Goal: Task Accomplishment & Management: Complete application form

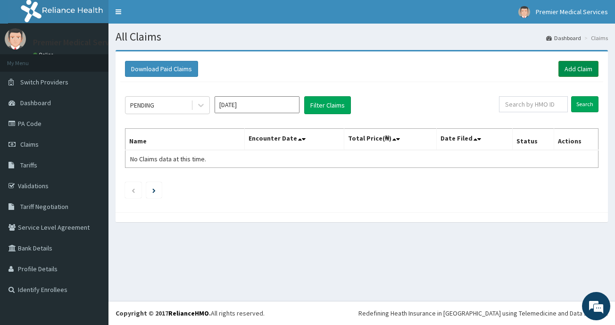
click at [583, 70] on link "Add Claim" at bounding box center [578, 69] width 40 height 16
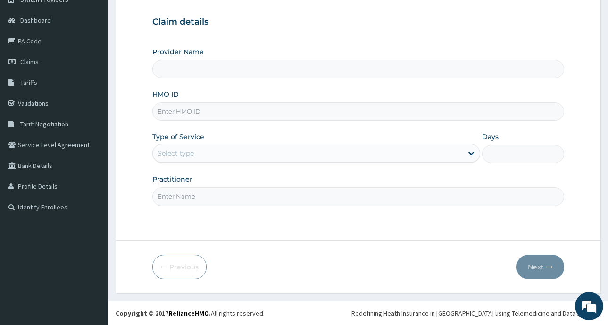
click at [271, 70] on input "Provider Name" at bounding box center [358, 69] width 412 height 18
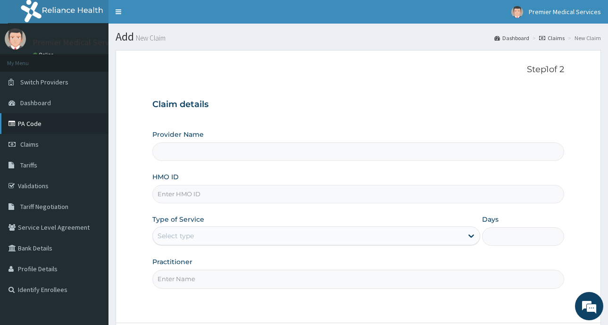
click at [43, 124] on link "PA Code" at bounding box center [54, 123] width 108 height 21
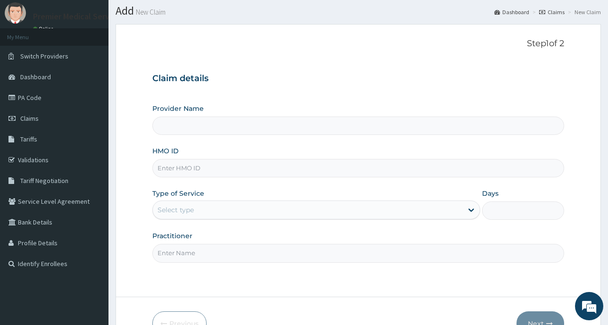
scroll to position [83, 0]
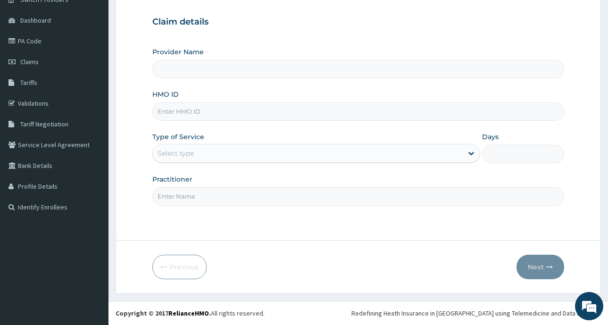
type input "premier medical services"
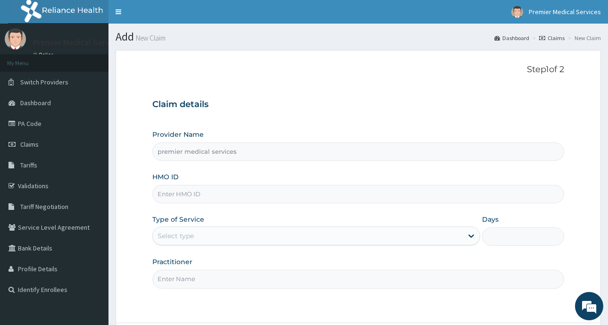
scroll to position [0, 0]
click at [291, 194] on input "HMO ID" at bounding box center [358, 194] width 412 height 18
drag, startPoint x: 291, startPoint y: 194, endPoint x: 278, endPoint y: 201, distance: 14.8
paste input "enp/10493/c"
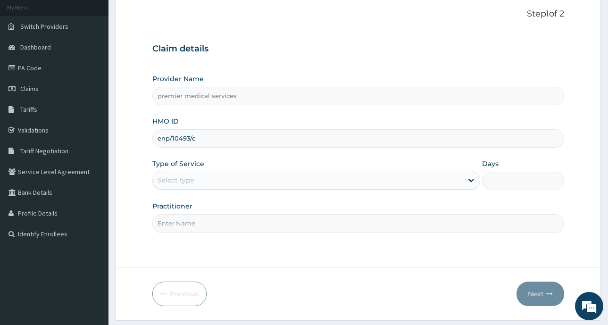
scroll to position [83, 0]
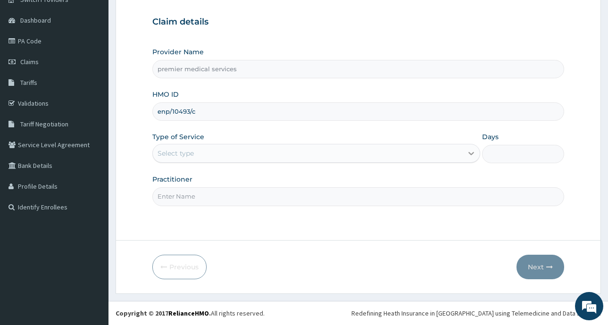
type input "enp/10493/c"
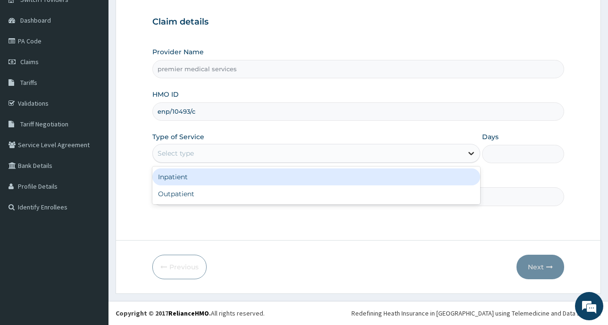
click at [473, 151] on icon at bounding box center [470, 153] width 9 height 9
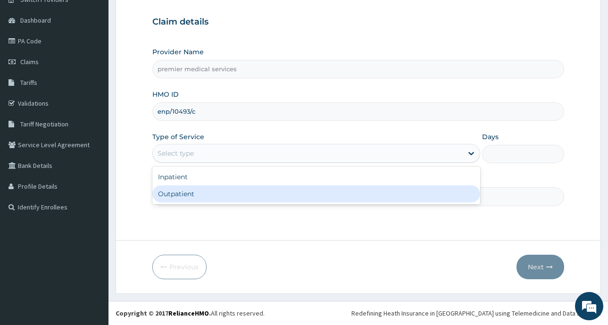
click at [190, 189] on div "Outpatient" at bounding box center [316, 193] width 328 height 17
type input "1"
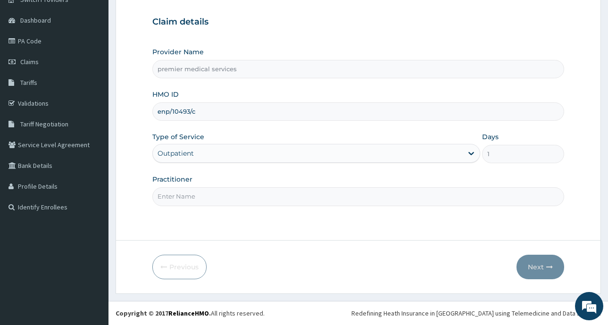
click at [197, 199] on input "Practitioner" at bounding box center [358, 196] width 412 height 18
type input "DR NSIKAK UDOKANG"
click at [552, 266] on icon "button" at bounding box center [549, 267] width 7 height 7
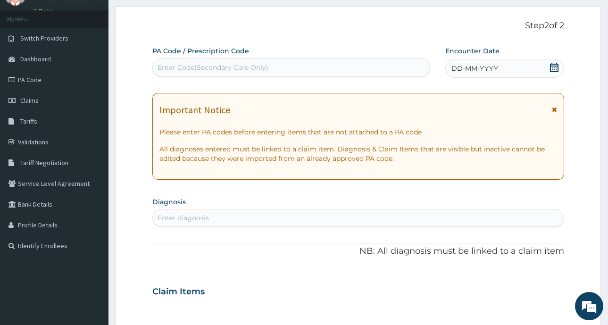
scroll to position [0, 0]
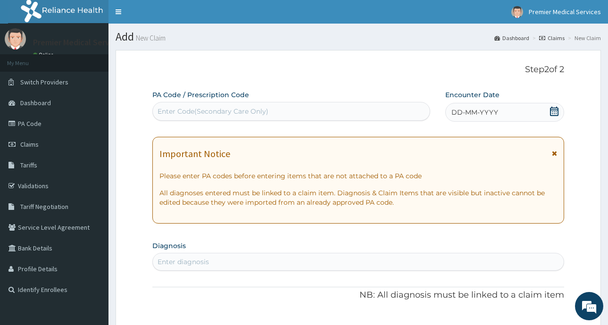
click at [554, 111] on icon at bounding box center [554, 111] width 8 height 9
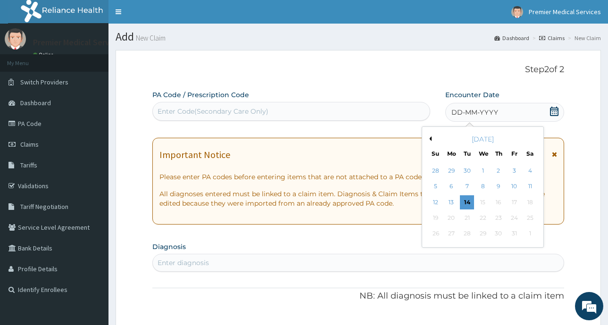
click at [432, 140] on div "[DATE]" at bounding box center [483, 138] width 114 height 9
click at [430, 138] on button "Previous Month" at bounding box center [429, 138] width 5 height 5
click at [434, 202] on div "14" at bounding box center [435, 202] width 14 height 14
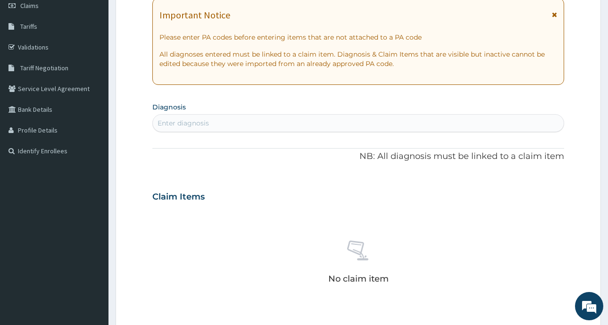
scroll to position [141, 0]
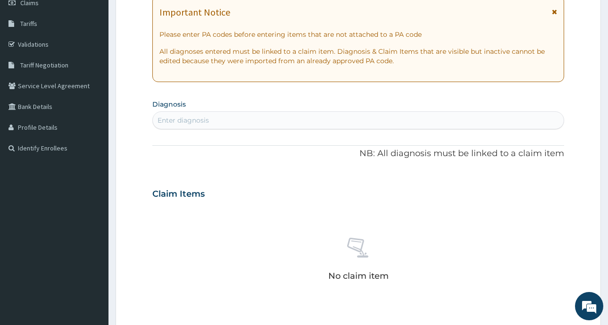
click at [270, 122] on div "Enter diagnosis" at bounding box center [358, 120] width 411 height 15
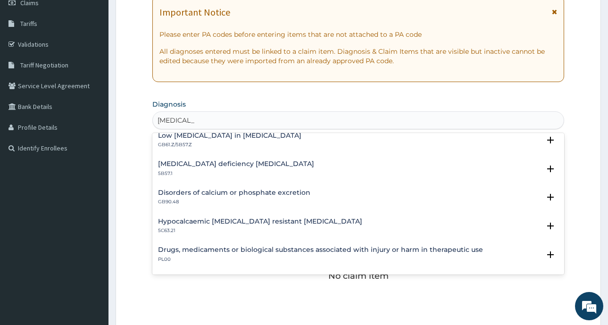
scroll to position [434, 0]
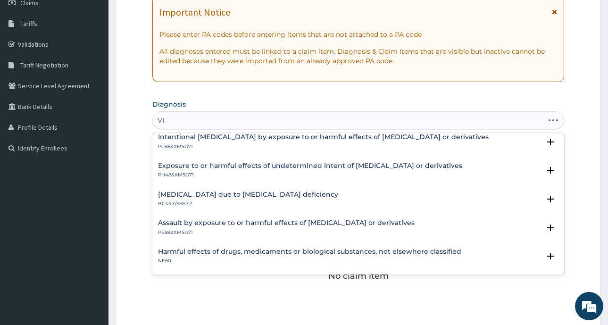
type input "V"
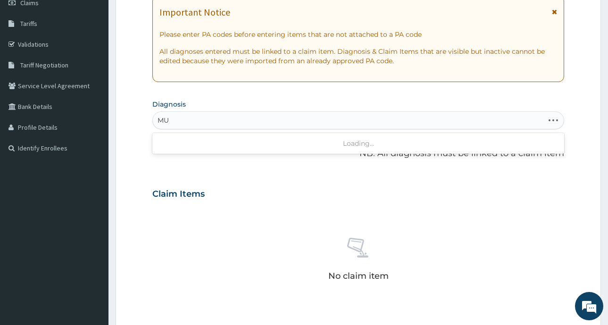
type input "M"
type input "VITAMIN"
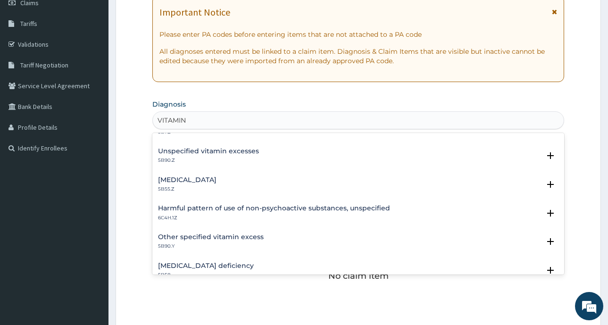
scroll to position [0, 0]
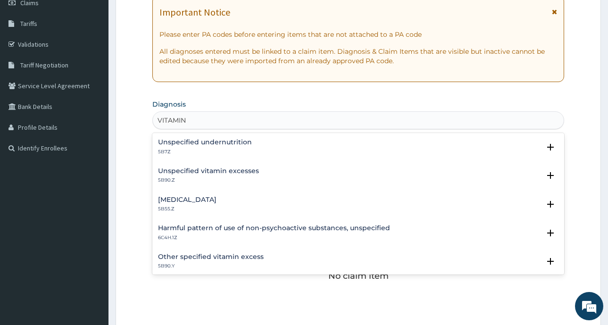
click at [212, 145] on h4 "Unspecified undernutrition" at bounding box center [205, 142] width 94 height 7
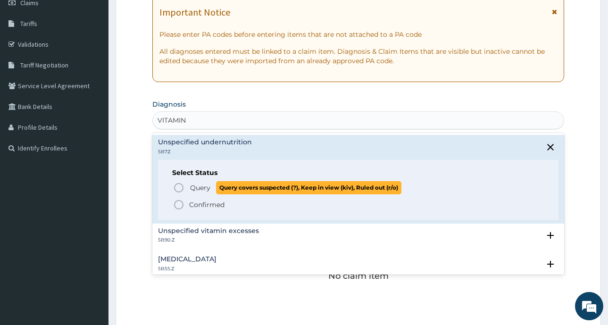
click at [179, 191] on circle "status option query" at bounding box center [178, 187] width 8 height 8
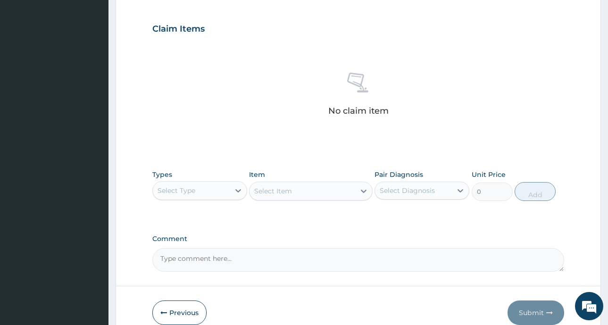
scroll to position [330, 0]
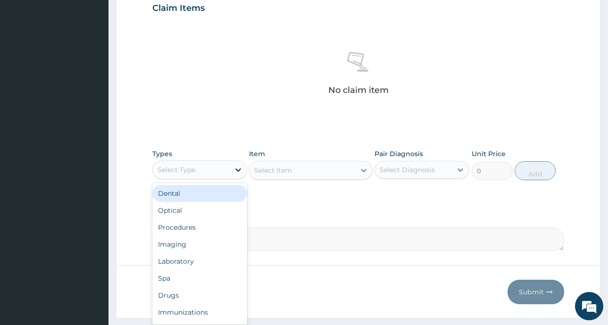
click at [239, 170] on icon at bounding box center [238, 169] width 6 height 3
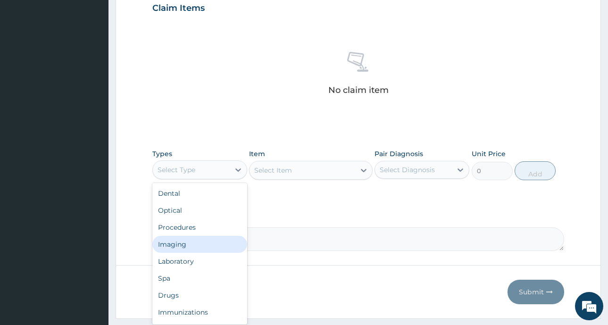
scroll to position [32, 0]
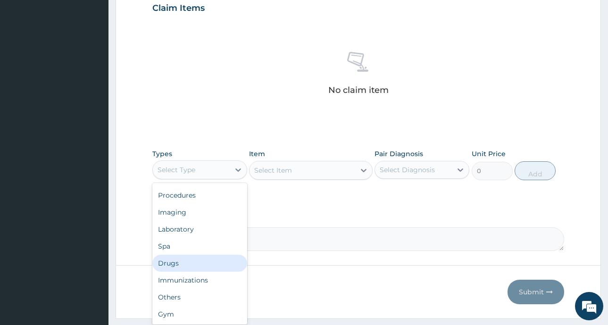
click at [175, 266] on div "Drugs" at bounding box center [199, 263] width 95 height 17
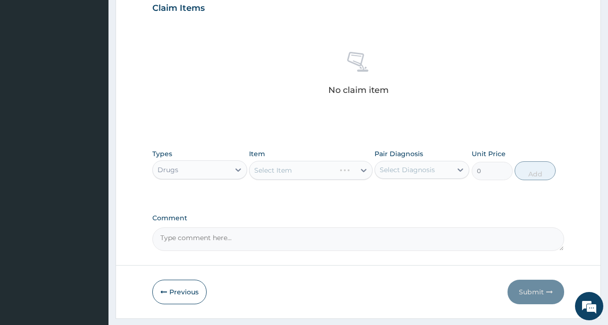
click at [361, 169] on div "Select Item" at bounding box center [311, 170] width 124 height 19
click at [364, 170] on div "Select Item" at bounding box center [311, 170] width 124 height 19
click at [365, 169] on icon at bounding box center [363, 170] width 9 height 9
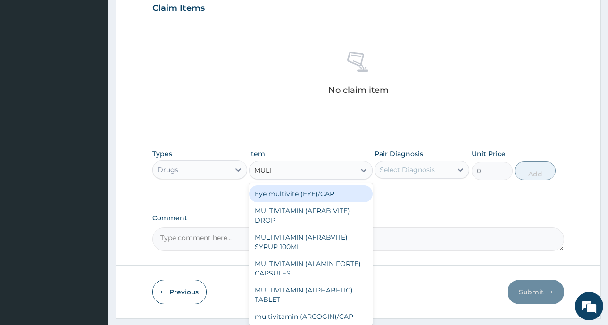
type input "MULTI"
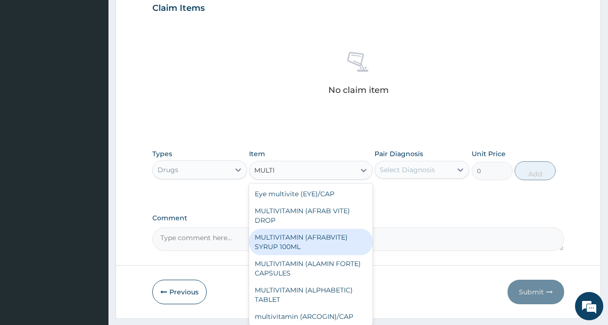
click at [299, 244] on div "MULTIVITAMIN (AFRABVITE) SYRUP 100ML" at bounding box center [311, 242] width 124 height 26
type input "800"
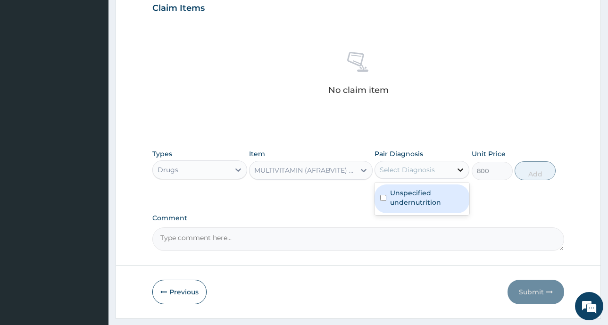
click at [461, 171] on icon at bounding box center [460, 169] width 6 height 3
click at [383, 196] on input "checkbox" at bounding box center [383, 198] width 6 height 6
checkbox input "true"
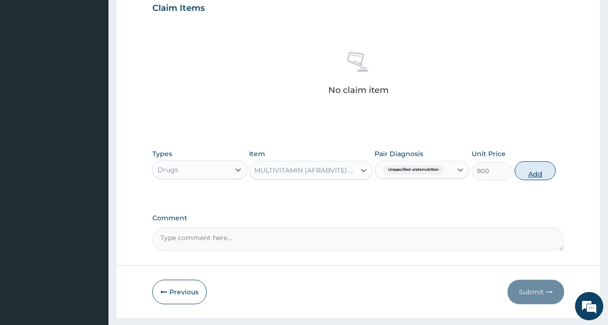
click at [528, 172] on button "Add" at bounding box center [535, 170] width 41 height 19
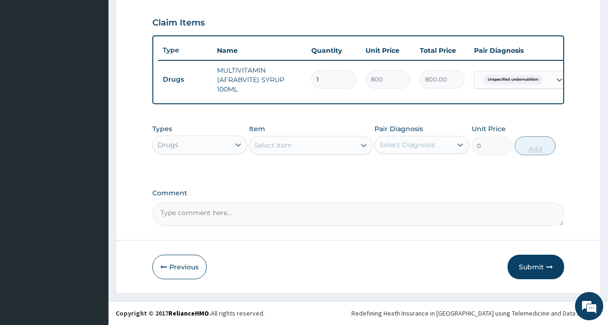
scroll to position [323, 0]
click at [240, 145] on icon at bounding box center [238, 144] width 6 height 3
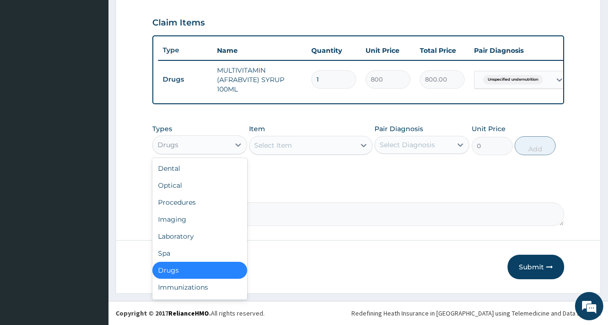
scroll to position [32, 0]
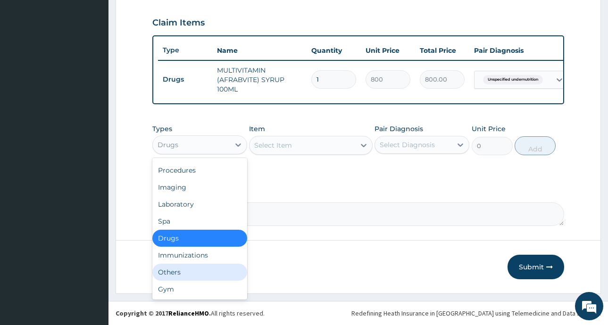
click at [188, 268] on div "Others" at bounding box center [199, 272] width 95 height 17
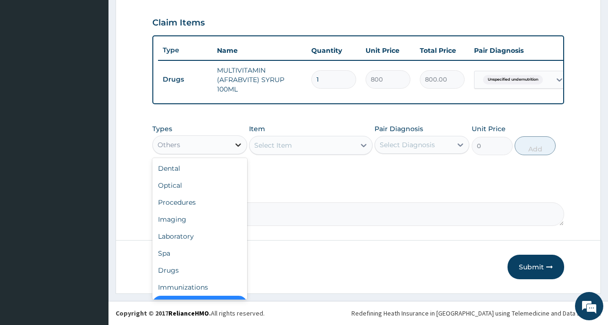
click at [237, 145] on icon at bounding box center [238, 144] width 6 height 3
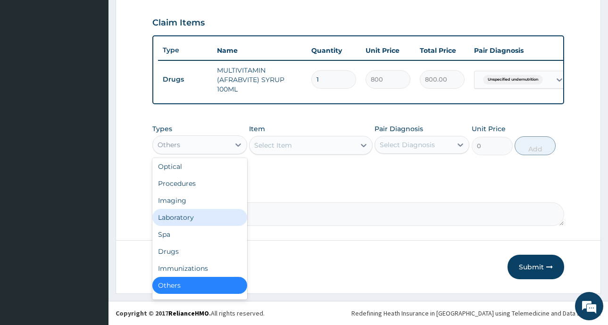
scroll to position [0, 0]
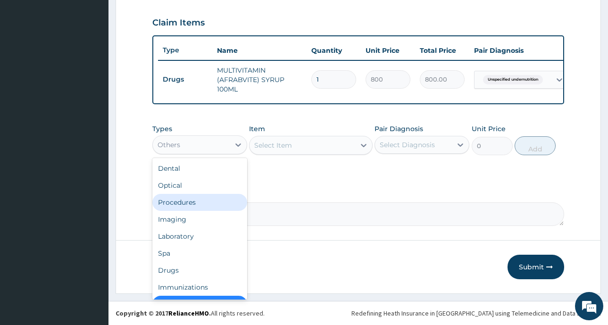
click at [195, 203] on div "Procedures" at bounding box center [199, 202] width 95 height 17
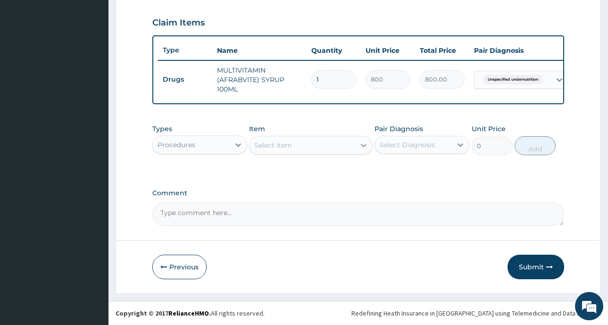
click at [363, 143] on icon at bounding box center [363, 145] width 9 height 9
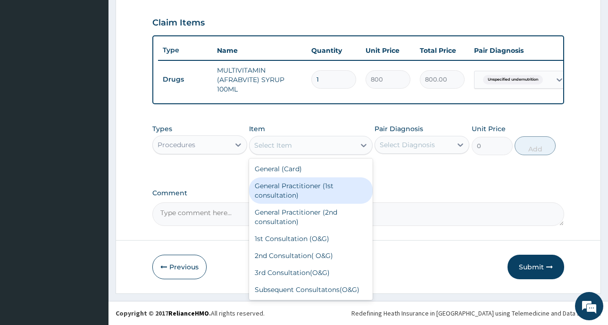
click at [324, 189] on div "General Practitioner (1st consultation)" at bounding box center [311, 190] width 124 height 26
type input "1500"
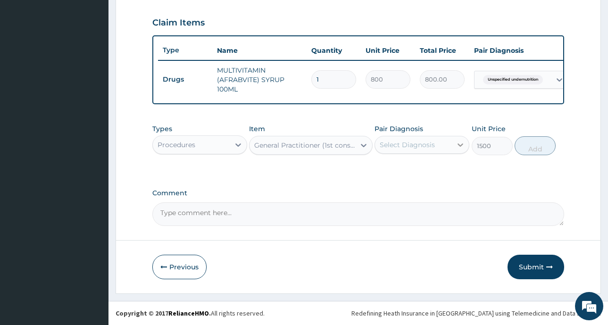
click at [461, 144] on icon at bounding box center [460, 144] width 9 height 9
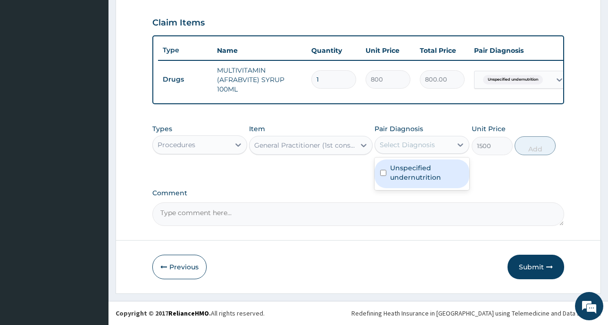
click at [383, 175] on input "checkbox" at bounding box center [383, 173] width 6 height 6
checkbox input "true"
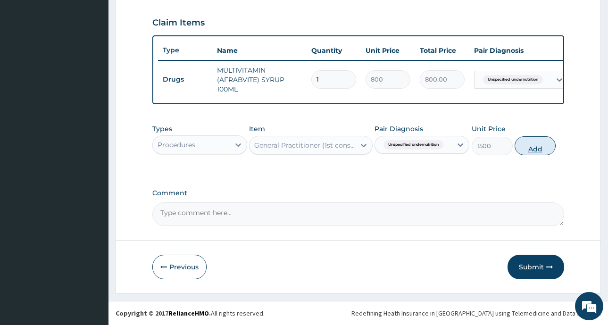
click at [532, 145] on button "Add" at bounding box center [535, 145] width 41 height 19
type input "0"
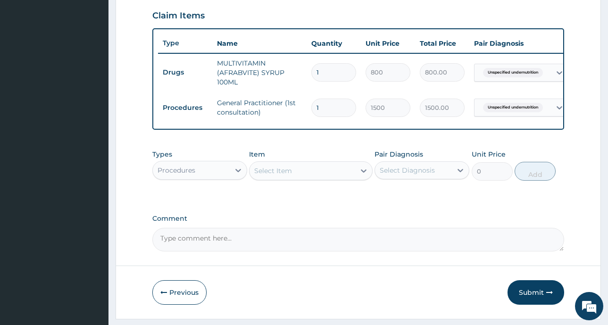
scroll to position [355, 0]
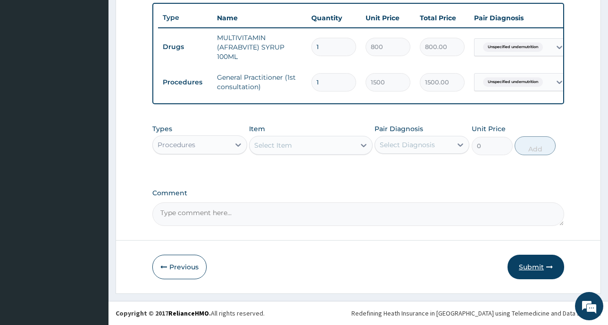
click at [539, 263] on button "Submit" at bounding box center [535, 267] width 57 height 25
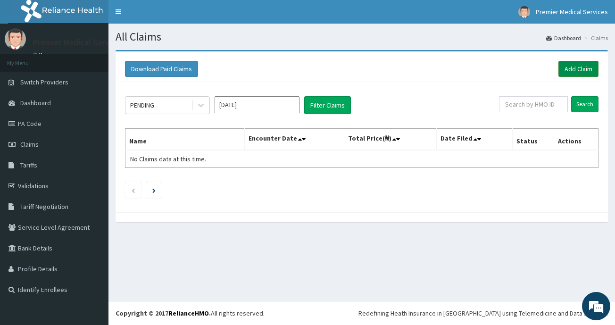
click at [573, 72] on link "Add Claim" at bounding box center [578, 69] width 40 height 16
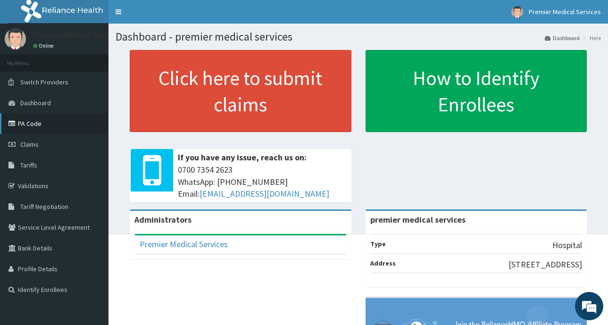
click at [40, 119] on link "PA Code" at bounding box center [54, 123] width 108 height 21
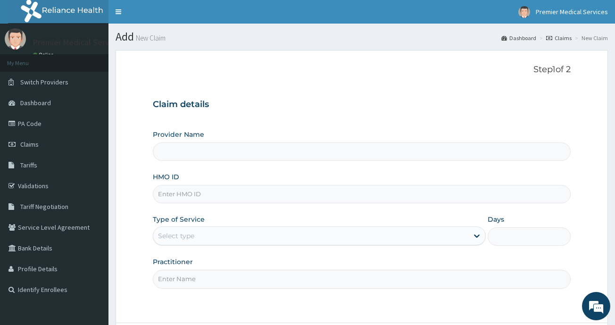
type input "premier medical services"
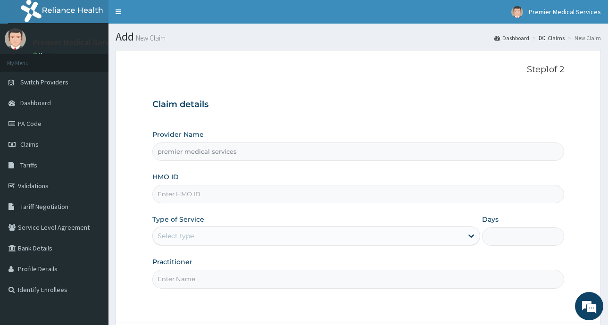
click at [247, 197] on input "HMO ID" at bounding box center [358, 194] width 412 height 18
paste input "ALY/10040/A"
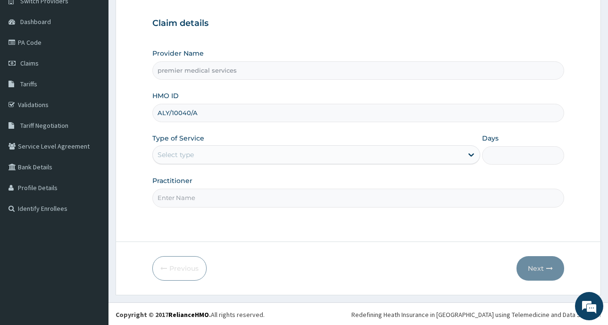
scroll to position [83, 0]
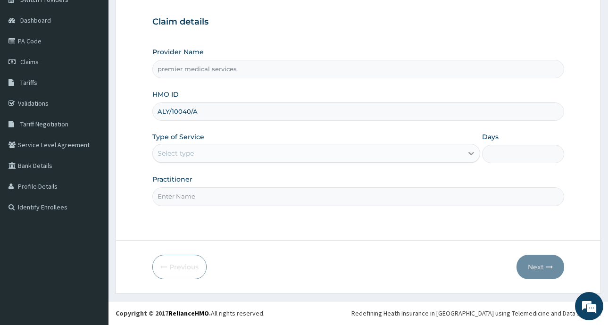
type input "ALY/10040/A"
click at [465, 153] on div at bounding box center [471, 153] width 17 height 17
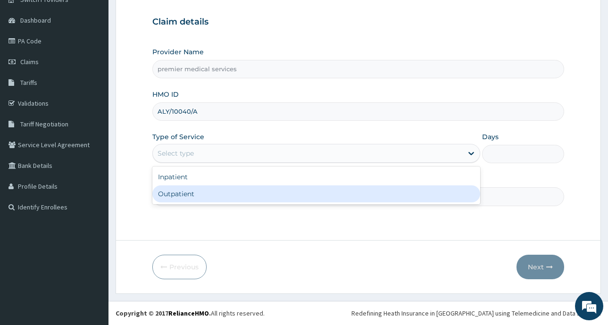
click at [215, 190] on div "Outpatient" at bounding box center [316, 193] width 328 height 17
type input "1"
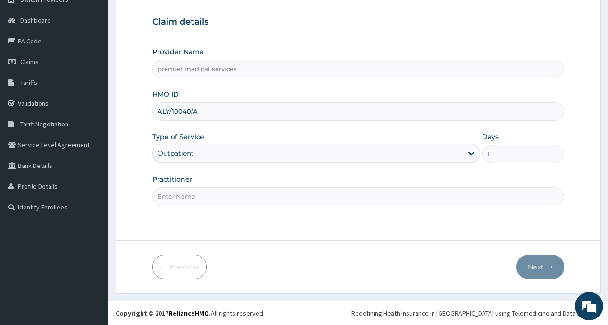
click at [267, 196] on input "Practitioner" at bounding box center [358, 196] width 412 height 18
click at [197, 195] on input "DR NSIKAK UDOKANG" at bounding box center [358, 196] width 412 height 18
type input "DR NSIKAK UDOKANG"
click at [549, 268] on icon "button" at bounding box center [549, 267] width 7 height 7
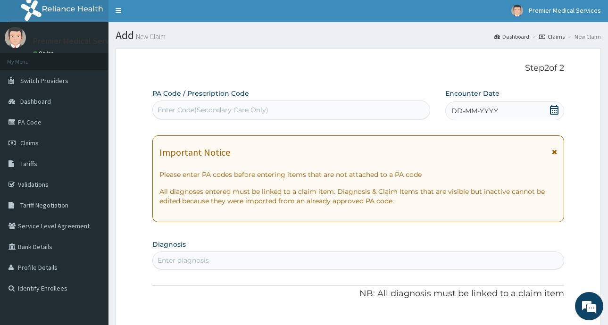
scroll to position [0, 0]
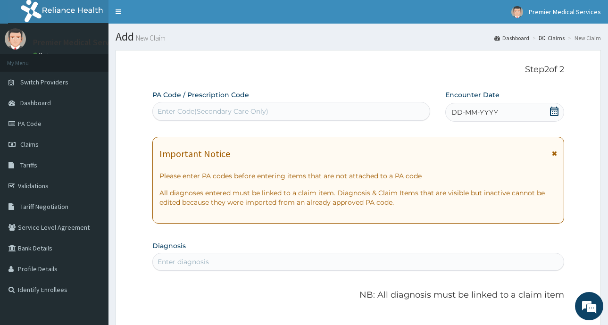
click at [558, 112] on icon at bounding box center [554, 111] width 8 height 9
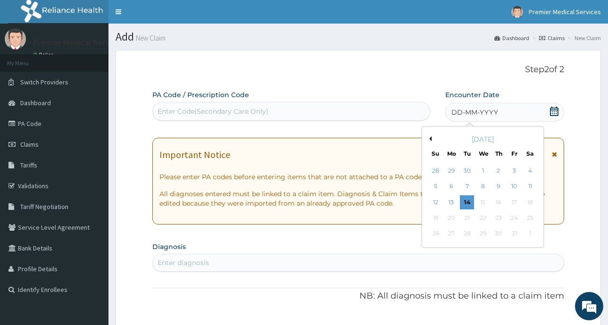
click at [431, 138] on button "Previous Month" at bounding box center [429, 138] width 5 height 5
click at [471, 171] on div "2" at bounding box center [467, 171] width 14 height 14
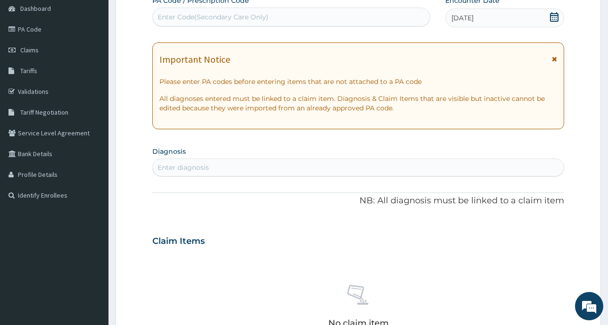
scroll to position [189, 0]
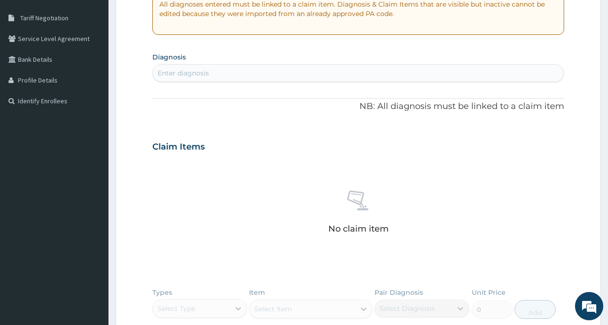
click at [296, 73] on div "Enter diagnosis" at bounding box center [358, 73] width 411 height 15
type input "MALARIA"
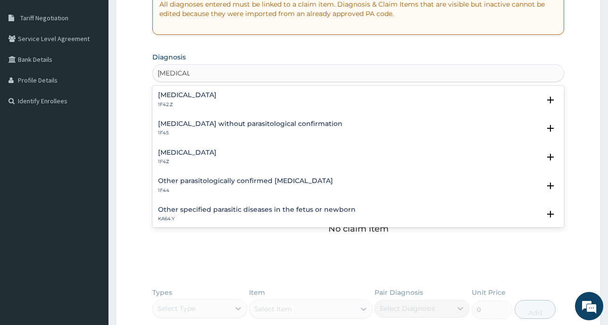
click at [216, 98] on h4 "[MEDICAL_DATA]" at bounding box center [187, 94] width 58 height 7
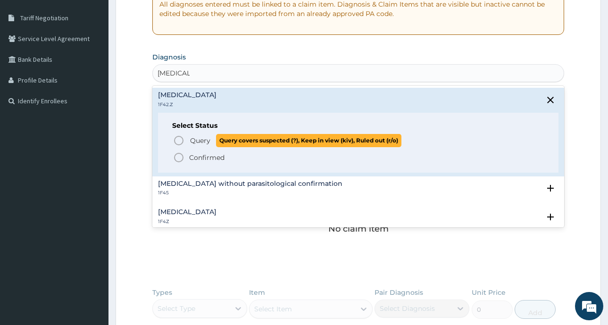
click at [180, 141] on icon "status option query" at bounding box center [178, 140] width 11 height 11
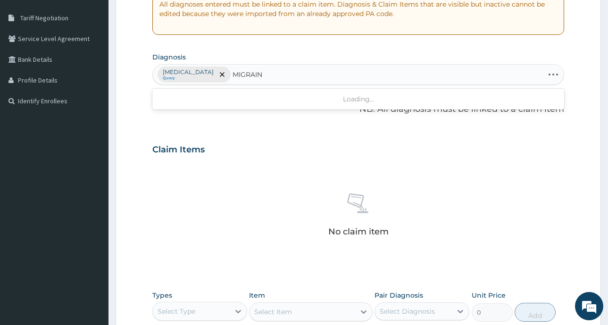
type input "MIGRAINE"
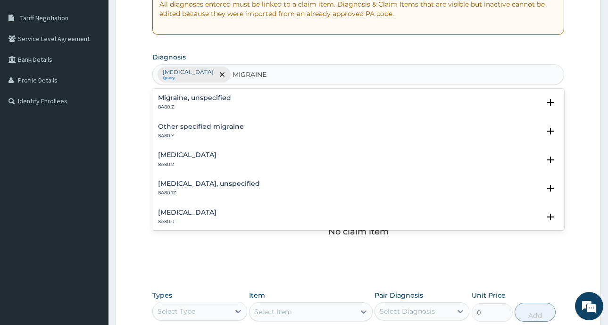
click at [239, 103] on div "Migraine, unspecified 8A80.Z" at bounding box center [358, 102] width 400 height 17
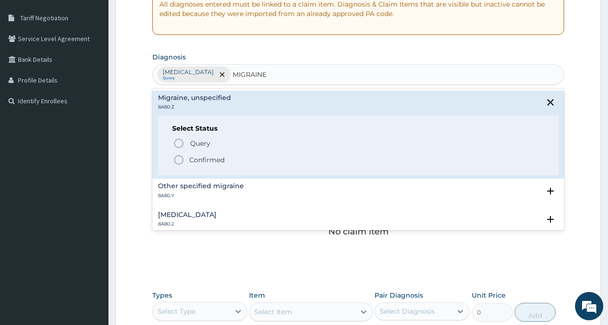
click at [176, 159] on icon "status option filled" at bounding box center [178, 159] width 11 height 11
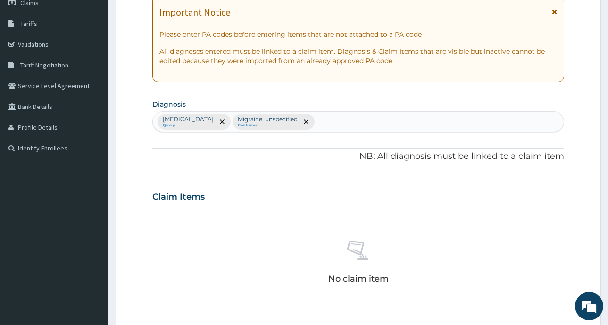
scroll to position [94, 0]
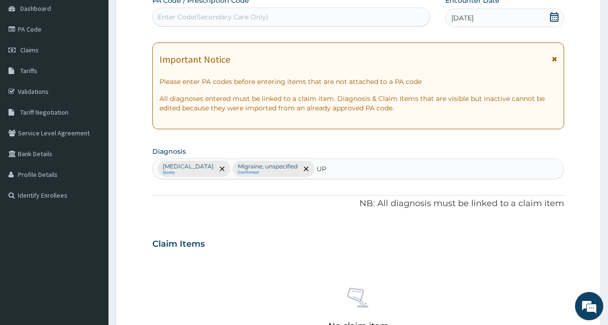
type input "U"
type input "ACUTE"
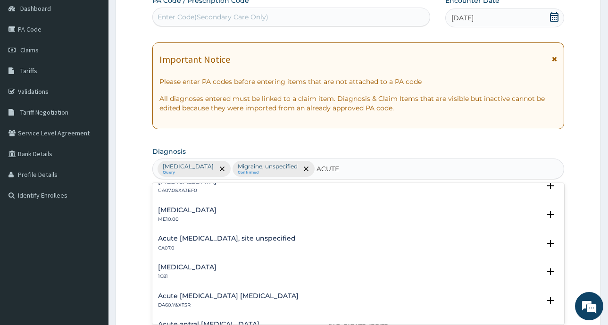
scroll to position [990, 0]
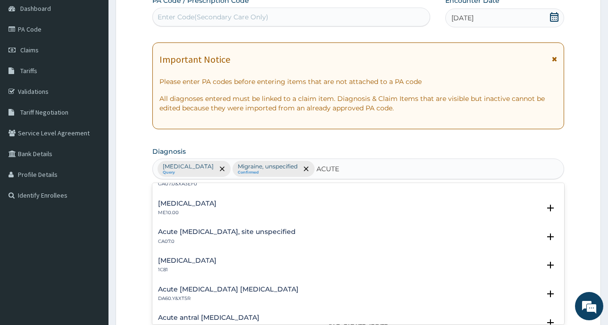
click at [239, 233] on h4 "Acute upper respiratory infection, site unspecified" at bounding box center [227, 231] width 138 height 7
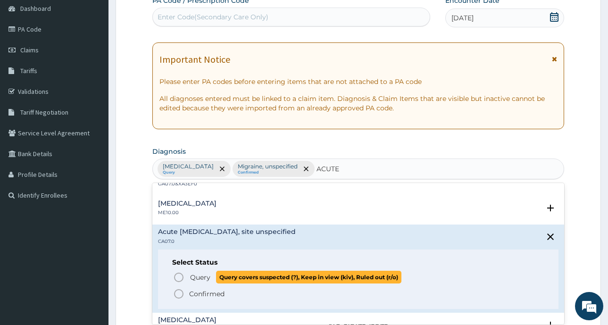
click at [180, 279] on icon "status option query" at bounding box center [178, 277] width 11 height 11
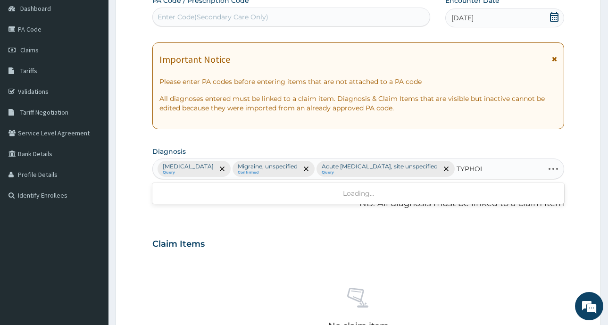
type input "TYPHOID"
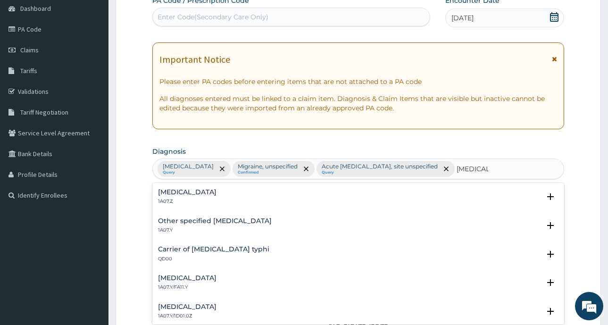
click at [216, 205] on p "1A07.Z" at bounding box center [187, 201] width 58 height 7
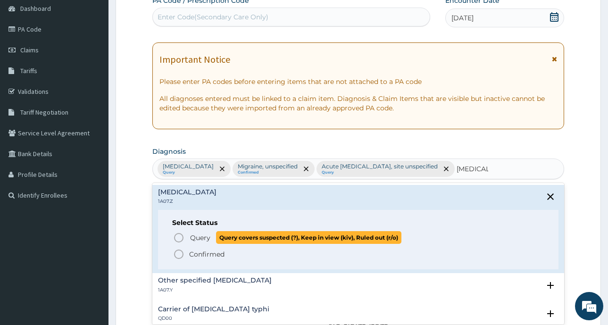
click at [181, 243] on icon "status option query" at bounding box center [178, 237] width 11 height 11
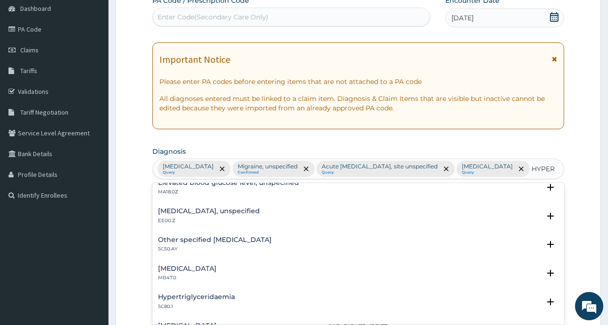
scroll to position [0, 0]
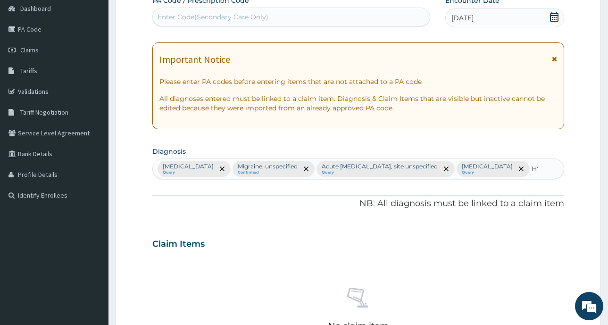
type input "H"
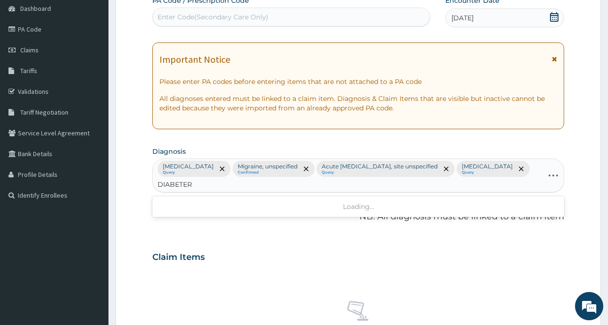
type input "DIABETERS"
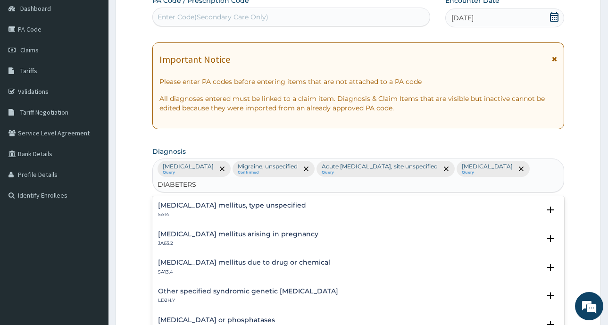
click at [234, 209] on h4 "Diabetes mellitus, type unspecified" at bounding box center [232, 205] width 148 height 7
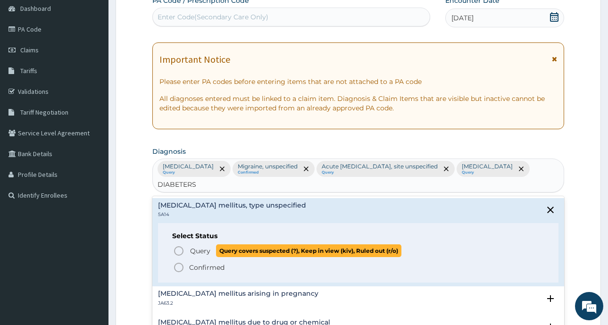
click at [174, 254] on icon "status option query" at bounding box center [178, 250] width 11 height 11
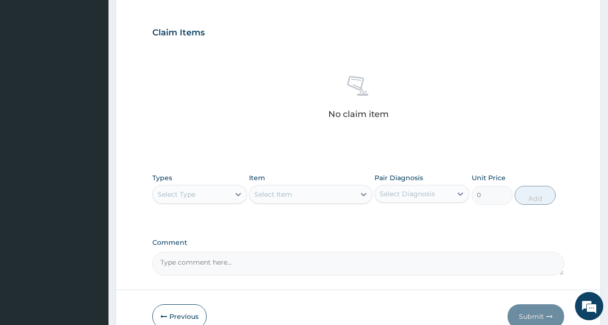
scroll to position [330, 0]
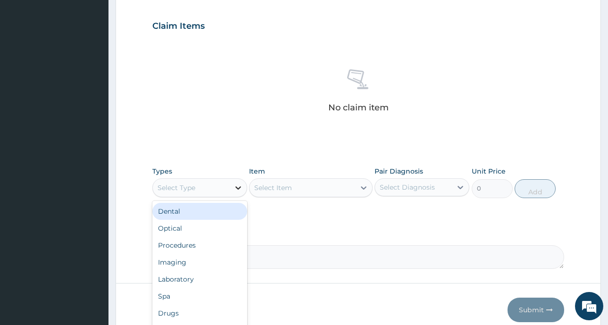
click at [238, 186] on icon at bounding box center [237, 187] width 9 height 9
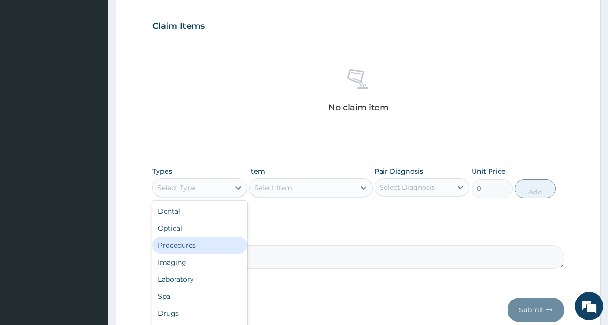
scroll to position [32, 0]
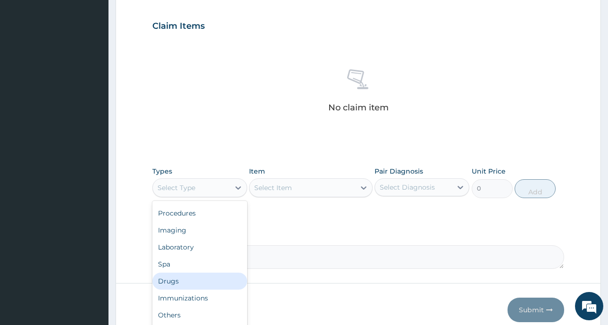
click at [186, 281] on div "Drugs" at bounding box center [199, 281] width 95 height 17
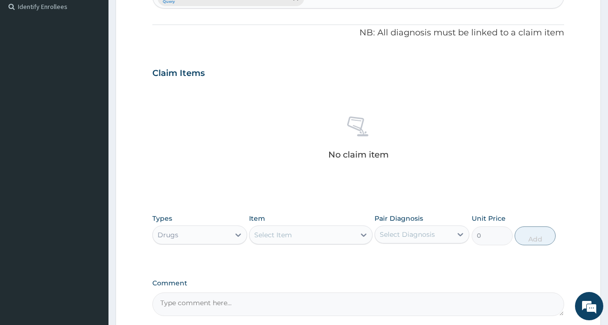
scroll to position [373, 0]
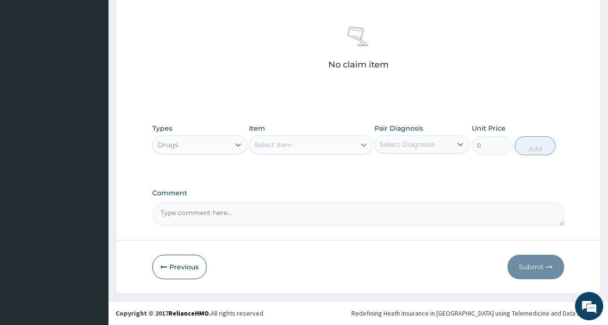
click at [365, 145] on icon at bounding box center [364, 145] width 6 height 3
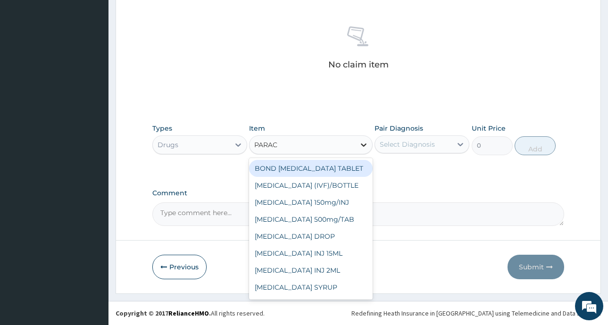
type input "PARACE"
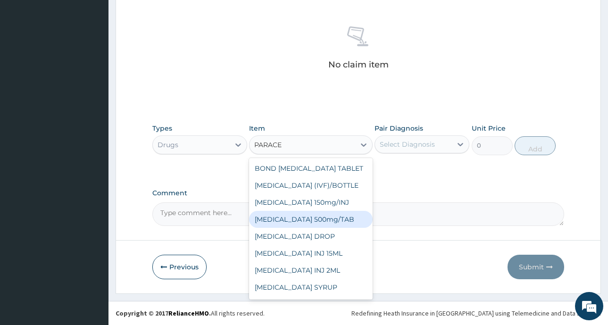
click at [335, 219] on div "[MEDICAL_DATA] 500mg/TAB" at bounding box center [311, 219] width 124 height 17
type input "4"
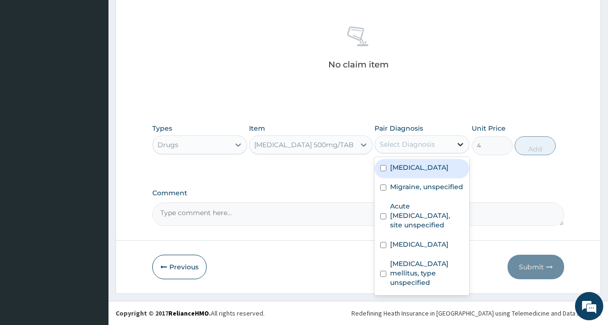
click at [458, 145] on icon at bounding box center [460, 144] width 9 height 9
click at [382, 171] on input "checkbox" at bounding box center [383, 168] width 6 height 6
checkbox input "true"
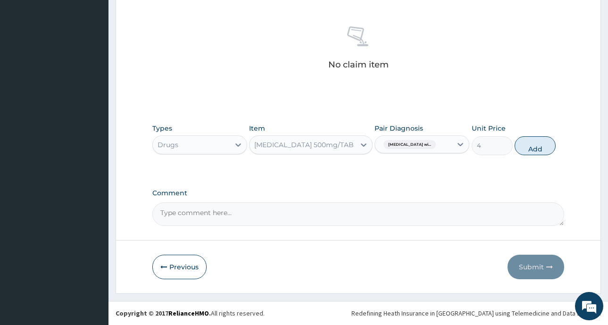
click at [419, 195] on label "Comment" at bounding box center [358, 193] width 412 height 8
click at [419, 202] on textarea "Comment" at bounding box center [358, 214] width 412 height 24
click at [541, 149] on button "Add" at bounding box center [535, 145] width 41 height 19
type input "0"
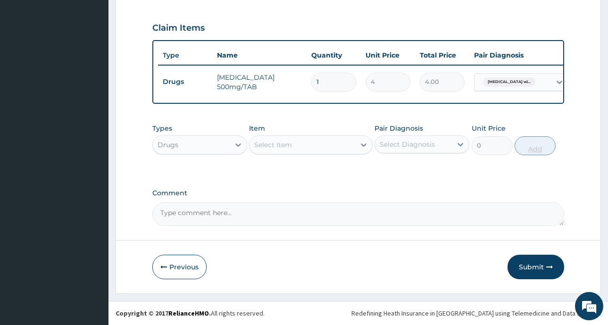
scroll to position [335, 0]
click at [365, 145] on icon at bounding box center [364, 145] width 6 height 3
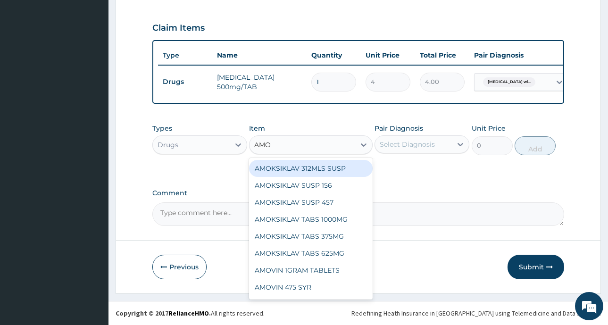
type input "AMOX"
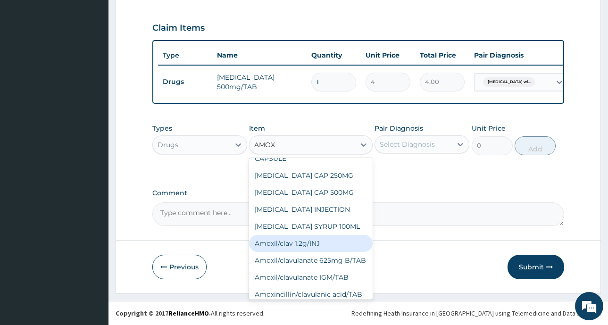
scroll to position [189, 0]
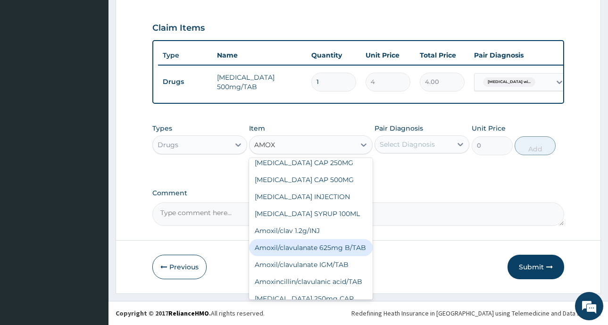
click at [311, 239] on div "Amoxil/clavulanate 625mg B/TAB" at bounding box center [311, 247] width 124 height 17
type input "100"
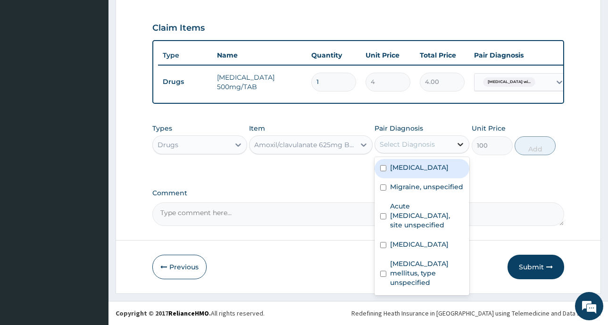
click at [458, 141] on icon at bounding box center [460, 144] width 9 height 9
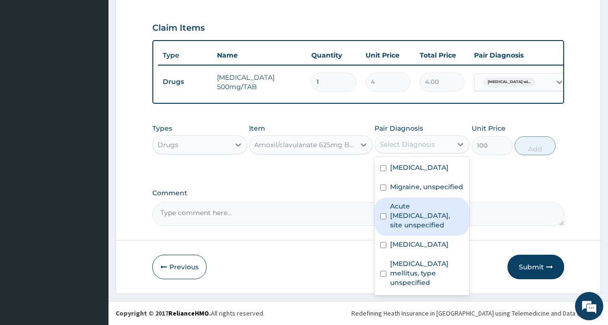
click at [382, 219] on input "checkbox" at bounding box center [383, 216] width 6 height 6
checkbox input "true"
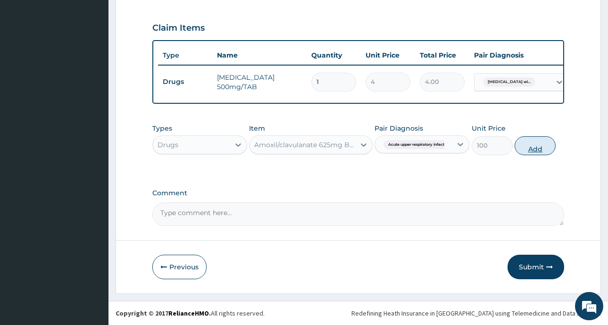
click at [528, 150] on button "Add" at bounding box center [535, 145] width 41 height 19
type input "0"
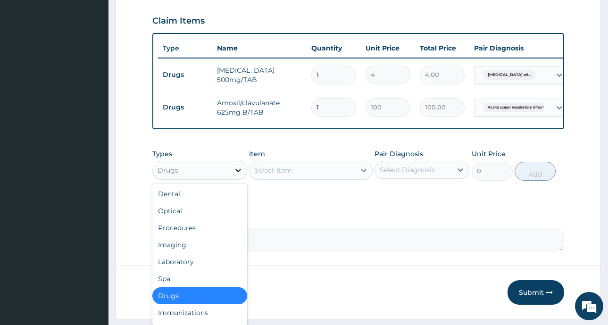
click at [240, 175] on icon at bounding box center [237, 170] width 9 height 9
click at [188, 270] on div "Laboratory" at bounding box center [199, 261] width 95 height 17
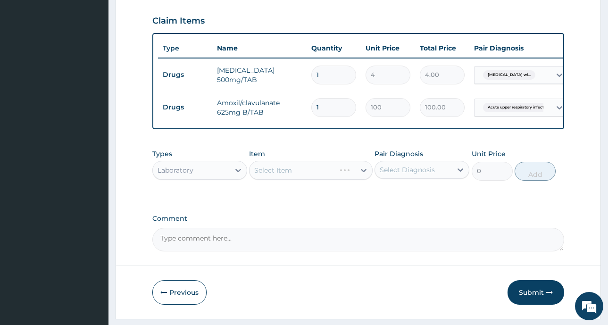
click at [279, 176] on div "Select Item" at bounding box center [311, 170] width 124 height 19
click at [364, 177] on div "Select Item" at bounding box center [311, 170] width 124 height 19
click at [275, 178] on div "Select Item" at bounding box center [311, 170] width 124 height 19
click at [363, 175] on div "Select Item" at bounding box center [311, 170] width 124 height 19
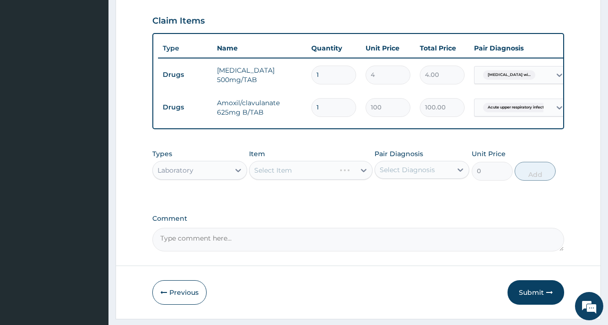
click at [277, 178] on div "Select Item" at bounding box center [311, 170] width 124 height 19
click at [462, 174] on icon at bounding box center [460, 169] width 9 height 9
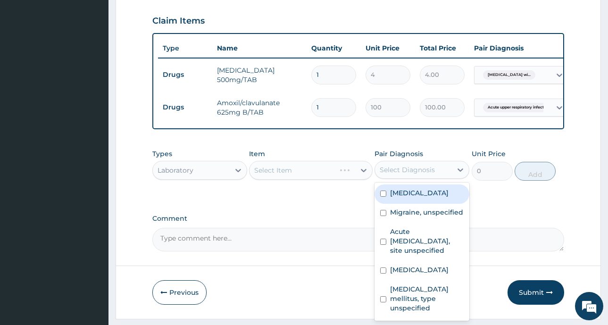
click at [385, 197] on input "checkbox" at bounding box center [383, 194] width 6 height 6
checkbox input "true"
click at [292, 179] on div "Select Item" at bounding box center [311, 170] width 124 height 19
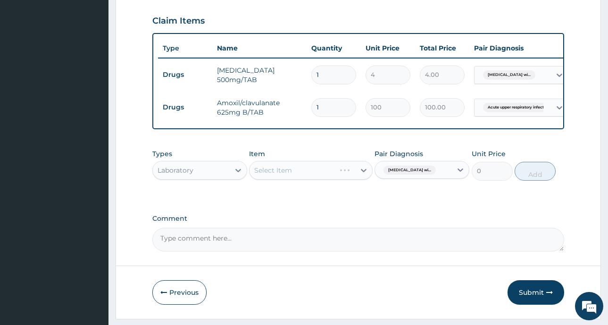
click at [292, 179] on div "Select Item" at bounding box center [311, 170] width 124 height 19
click at [293, 178] on div "Select Item" at bounding box center [311, 170] width 124 height 19
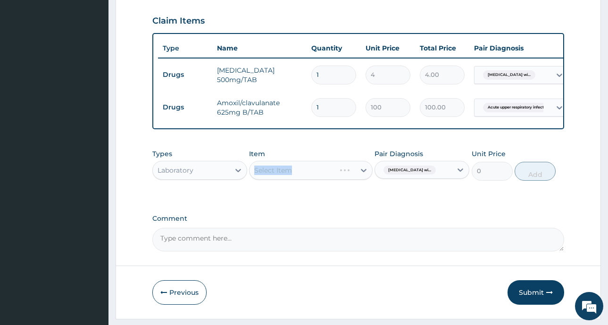
click at [332, 180] on div "Select Item" at bounding box center [311, 170] width 124 height 19
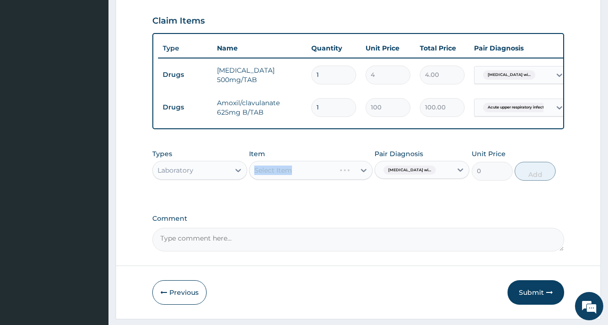
click at [332, 180] on div "Select Item" at bounding box center [311, 170] width 124 height 19
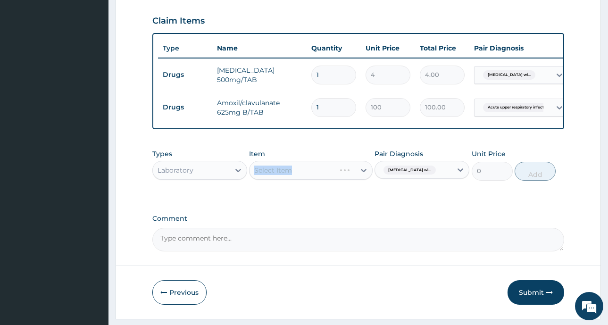
click at [332, 180] on div "Select Item" at bounding box center [311, 170] width 124 height 19
click at [295, 180] on div "Select Item" at bounding box center [311, 170] width 124 height 19
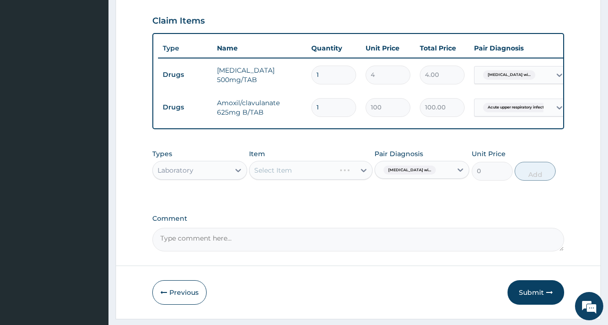
click at [295, 180] on div "Select Item" at bounding box center [311, 170] width 124 height 19
click at [296, 179] on div "Select Item" at bounding box center [311, 170] width 124 height 19
click at [297, 179] on div "Select Item" at bounding box center [311, 170] width 124 height 19
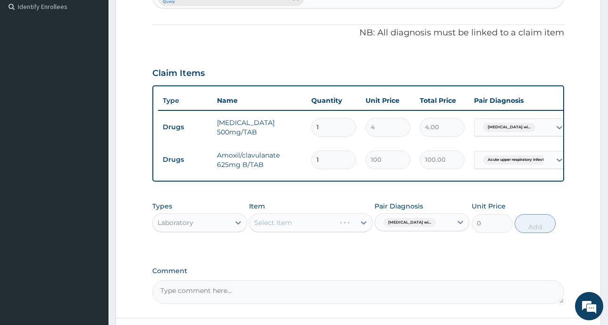
scroll to position [368, 0]
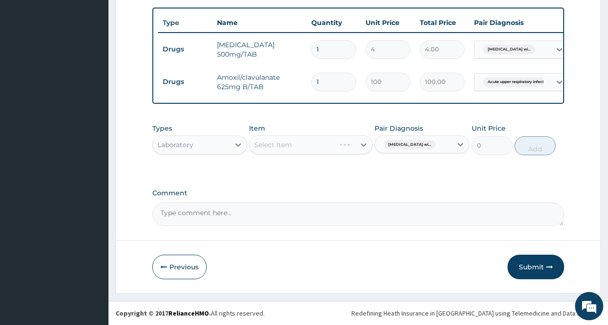
click at [294, 151] on div "Select Item" at bounding box center [311, 144] width 124 height 19
click at [298, 146] on div "Select Item" at bounding box center [311, 144] width 124 height 19
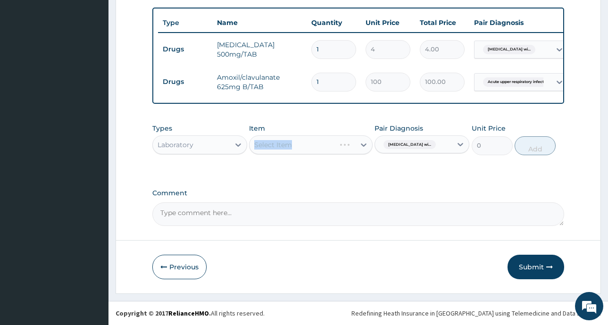
click at [298, 145] on div "Select Item" at bounding box center [311, 144] width 124 height 19
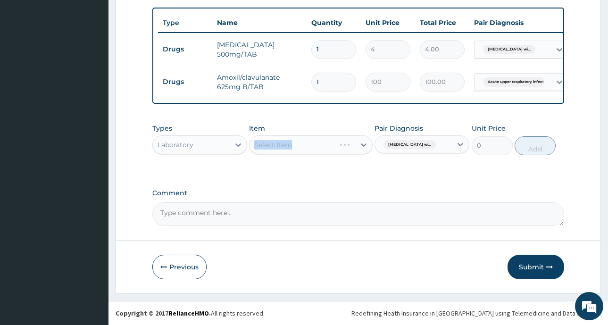
click at [282, 154] on div "Select Item" at bounding box center [311, 144] width 124 height 19
click at [283, 144] on div "Select Item" at bounding box center [311, 144] width 124 height 19
click at [290, 144] on div "Select Item" at bounding box center [311, 144] width 124 height 19
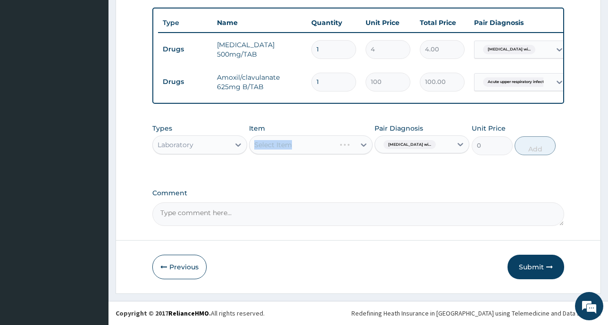
click at [290, 144] on div "Select Item" at bounding box center [311, 144] width 124 height 19
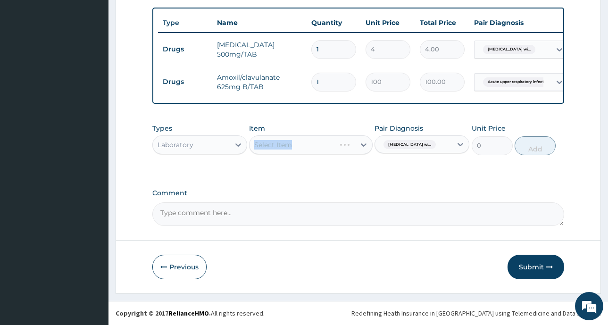
click at [290, 144] on div "Select Item" at bounding box center [311, 144] width 124 height 19
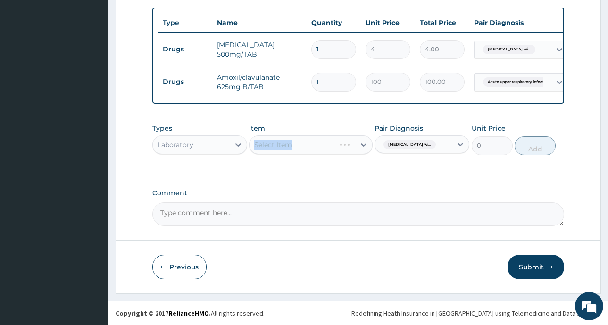
click at [290, 144] on div "Select Item" at bounding box center [311, 144] width 124 height 19
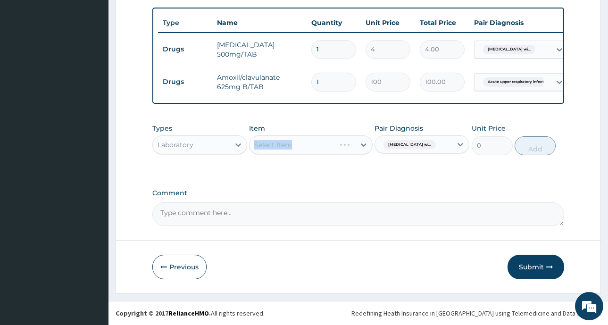
click at [290, 144] on div "Select Item" at bounding box center [311, 144] width 124 height 19
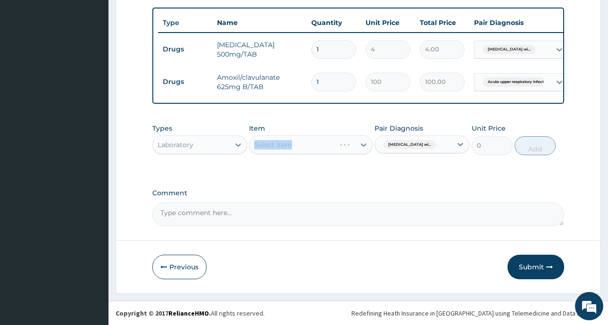
click at [292, 143] on div "Select Item" at bounding box center [311, 144] width 124 height 19
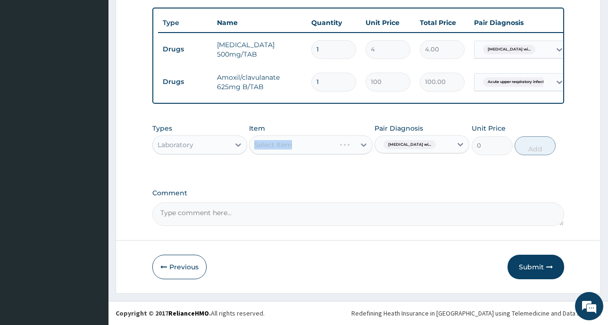
click at [292, 143] on div "Select Item" at bounding box center [311, 144] width 124 height 19
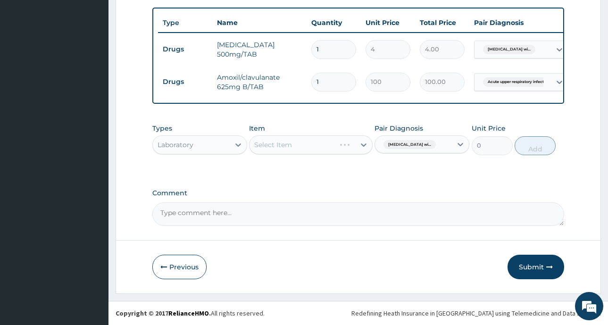
click at [292, 143] on div "Select Item" at bounding box center [311, 144] width 124 height 19
drag, startPoint x: 614, startPoint y: 39, endPoint x: 318, endPoint y: 175, distance: 325.2
click at [267, 146] on div "Select Item" at bounding box center [311, 144] width 124 height 19
click at [284, 145] on div "Select Item" at bounding box center [311, 144] width 124 height 19
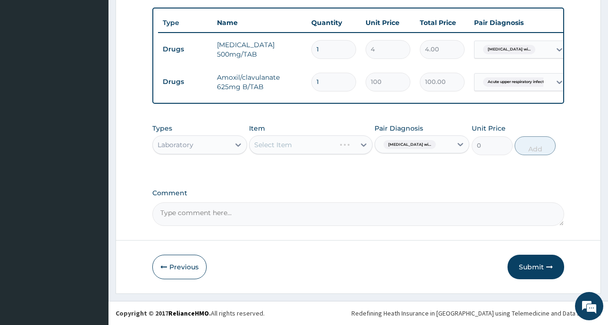
click at [274, 146] on div "Select Item" at bounding box center [311, 144] width 124 height 19
click at [297, 149] on div "Select Item" at bounding box center [311, 144] width 124 height 19
click at [275, 143] on div "Select Item" at bounding box center [311, 144] width 124 height 19
click at [283, 144] on div "Select Item" at bounding box center [311, 144] width 124 height 19
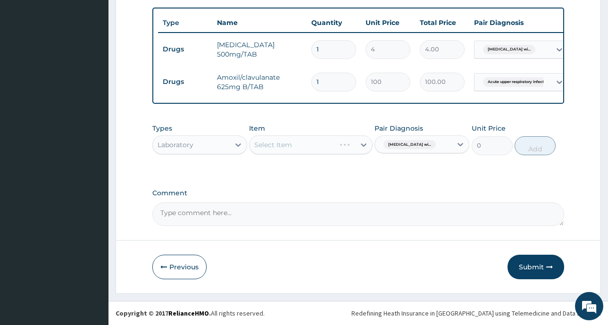
click at [267, 148] on div "Select Item" at bounding box center [311, 144] width 124 height 19
click at [267, 145] on div "Select Item" at bounding box center [311, 144] width 124 height 19
click at [268, 146] on div "Select Item" at bounding box center [311, 144] width 124 height 19
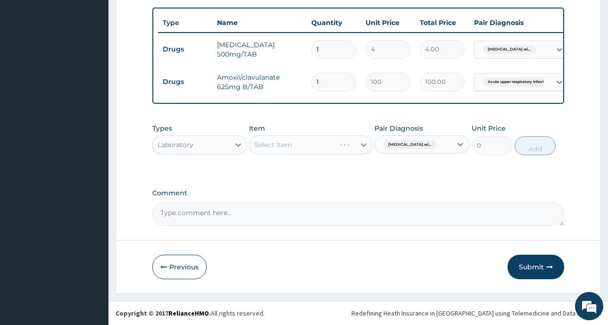
click at [268, 146] on div "Select Item" at bounding box center [311, 144] width 124 height 19
click at [273, 140] on div "Select Item" at bounding box center [311, 144] width 124 height 19
click at [281, 141] on div "Select Item" at bounding box center [311, 144] width 124 height 19
click at [292, 144] on div "Select Item" at bounding box center [311, 144] width 124 height 19
click at [292, 145] on div "Select Item" at bounding box center [311, 144] width 124 height 19
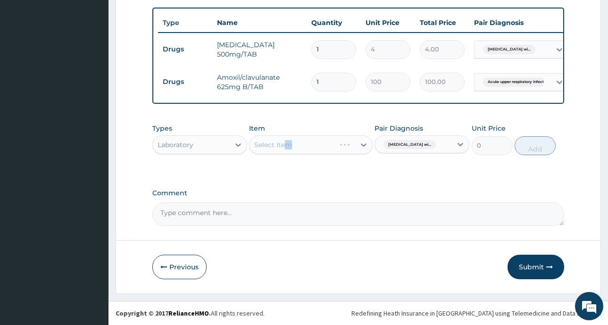
click at [293, 145] on div "Select Item" at bounding box center [311, 144] width 124 height 19
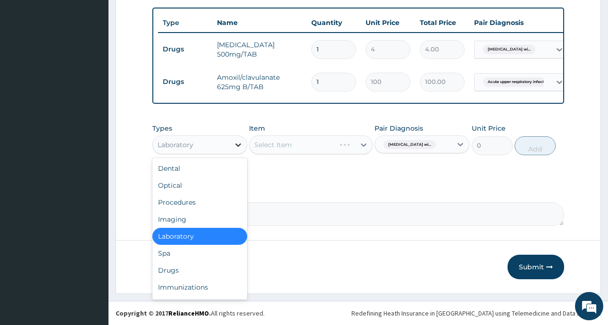
click at [237, 143] on icon at bounding box center [237, 144] width 9 height 9
click at [186, 205] on div "Procedures" at bounding box center [199, 202] width 95 height 17
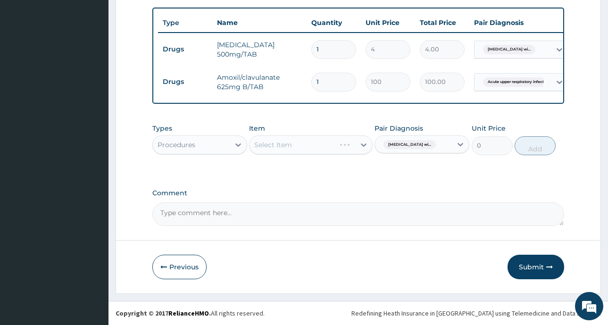
click at [362, 144] on div "Select Item" at bounding box center [311, 144] width 124 height 19
click at [280, 149] on div "Select Item" at bounding box center [311, 144] width 124 height 19
click at [319, 147] on div "Select Item" at bounding box center [311, 144] width 124 height 19
click at [259, 143] on div "Select Item" at bounding box center [311, 144] width 124 height 19
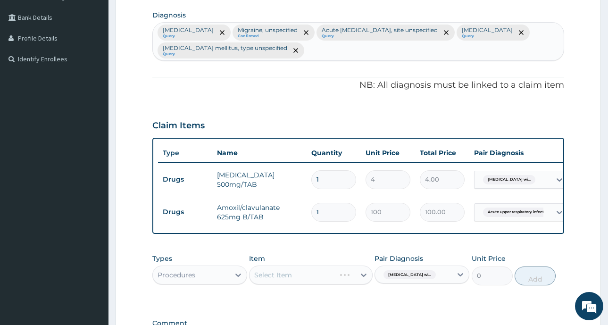
scroll to position [330, 0]
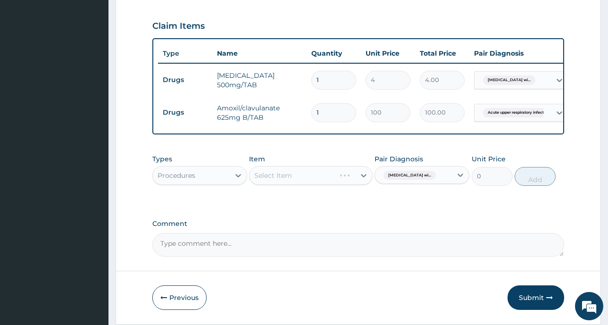
click at [285, 179] on div "Select Item" at bounding box center [311, 175] width 124 height 19
click at [285, 180] on div "Select Item" at bounding box center [311, 175] width 124 height 19
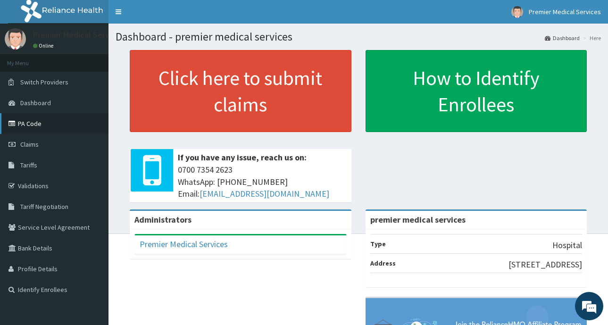
click at [45, 125] on link "PA Code" at bounding box center [54, 123] width 108 height 21
click at [46, 147] on link "Claims" at bounding box center [54, 144] width 108 height 21
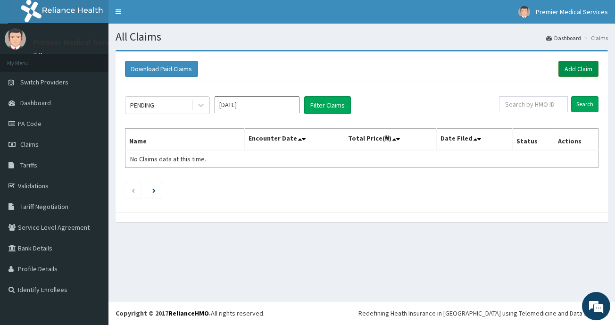
click at [568, 67] on link "Add Claim" at bounding box center [578, 69] width 40 height 16
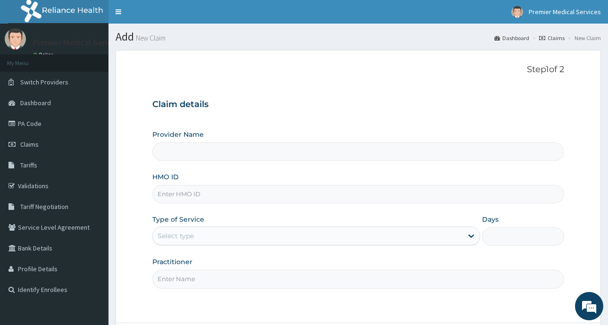
type input "premier medical services"
click at [349, 199] on input "HMO ID" at bounding box center [358, 194] width 412 height 18
paste input "PRI/10036/A"
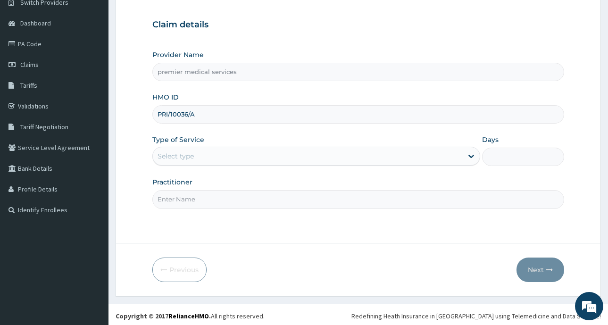
scroll to position [83, 0]
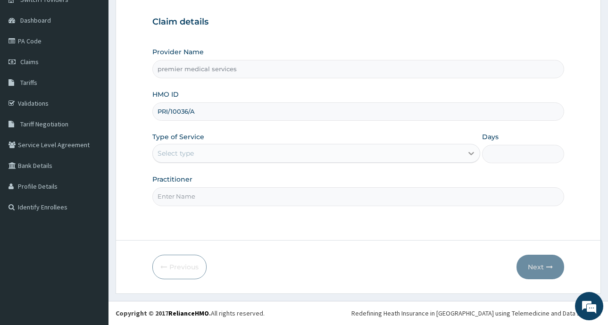
type input "PRI/10036/A"
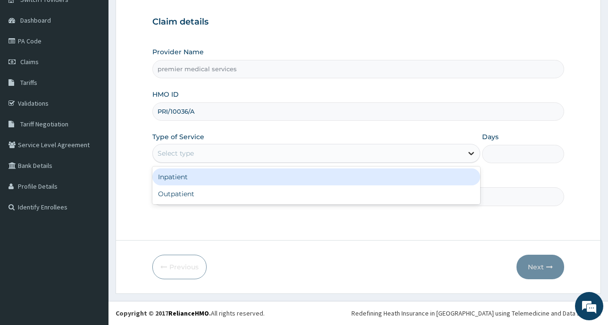
click at [470, 150] on icon at bounding box center [470, 153] width 9 height 9
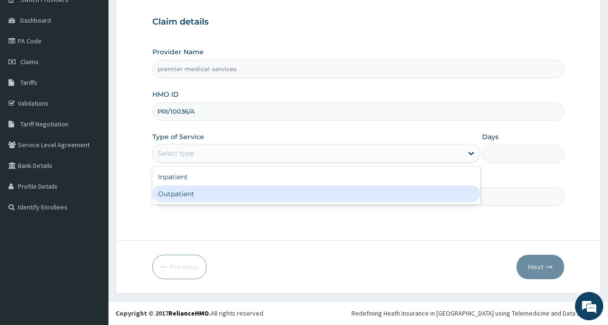
click at [227, 190] on div "Outpatient" at bounding box center [316, 193] width 328 height 17
type input "1"
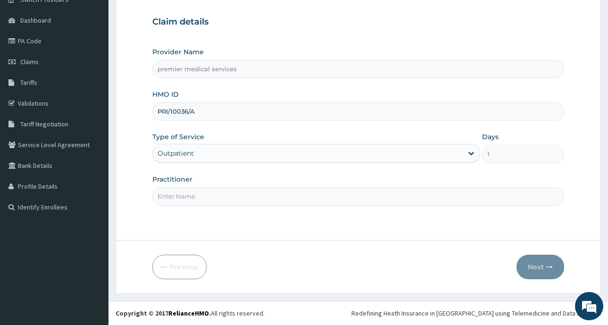
click at [311, 197] on input "Practitioner" at bounding box center [358, 196] width 412 height 18
type input "[PERSON_NAME]"
click at [538, 268] on button "Next" at bounding box center [540, 267] width 48 height 25
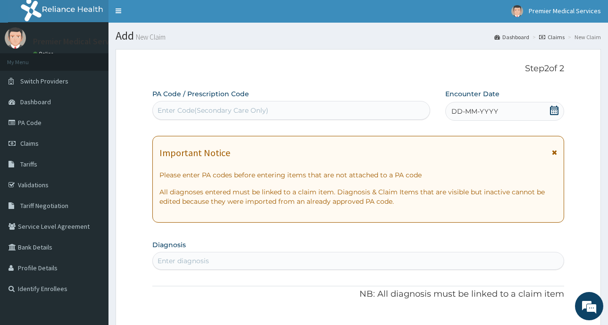
scroll to position [0, 0]
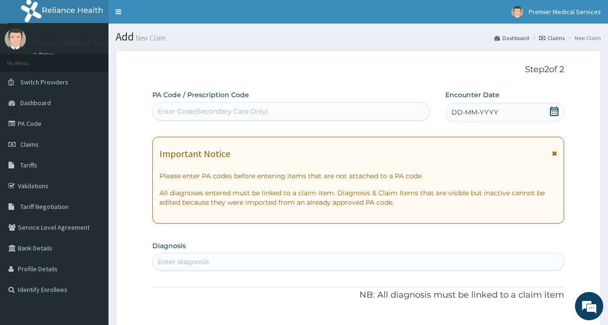
click at [557, 109] on icon at bounding box center [553, 111] width 9 height 9
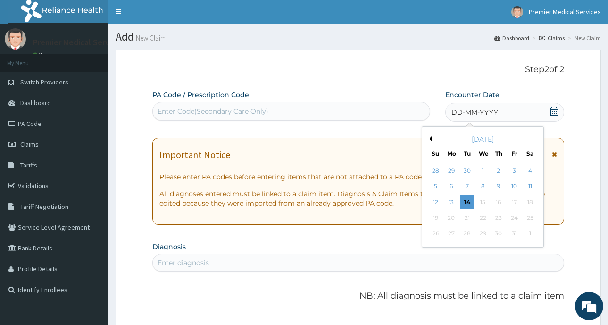
click at [432, 141] on div "[DATE]" at bounding box center [483, 138] width 114 height 9
click at [431, 138] on button "Previous Month" at bounding box center [429, 138] width 5 height 5
click at [483, 169] on div "3" at bounding box center [482, 171] width 14 height 14
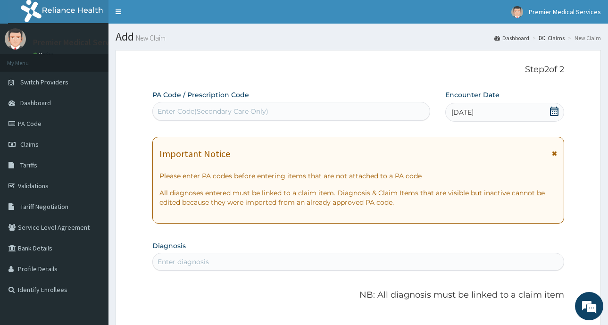
scroll to position [189, 0]
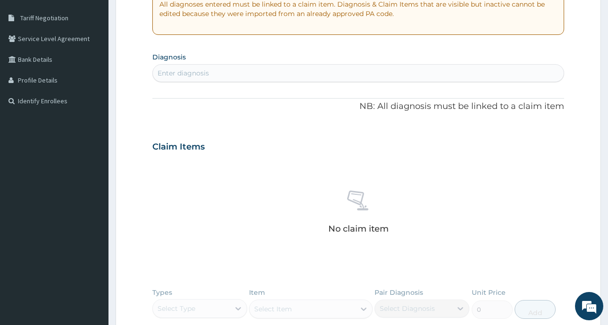
click at [227, 74] on div "Enter diagnosis" at bounding box center [358, 73] width 411 height 15
type input "[MEDICAL_DATA]"
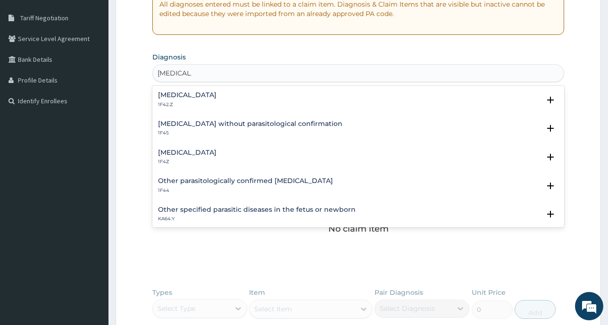
click at [216, 93] on h4 "[MEDICAL_DATA]" at bounding box center [187, 94] width 58 height 7
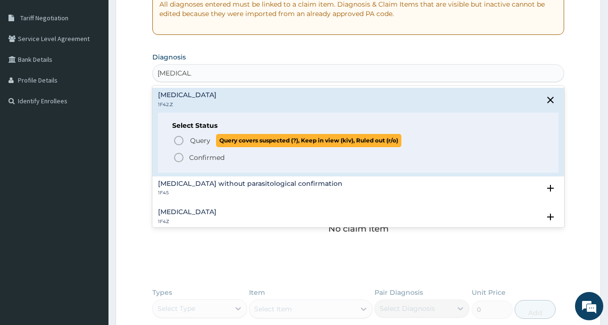
click at [174, 141] on icon "status option query" at bounding box center [178, 140] width 11 height 11
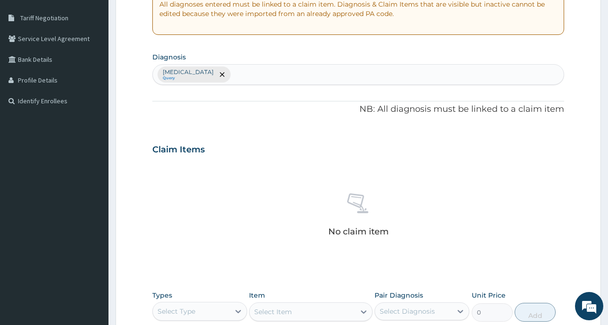
click at [179, 140] on div "Claim Items" at bounding box center [358, 147] width 412 height 25
click at [351, 78] on div "Plasmodium malariae malaria without complication Query" at bounding box center [358, 75] width 411 height 20
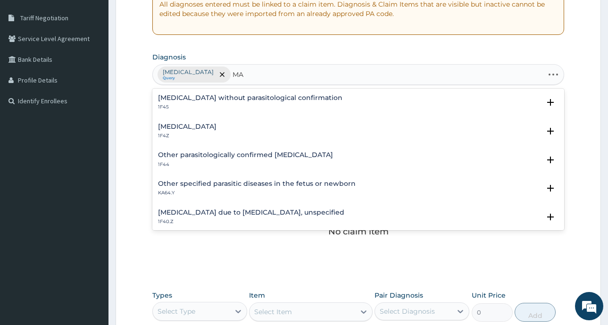
type input "M"
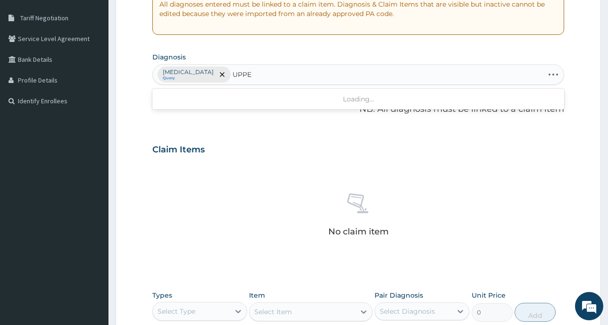
type input "UPPER"
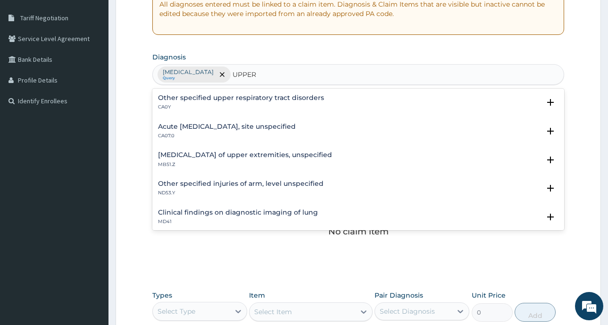
click at [256, 125] on h4 "Acute [MEDICAL_DATA], site unspecified" at bounding box center [227, 126] width 138 height 7
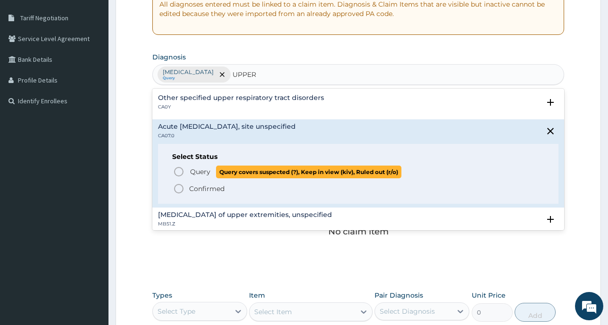
click at [175, 169] on icon "status option query" at bounding box center [178, 171] width 11 height 11
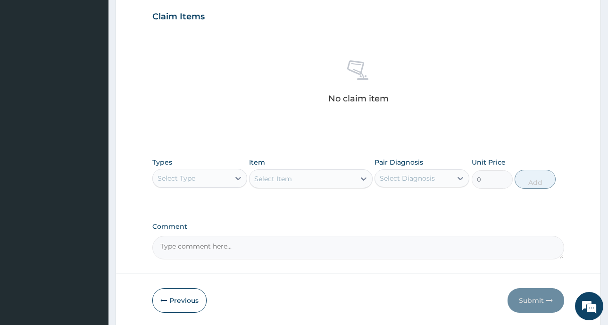
scroll to position [355, 0]
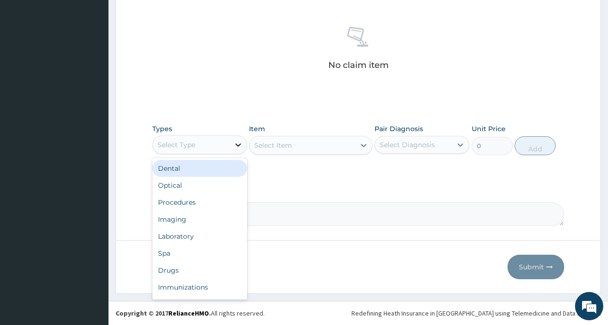
click at [238, 146] on icon at bounding box center [238, 144] width 6 height 3
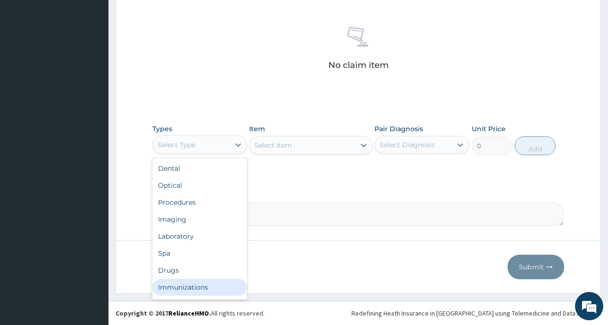
scroll to position [32, 0]
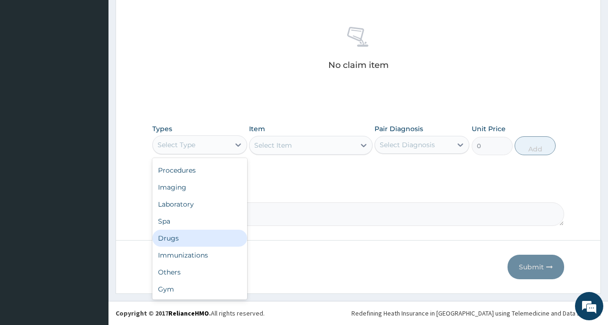
click at [181, 241] on div "Drugs" at bounding box center [199, 238] width 95 height 17
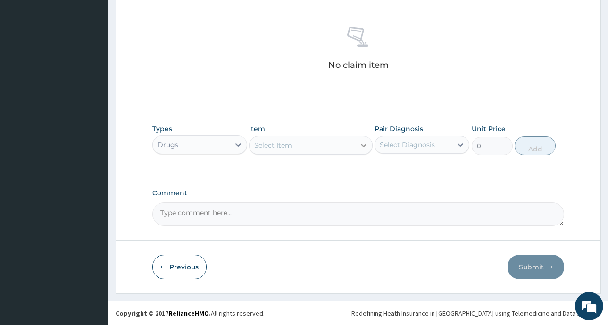
click at [366, 145] on icon at bounding box center [364, 145] width 6 height 3
click at [314, 148] on div "Select Item" at bounding box center [302, 145] width 106 height 15
click at [363, 145] on icon at bounding box center [363, 145] width 9 height 9
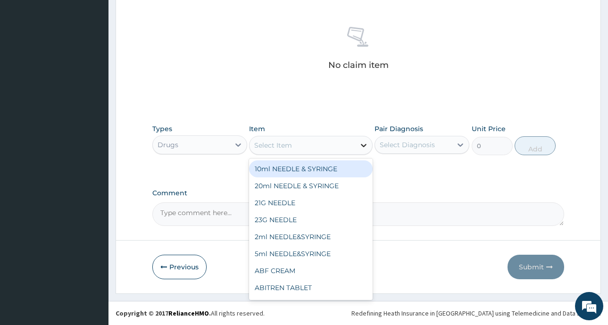
type input "A"
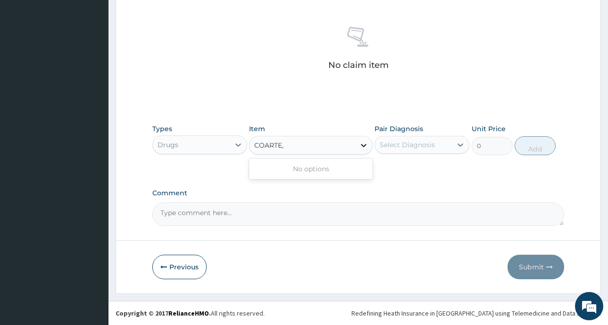
type input "COARTE"
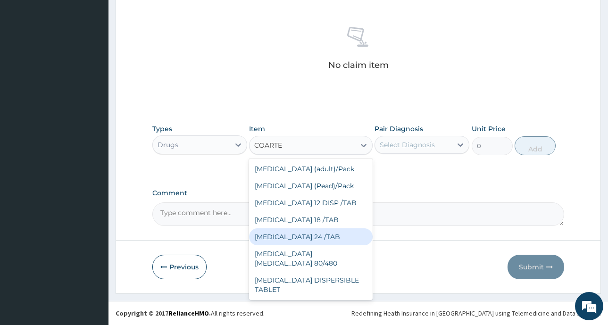
click at [330, 239] on div "[MEDICAL_DATA] 24 /TAB" at bounding box center [311, 236] width 124 height 17
type input "40"
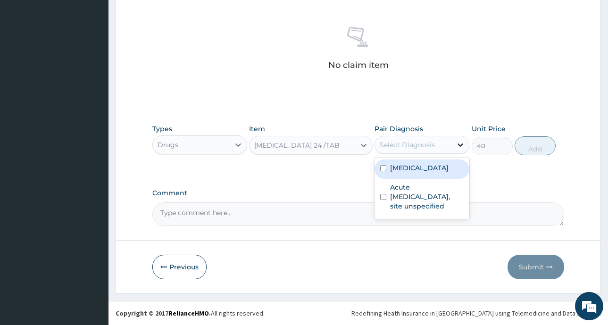
click at [463, 144] on icon at bounding box center [460, 144] width 6 height 3
click at [383, 171] on input "checkbox" at bounding box center [383, 168] width 6 height 6
checkbox input "true"
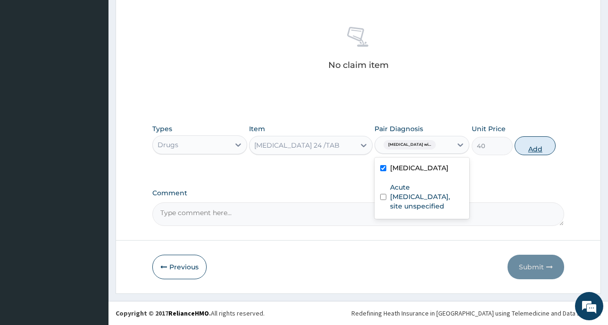
click at [539, 148] on button "Add" at bounding box center [535, 145] width 41 height 19
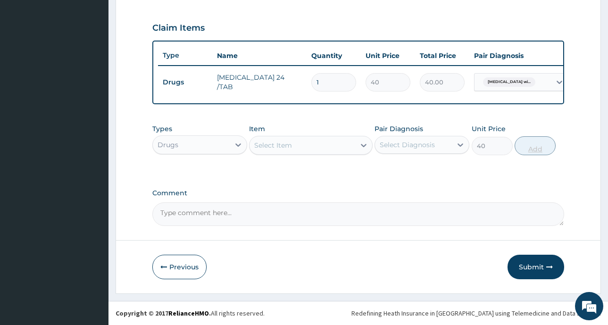
type input "0"
click at [363, 144] on icon at bounding box center [363, 145] width 9 height 9
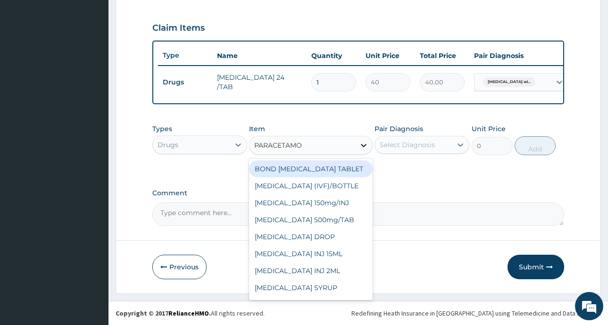
type input "PARACETAMOL"
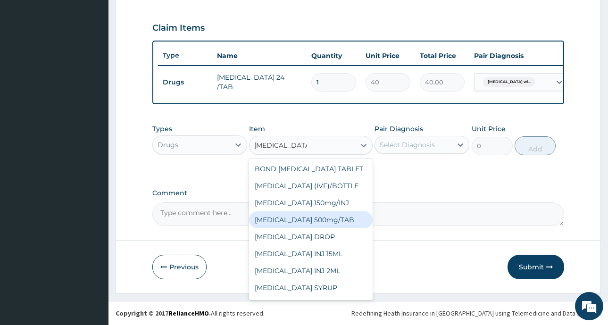
click at [318, 220] on div "[MEDICAL_DATA] 500mg/TAB" at bounding box center [311, 219] width 124 height 17
type input "4"
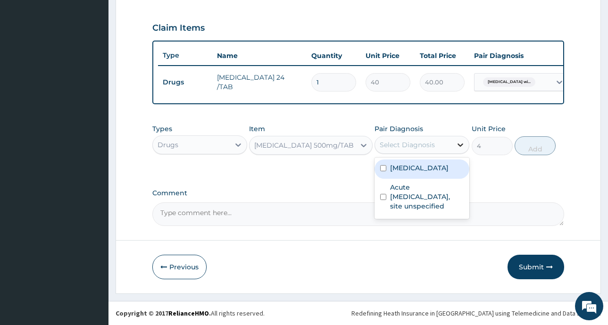
click at [459, 144] on icon at bounding box center [460, 144] width 6 height 3
click at [382, 171] on input "checkbox" at bounding box center [383, 168] width 6 height 6
checkbox input "true"
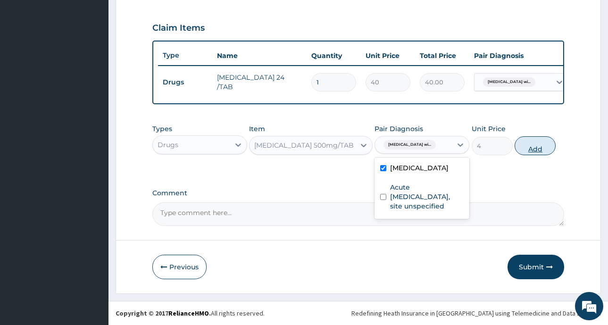
click at [544, 147] on button "Add" at bounding box center [535, 145] width 41 height 19
type input "0"
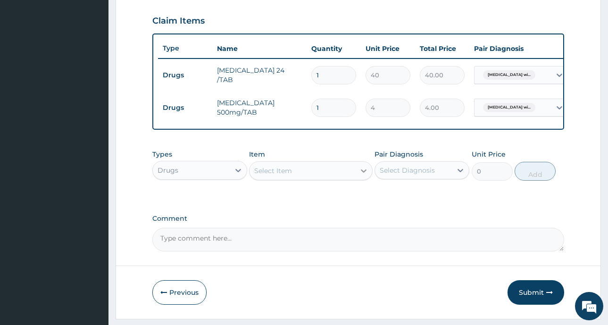
click at [363, 173] on icon at bounding box center [364, 170] width 6 height 3
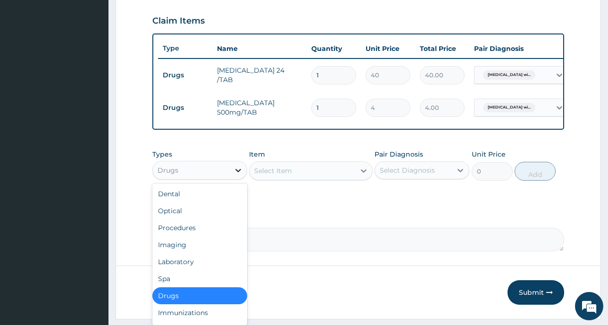
click at [235, 175] on icon at bounding box center [237, 170] width 9 height 9
click at [187, 267] on div "Laboratory" at bounding box center [199, 261] width 95 height 17
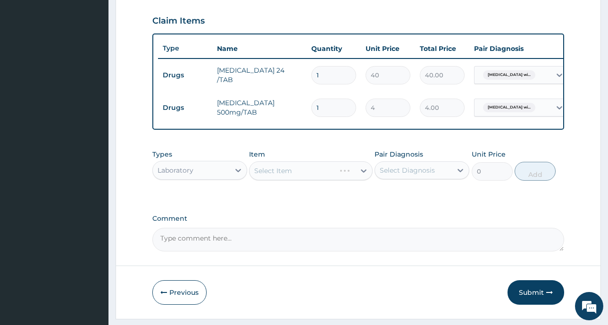
click at [363, 177] on div "Select Item" at bounding box center [311, 170] width 124 height 19
click at [364, 173] on icon at bounding box center [364, 170] width 6 height 3
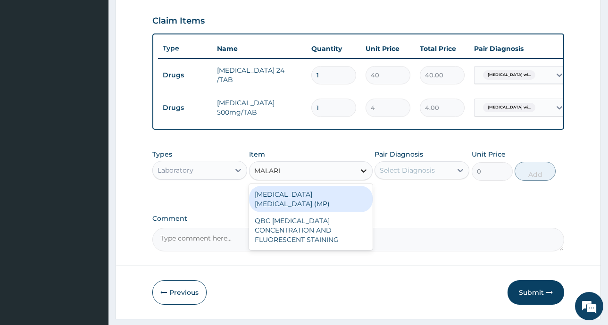
type input "MALARIA"
click at [336, 204] on div "MALARIA PARASITE (MP)" at bounding box center [311, 199] width 124 height 26
type input "560"
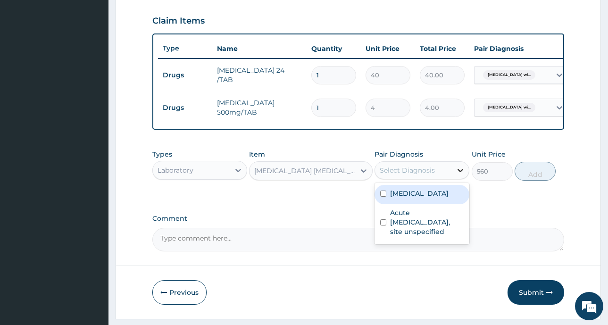
click at [461, 175] on icon at bounding box center [460, 170] width 9 height 9
click at [389, 204] on div "Plasmodium malariae malaria without complication" at bounding box center [421, 194] width 95 height 19
checkbox input "true"
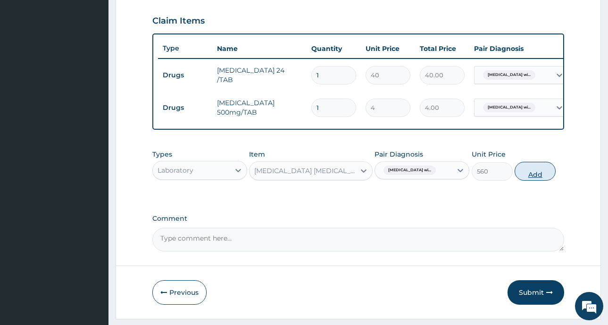
click at [534, 181] on button "Add" at bounding box center [535, 171] width 41 height 19
type input "0"
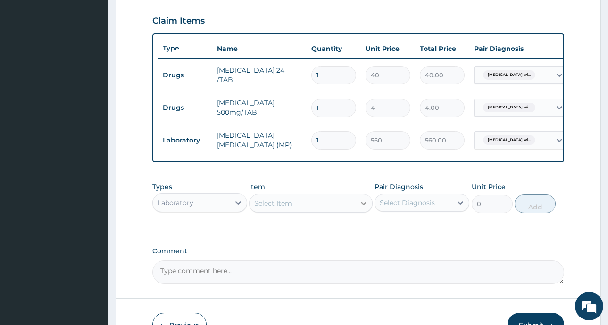
click at [364, 208] on icon at bounding box center [363, 203] width 9 height 9
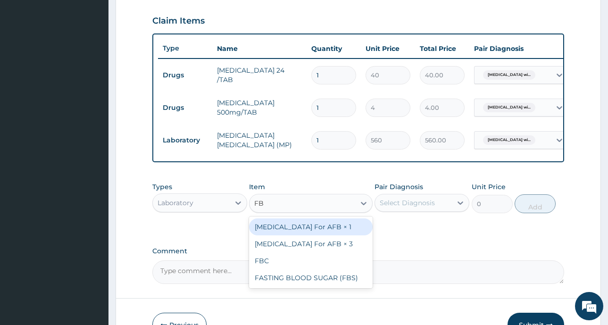
type input "FBC"
click at [313, 233] on div "FBC" at bounding box center [311, 226] width 124 height 17
type input "1600"
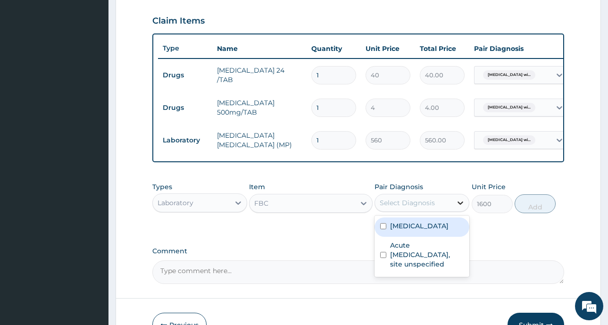
click at [461, 208] on icon at bounding box center [460, 202] width 9 height 9
click at [416, 231] on label "Plasmodium malariae malaria without complication" at bounding box center [419, 225] width 58 height 9
checkbox input "true"
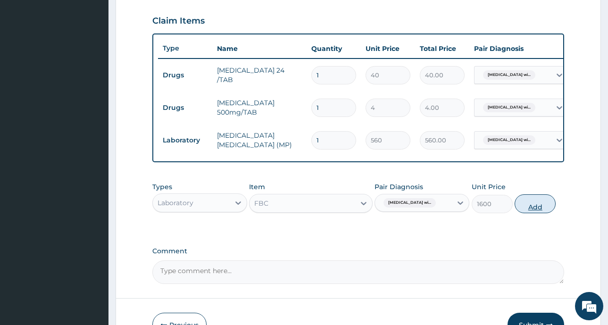
click at [526, 212] on button "Add" at bounding box center [535, 203] width 41 height 19
type input "0"
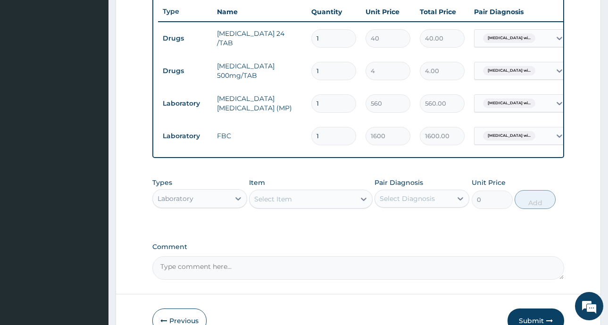
scroll to position [365, 0]
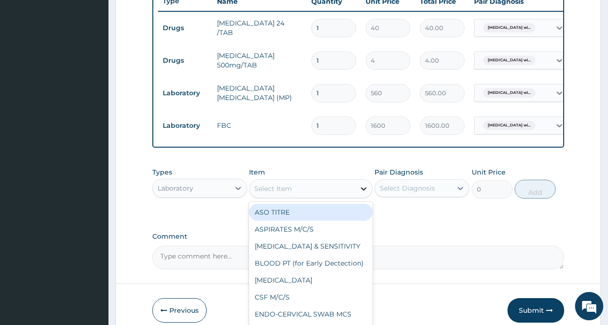
click at [365, 191] on icon at bounding box center [364, 188] width 6 height 3
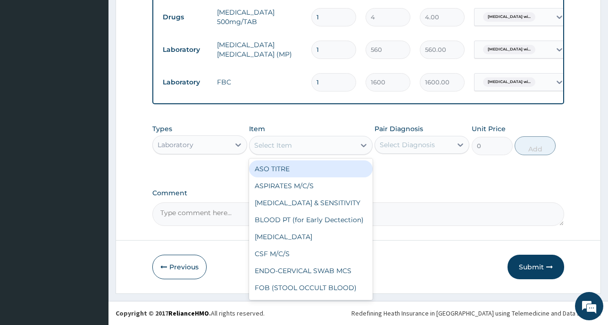
scroll to position [415, 0]
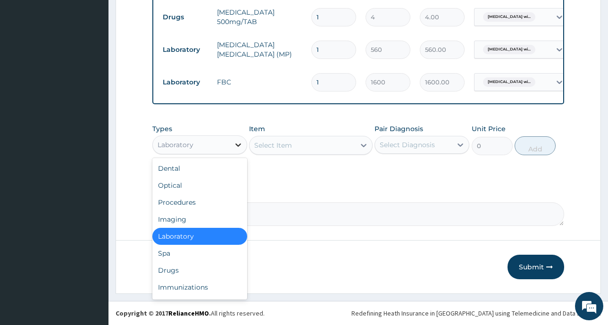
click at [239, 144] on icon at bounding box center [237, 144] width 9 height 9
click at [192, 273] on div "Drugs" at bounding box center [199, 270] width 95 height 17
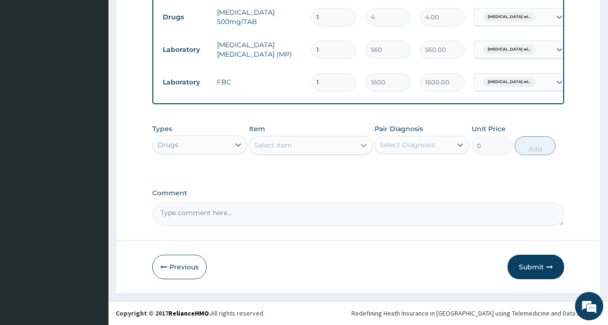
click at [363, 145] on icon at bounding box center [364, 145] width 6 height 3
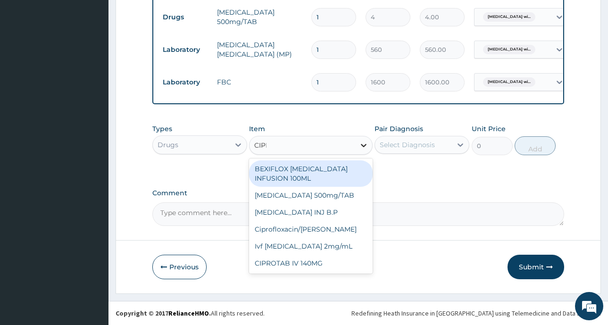
type input "CIPRO"
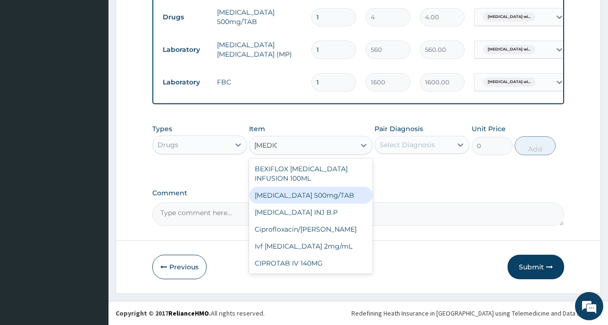
click at [316, 194] on div "Ciprofloxacin 500mg/TAB" at bounding box center [311, 195] width 124 height 17
type input "60"
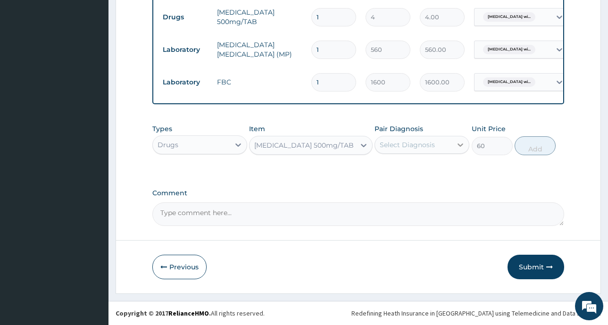
click at [458, 144] on icon at bounding box center [460, 144] width 6 height 3
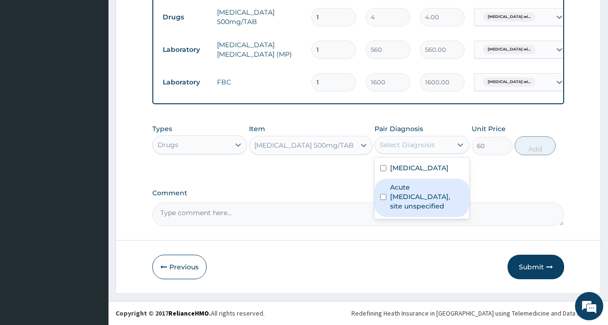
click at [386, 200] on input "checkbox" at bounding box center [383, 197] width 6 height 6
checkbox input "true"
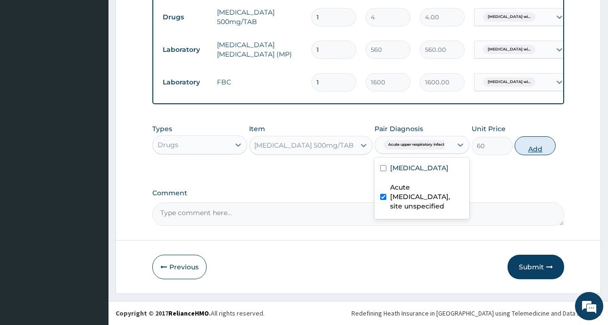
click at [535, 150] on button "Add" at bounding box center [535, 145] width 41 height 19
type input "0"
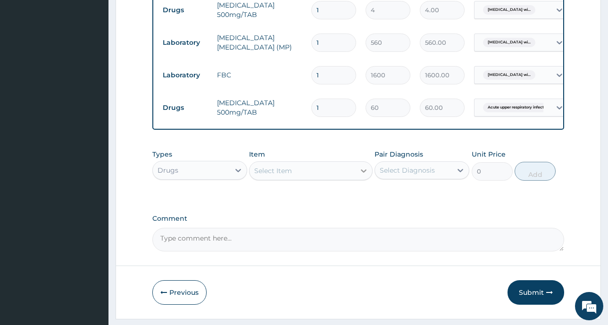
click at [366, 175] on icon at bounding box center [363, 170] width 9 height 9
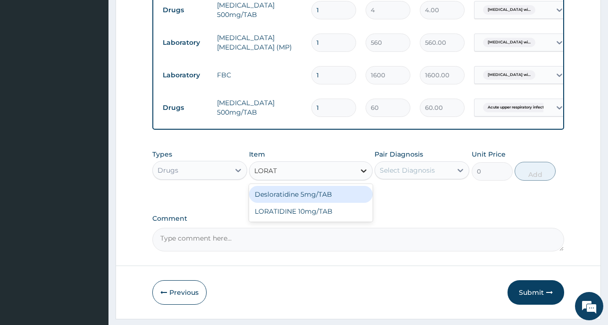
type input "LORATI"
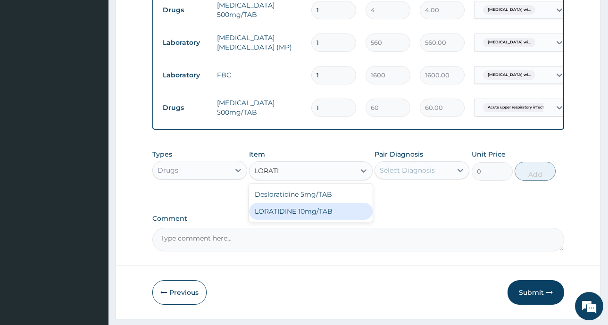
click at [299, 219] on div "LORATIDINE 10mg/TAB" at bounding box center [311, 211] width 124 height 17
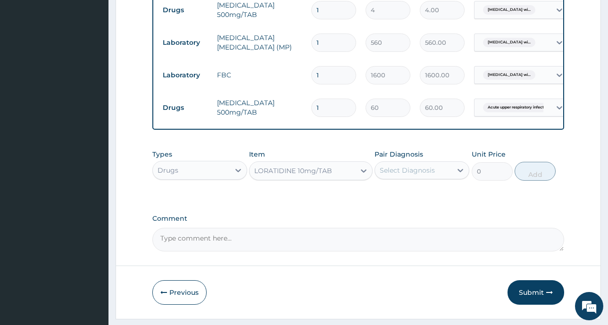
type input "40"
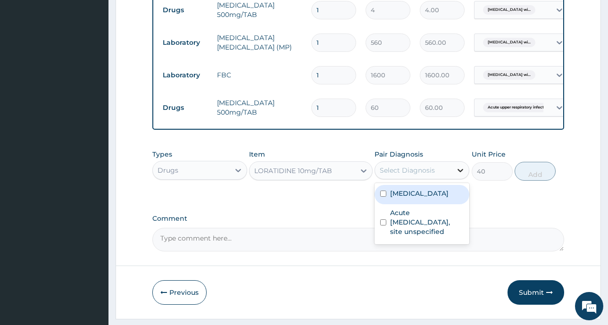
click at [460, 175] on icon at bounding box center [460, 170] width 9 height 9
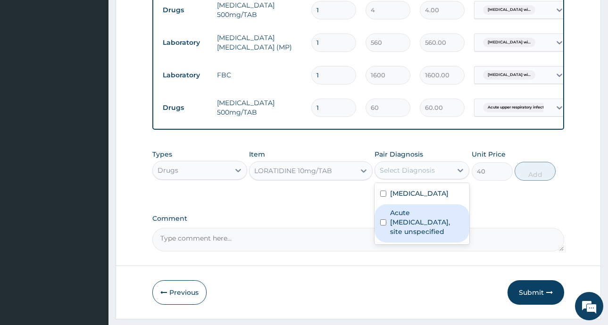
click at [425, 236] on label "Acute upper respiratory infection, site unspecified" at bounding box center [427, 222] width 74 height 28
checkbox input "true"
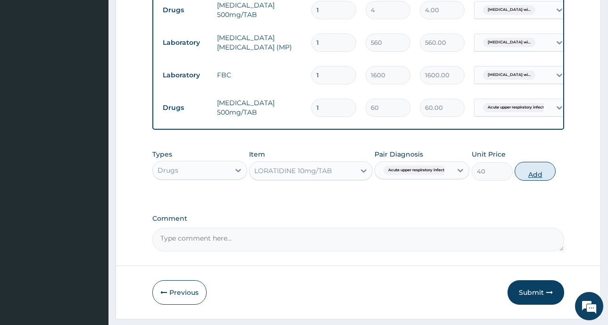
click at [544, 179] on button "Add" at bounding box center [535, 171] width 41 height 19
type input "0"
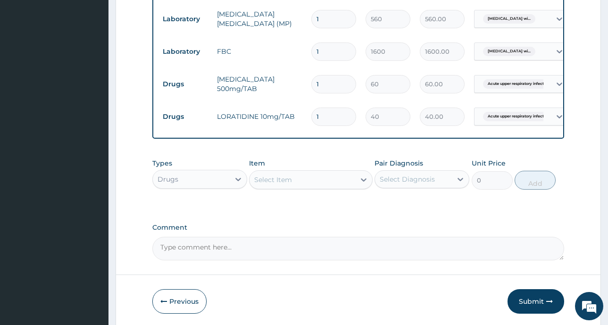
scroll to position [480, 0]
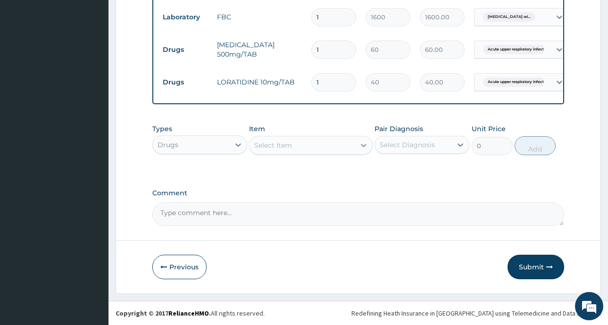
click at [362, 148] on icon at bounding box center [363, 145] width 9 height 9
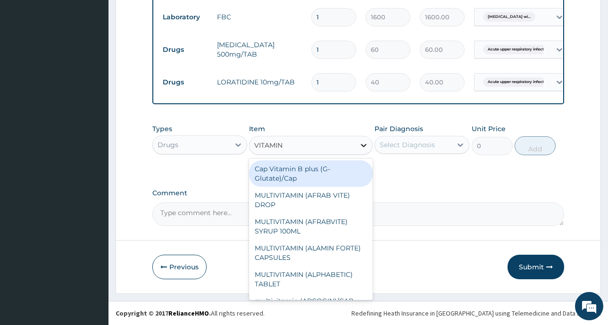
type input "VITAMIN C"
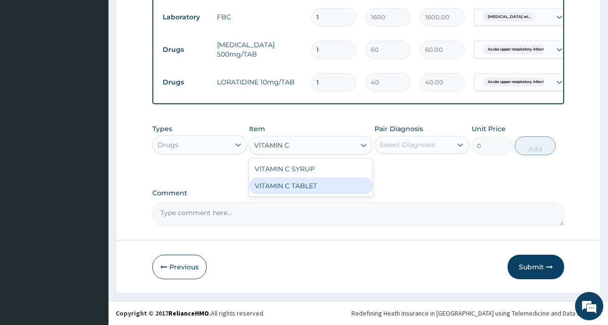
click at [332, 193] on div "VITAMIN C TABLET" at bounding box center [311, 185] width 124 height 17
type input "4"
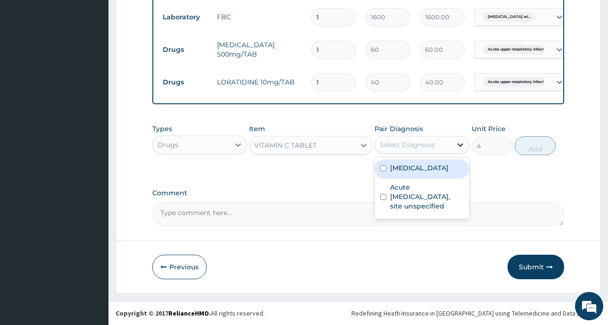
click at [465, 145] on icon at bounding box center [460, 144] width 9 height 9
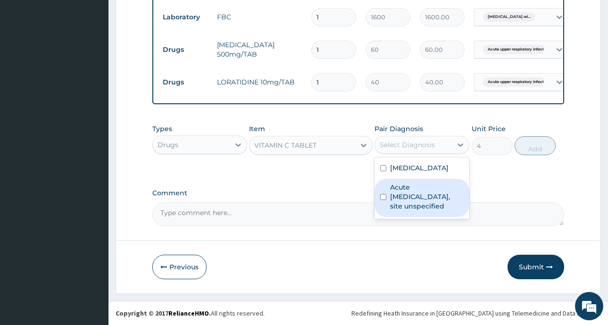
click at [429, 211] on label "Acute upper respiratory infection, site unspecified" at bounding box center [427, 197] width 74 height 28
checkbox input "true"
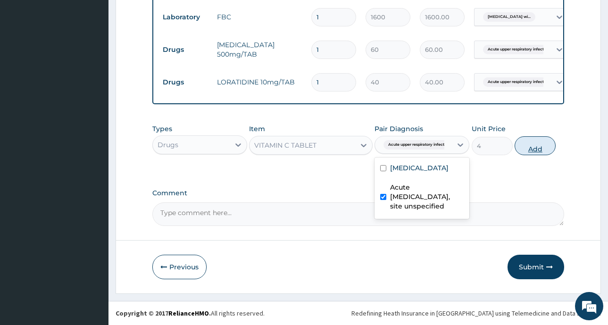
click at [532, 147] on button "Add" at bounding box center [535, 145] width 41 height 19
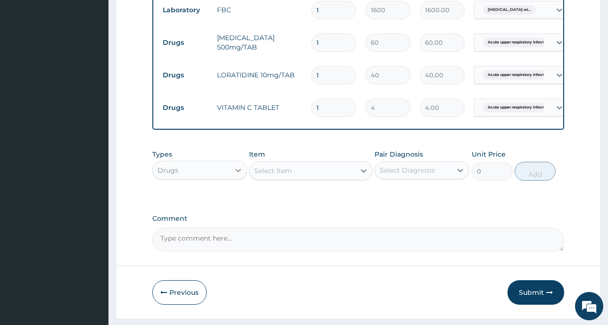
click at [237, 175] on icon at bounding box center [237, 170] width 9 height 9
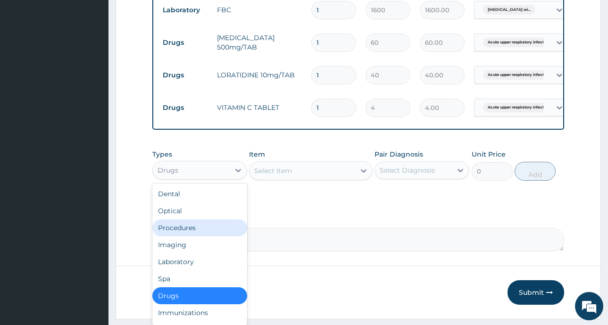
click at [197, 233] on div "Procedures" at bounding box center [199, 227] width 95 height 17
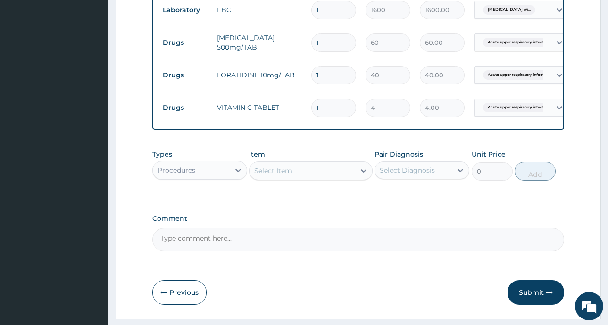
click at [362, 175] on icon at bounding box center [363, 170] width 9 height 9
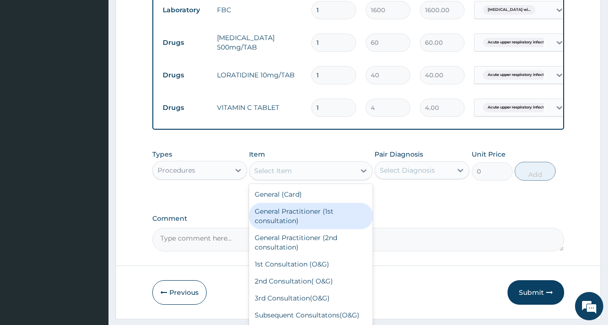
click at [313, 221] on div "General Practitioner (1st consultation)" at bounding box center [311, 216] width 124 height 26
type input "1500"
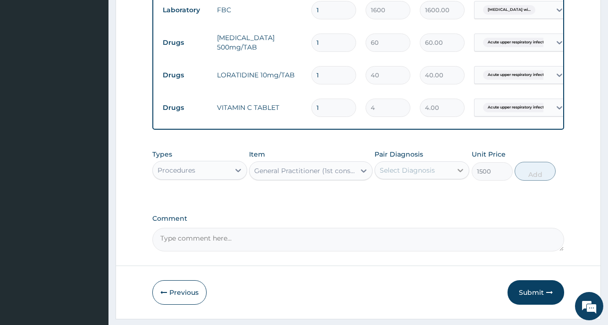
click at [462, 172] on icon at bounding box center [460, 170] width 6 height 3
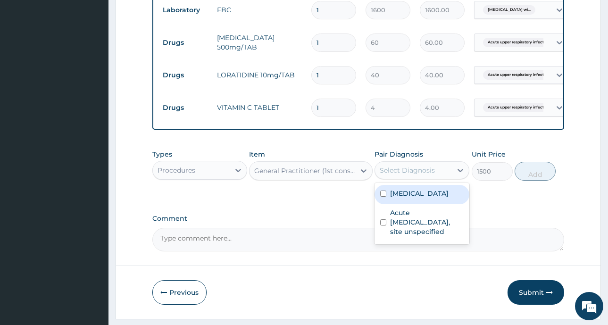
click at [380, 204] on div "Plasmodium malariae malaria without complication" at bounding box center [421, 194] width 95 height 19
checkbox input "true"
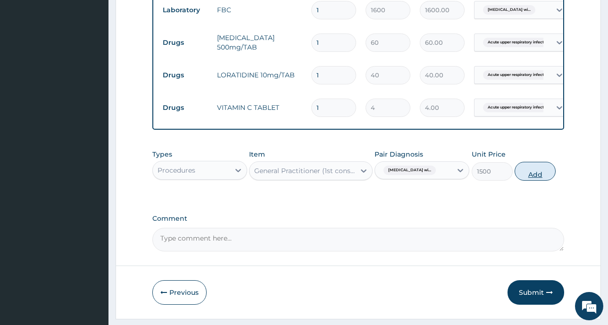
click at [537, 177] on button "Add" at bounding box center [535, 171] width 41 height 19
type input "0"
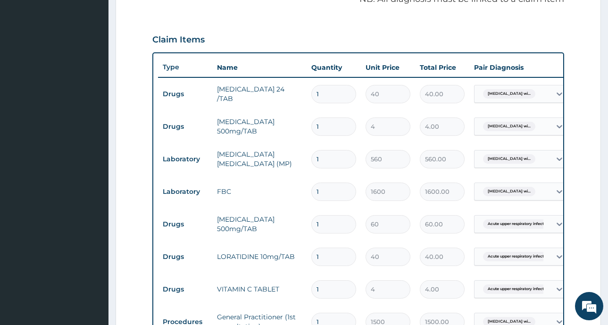
scroll to position [291, 0]
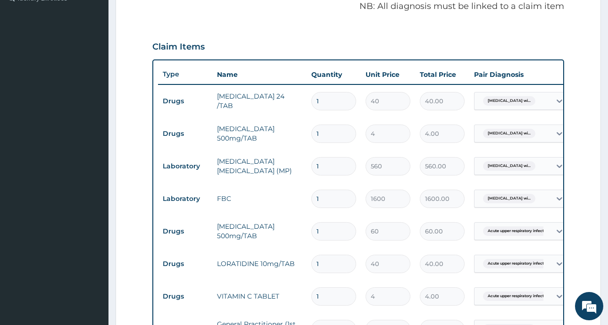
click at [332, 103] on input "1" at bounding box center [333, 101] width 45 height 18
type input "0.00"
type input "6"
type input "240.00"
type input "6"
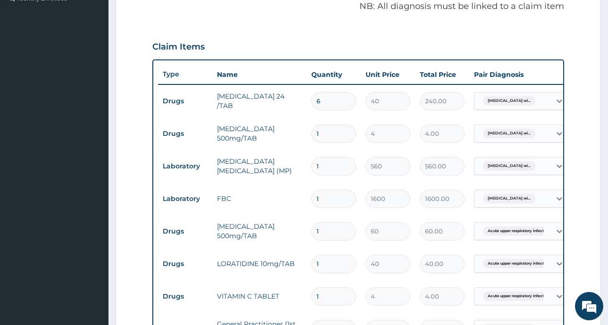
click at [322, 134] on input "1" at bounding box center [333, 134] width 45 height 18
type input "18"
type input "72.00"
type input "18"
click at [331, 166] on input "1" at bounding box center [333, 166] width 45 height 18
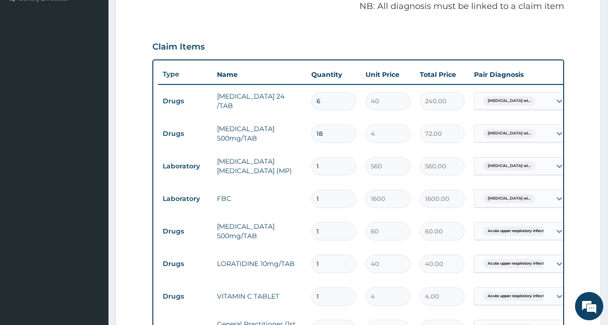
scroll to position [339, 0]
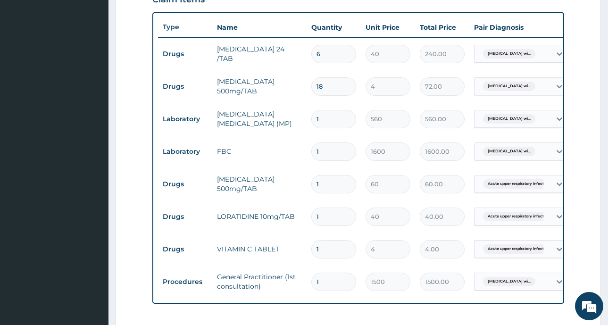
click at [323, 182] on input "1" at bounding box center [333, 184] width 45 height 18
type input "10"
type input "600.00"
type input "10"
click at [332, 218] on input "1" at bounding box center [333, 217] width 45 height 18
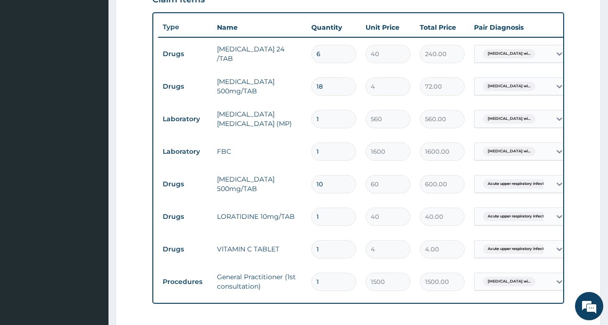
type input "10"
type input "400.00"
type input "10"
click at [329, 250] on input "1" at bounding box center [333, 249] width 45 height 18
type input "0.00"
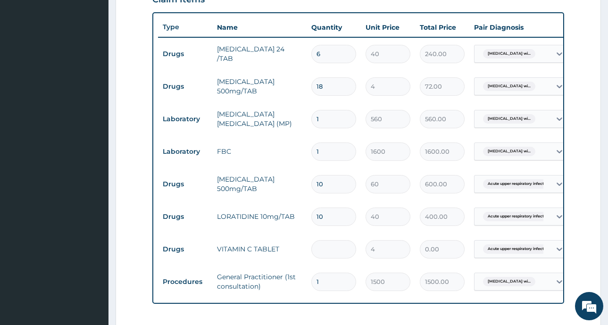
type input "4"
type input "16.00"
type input "42"
type input "168.00"
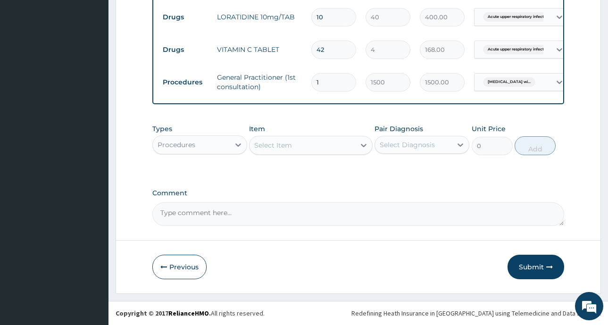
scroll to position [545, 0]
type input "42"
click at [548, 266] on icon "button" at bounding box center [549, 267] width 7 height 7
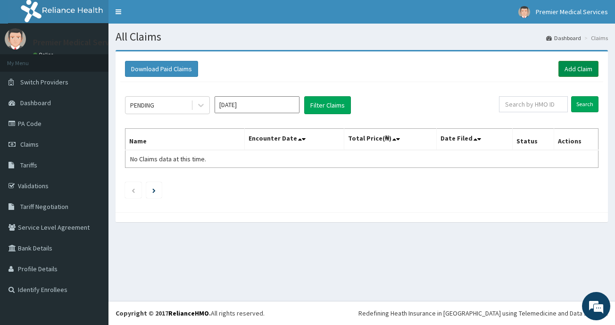
click at [573, 67] on link "Add Claim" at bounding box center [578, 69] width 40 height 16
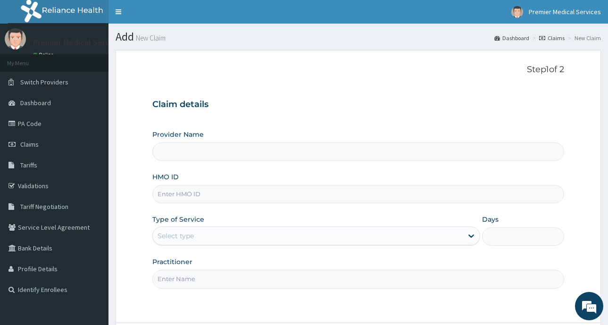
click at [203, 197] on input "HMO ID" at bounding box center [358, 194] width 412 height 18
type input "premier medical services"
paste input "AEN/10327/B"
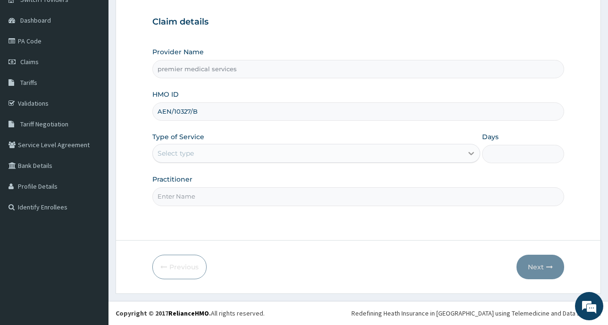
type input "AEN/10327/B"
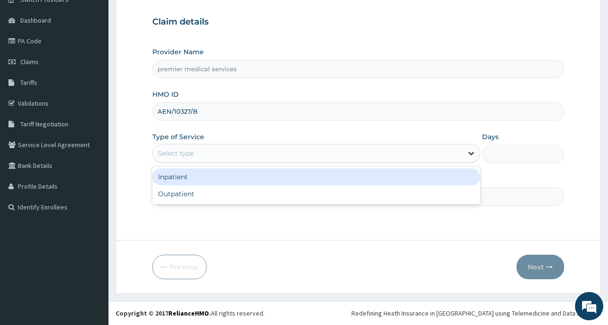
click at [468, 152] on icon at bounding box center [470, 153] width 9 height 9
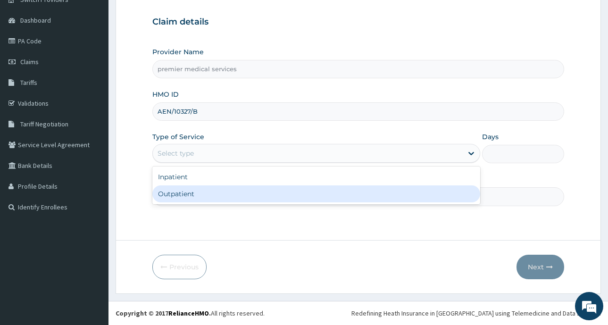
click at [333, 193] on div "Outpatient" at bounding box center [316, 193] width 328 height 17
type input "1"
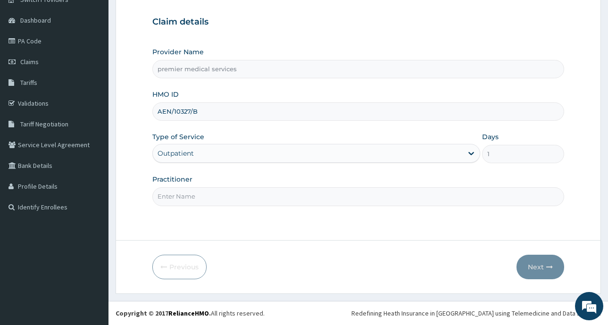
click at [308, 199] on input "Practitioner" at bounding box center [358, 196] width 412 height 18
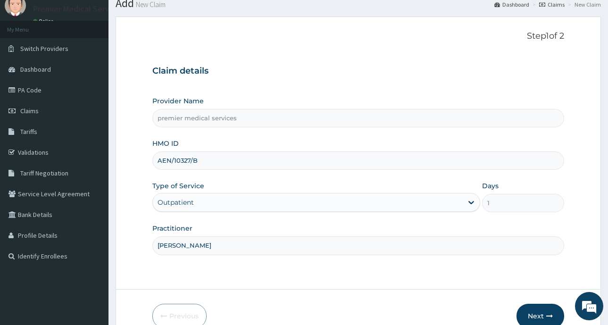
scroll to position [83, 0]
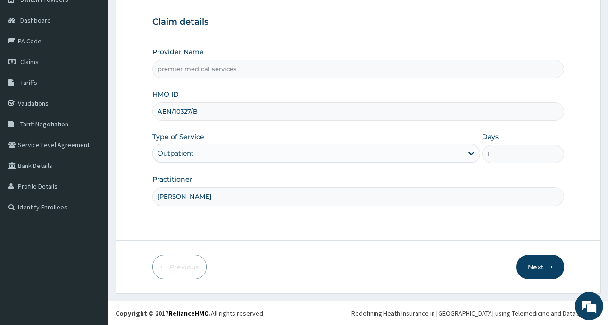
type input "[PERSON_NAME]"
click at [540, 267] on button "Next" at bounding box center [540, 267] width 48 height 25
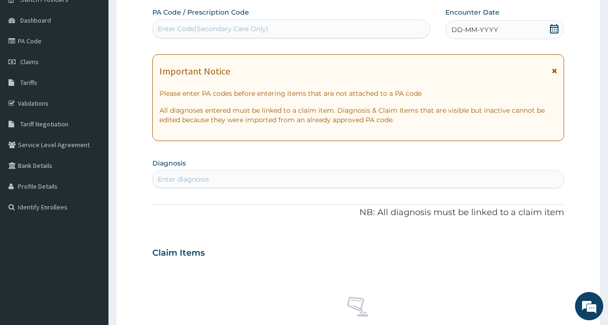
scroll to position [0, 0]
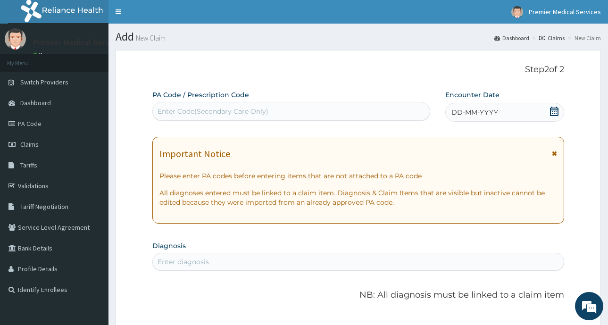
click at [551, 114] on icon at bounding box center [553, 111] width 9 height 9
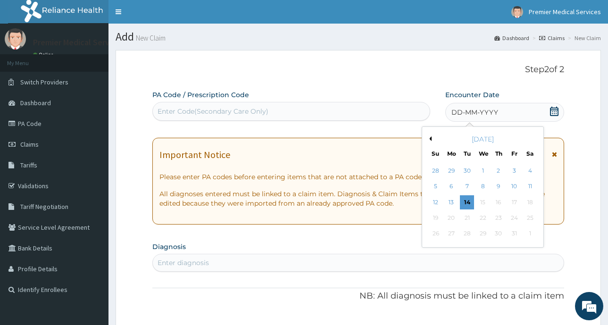
click at [431, 138] on button "Previous Month" at bounding box center [429, 138] width 5 height 5
click at [452, 186] on div "8" at bounding box center [451, 187] width 14 height 14
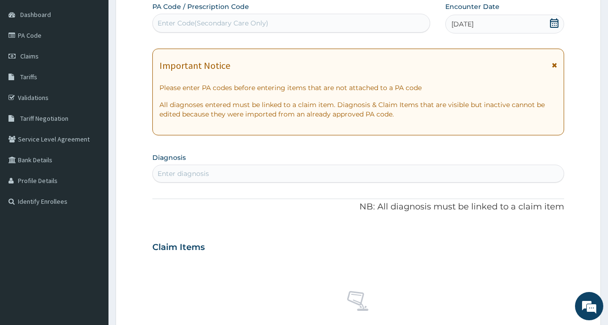
scroll to position [94, 0]
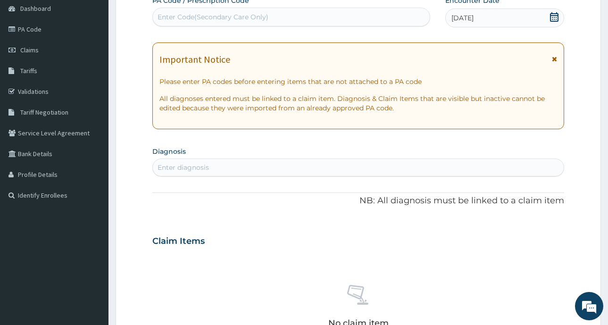
click at [251, 168] on div "Enter diagnosis" at bounding box center [358, 167] width 411 height 15
type input "A"
type input "U"
type input "A"
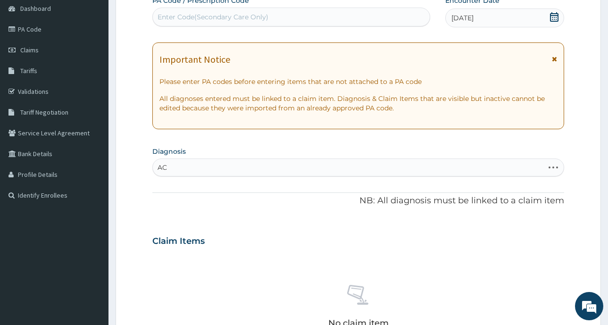
type input "A"
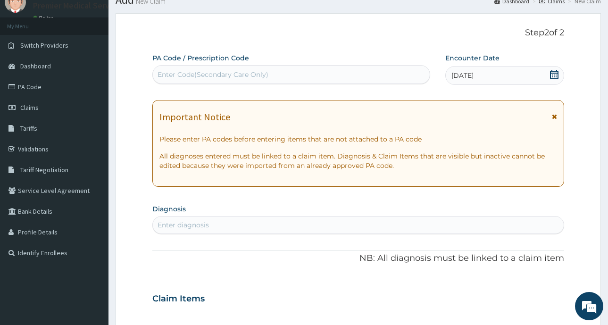
scroll to position [0, 0]
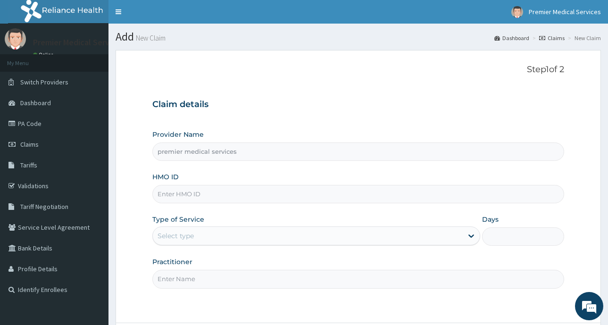
type input "premier medical services"
click at [189, 197] on input "HMO ID" at bounding box center [358, 194] width 412 height 18
type input "STZ/10028/C"
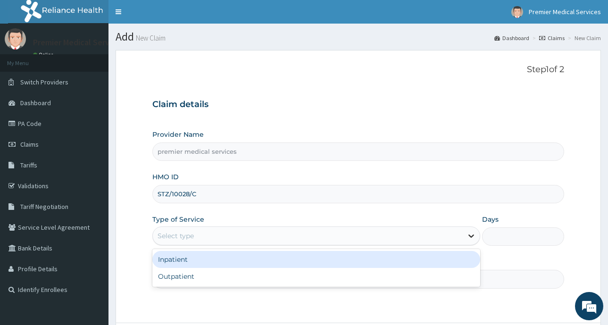
click at [470, 235] on icon at bounding box center [471, 236] width 6 height 3
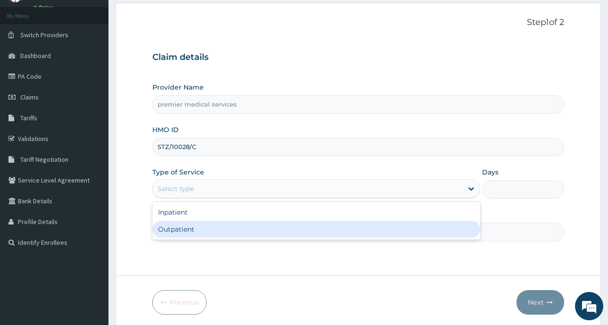
click at [192, 228] on div "Outpatient" at bounding box center [316, 229] width 328 height 17
type input "1"
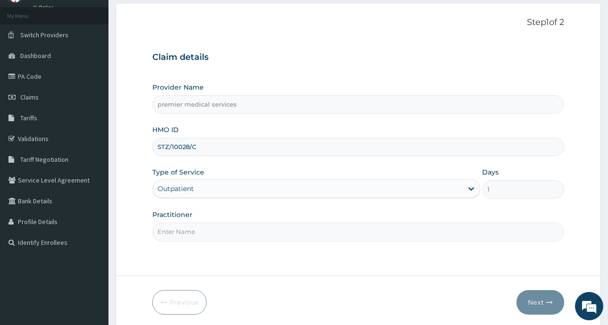
click at [238, 232] on input "Practitioner" at bounding box center [358, 232] width 412 height 18
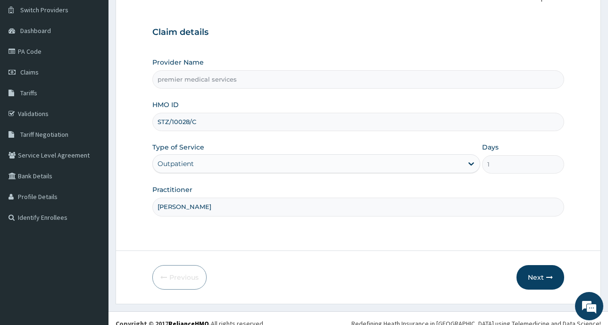
scroll to position [83, 0]
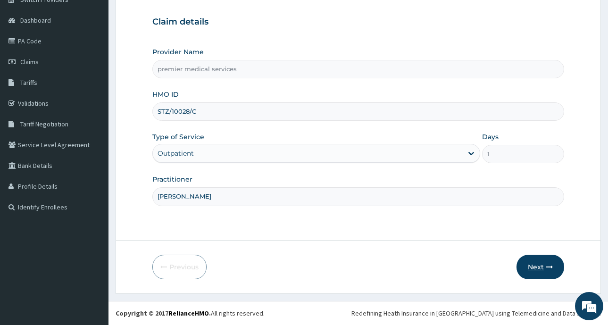
type input "[PERSON_NAME]"
click at [548, 266] on icon "button" at bounding box center [549, 267] width 7 height 7
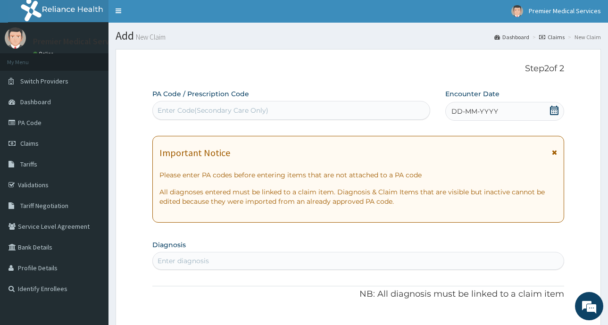
scroll to position [0, 0]
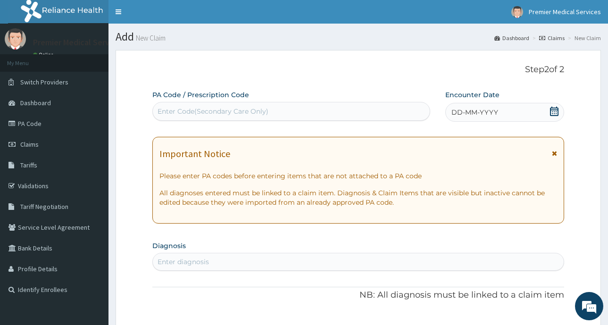
click at [553, 108] on icon at bounding box center [553, 111] width 9 height 9
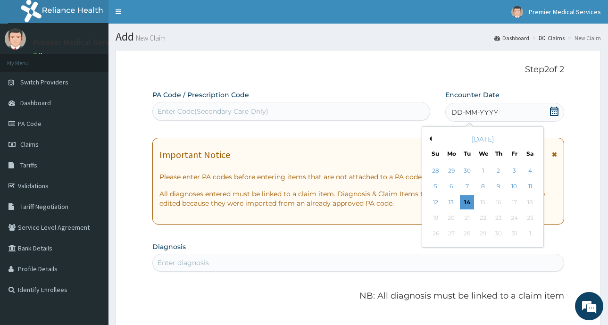
click at [430, 137] on button "Previous Month" at bounding box center [429, 138] width 5 height 5
click at [467, 186] on div "9" at bounding box center [467, 187] width 14 height 14
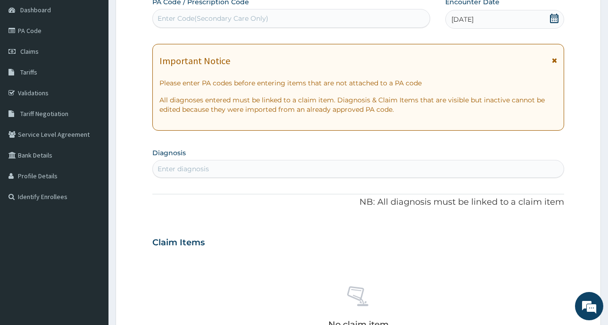
scroll to position [94, 0]
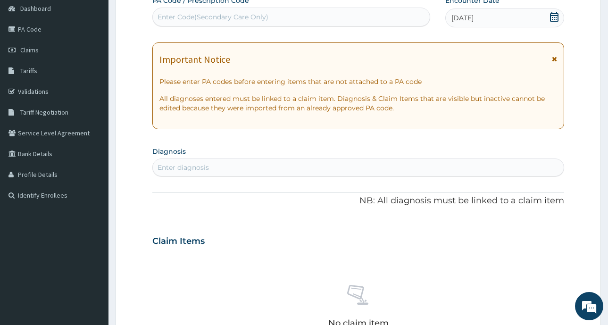
click at [198, 169] on div "Enter diagnosis" at bounding box center [183, 167] width 51 height 9
type input "ACUTE"
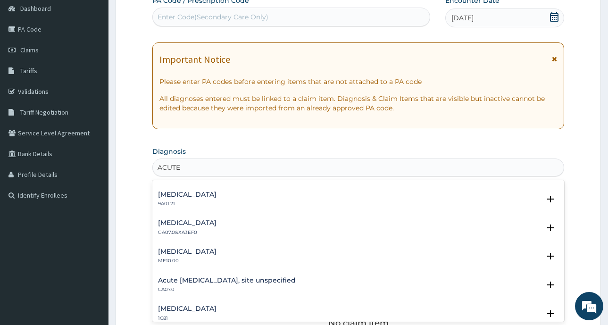
scroll to position [990, 0]
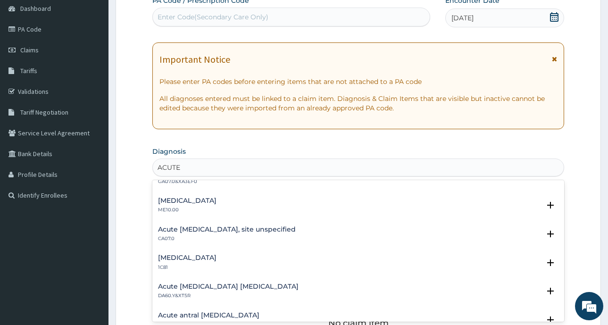
click at [264, 229] on h4 "Acute [MEDICAL_DATA], site unspecified" at bounding box center [227, 229] width 138 height 7
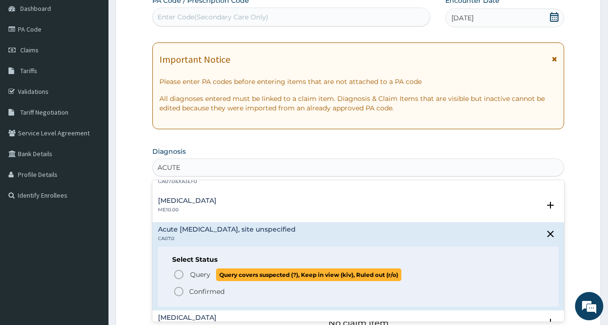
click at [181, 274] on icon "status option query" at bounding box center [178, 274] width 11 height 11
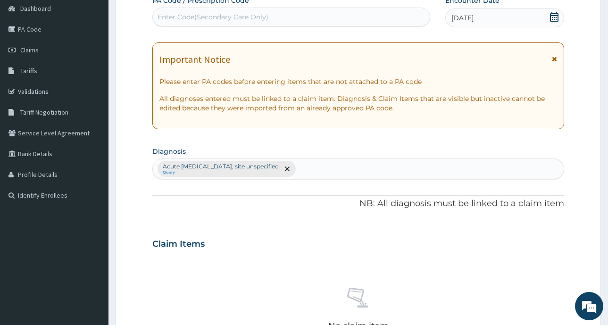
type input "U"
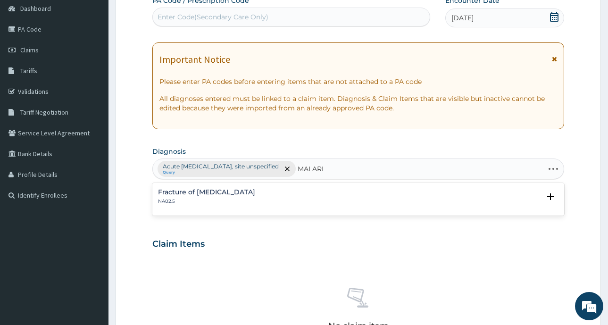
type input "[MEDICAL_DATA]"
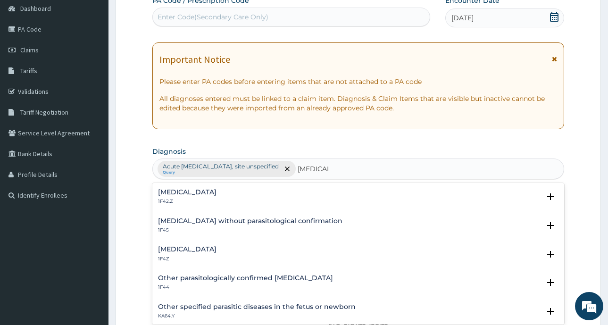
click at [216, 192] on h4 "[MEDICAL_DATA]" at bounding box center [187, 192] width 58 height 7
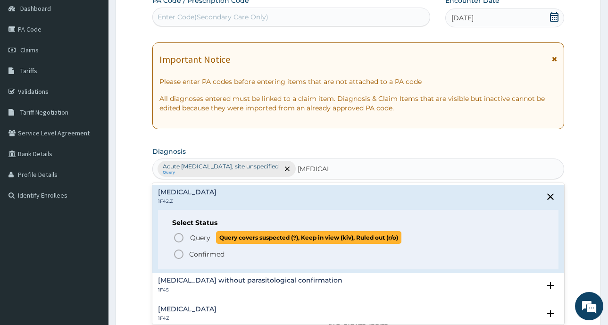
click at [179, 237] on icon "status option query" at bounding box center [178, 237] width 11 height 11
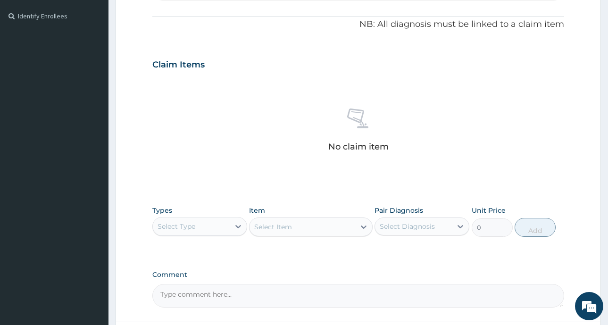
scroll to position [283, 0]
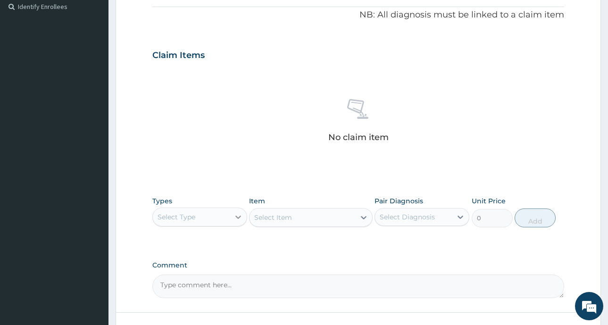
click at [239, 217] on icon at bounding box center [238, 217] width 6 height 3
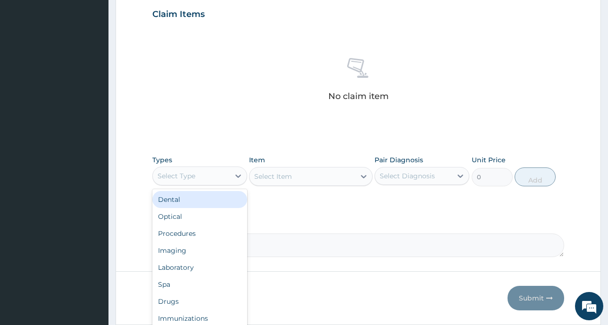
scroll to position [355, 0]
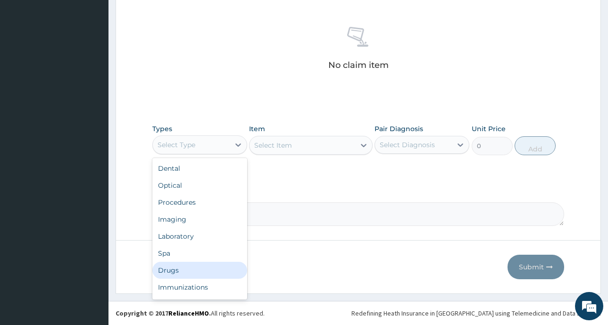
click at [197, 269] on div "Drugs" at bounding box center [199, 270] width 95 height 17
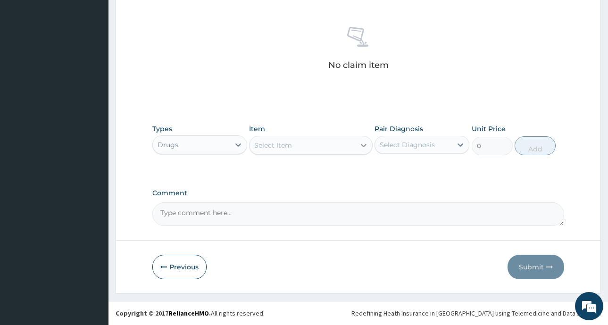
click at [363, 146] on icon at bounding box center [364, 145] width 6 height 3
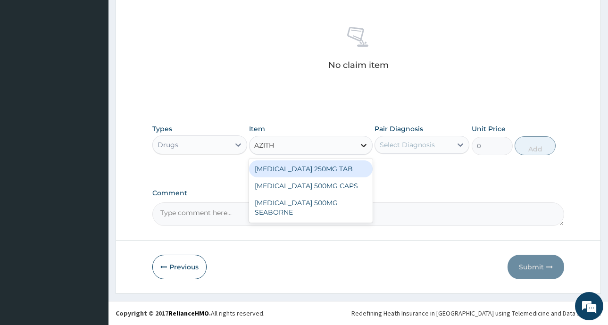
type input "AZITHR"
click at [334, 170] on div "[MEDICAL_DATA] 250MG TAB" at bounding box center [311, 168] width 124 height 17
type input "320"
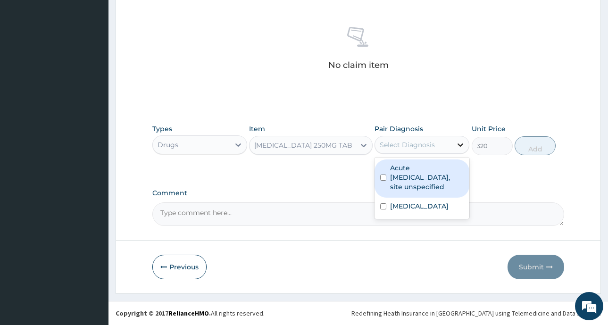
click at [458, 144] on icon at bounding box center [460, 144] width 6 height 3
click at [382, 177] on input "checkbox" at bounding box center [383, 177] width 6 height 6
checkbox input "true"
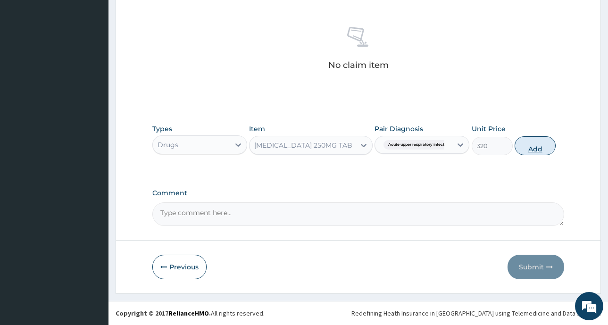
click at [526, 147] on button "Add" at bounding box center [535, 145] width 41 height 19
type input "0"
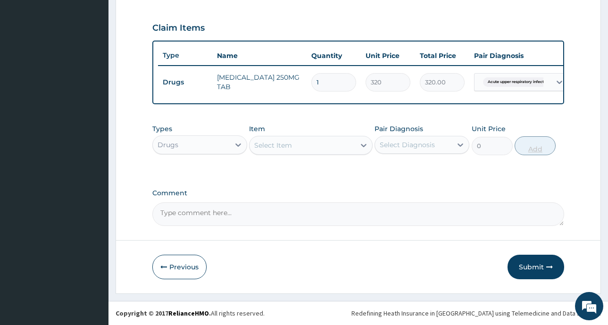
scroll to position [317, 0]
click at [237, 141] on icon at bounding box center [237, 144] width 9 height 9
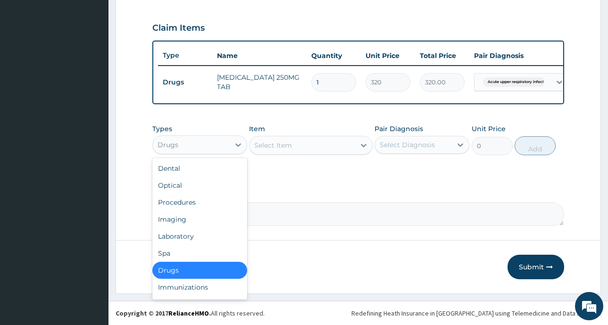
click at [328, 150] on div "Select Item" at bounding box center [302, 145] width 106 height 15
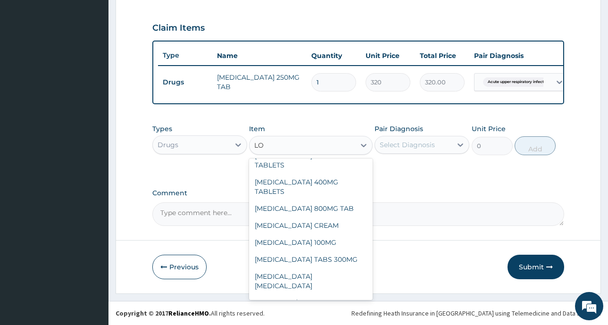
scroll to position [0, 0]
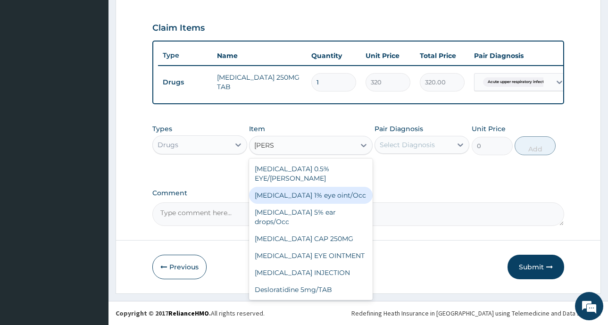
type input "LORAT"
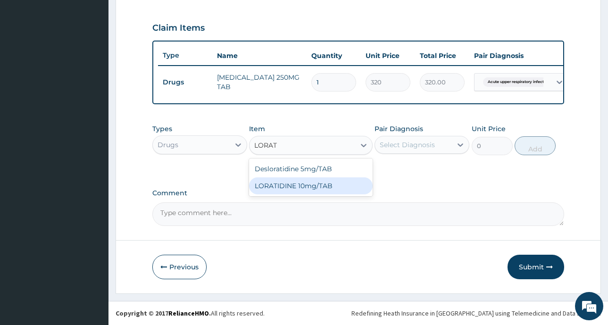
click at [302, 187] on div "LORATIDINE 10mg/TAB" at bounding box center [311, 185] width 124 height 17
type input "40"
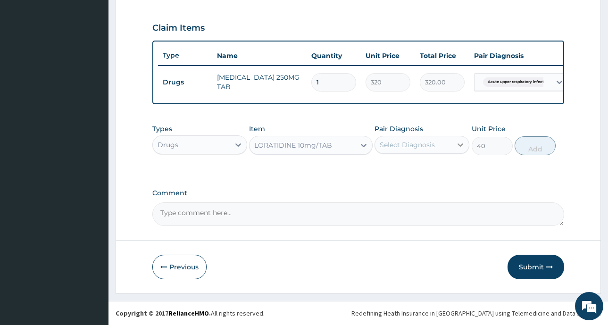
click at [459, 143] on icon at bounding box center [460, 144] width 9 height 9
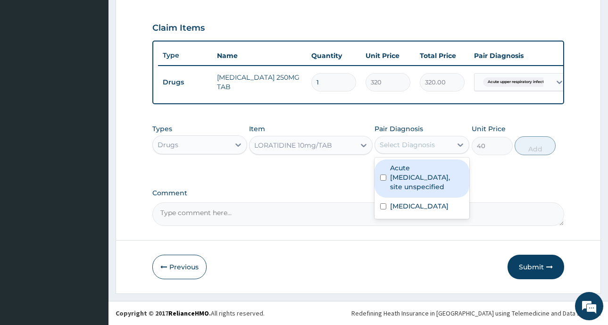
click at [385, 177] on input "checkbox" at bounding box center [383, 177] width 6 height 6
checkbox input "true"
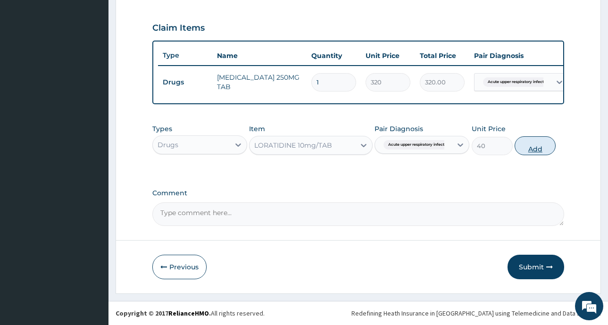
click at [538, 145] on button "Add" at bounding box center [535, 145] width 41 height 19
type input "0"
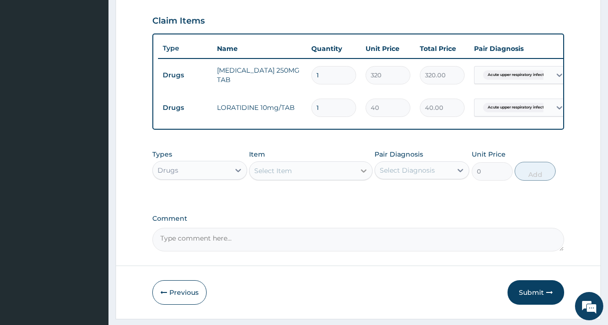
click at [365, 173] on icon at bounding box center [364, 170] width 6 height 3
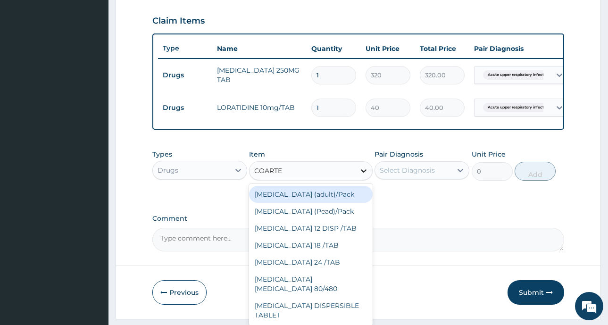
type input "[MEDICAL_DATA]"
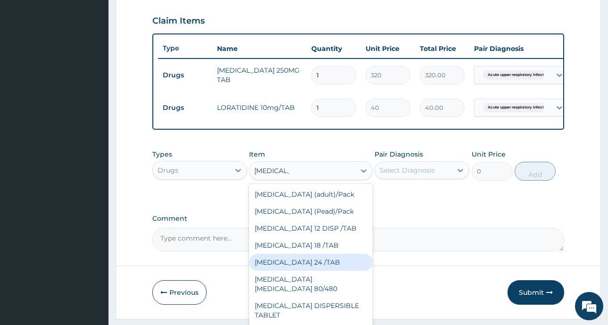
click at [310, 271] on div "[MEDICAL_DATA] 24 /TAB" at bounding box center [311, 262] width 124 height 17
type input "40"
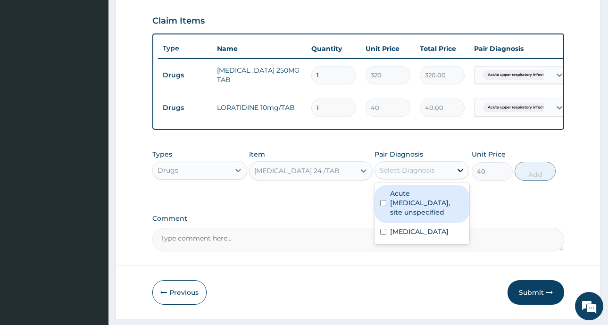
click at [456, 175] on icon at bounding box center [460, 170] width 9 height 9
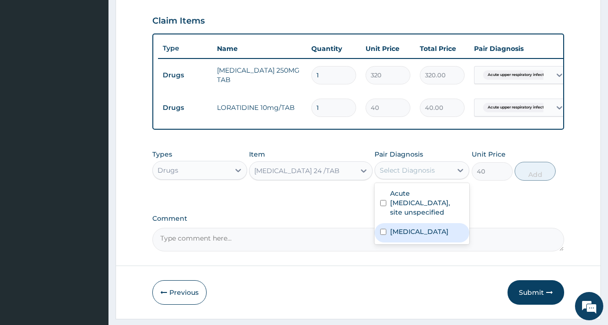
click at [386, 235] on input "checkbox" at bounding box center [383, 232] width 6 height 6
checkbox input "true"
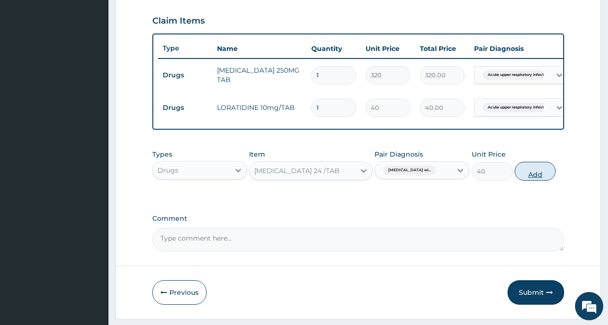
click at [537, 181] on button "Add" at bounding box center [535, 171] width 41 height 19
type input "0"
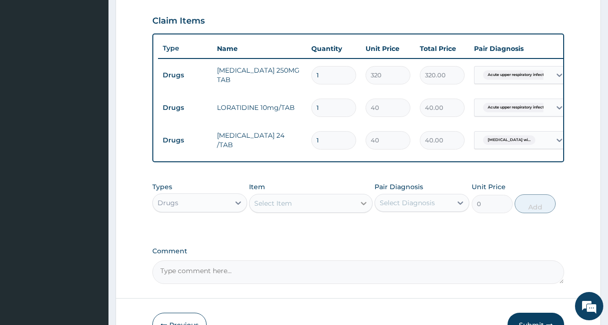
click at [366, 205] on icon at bounding box center [364, 203] width 6 height 3
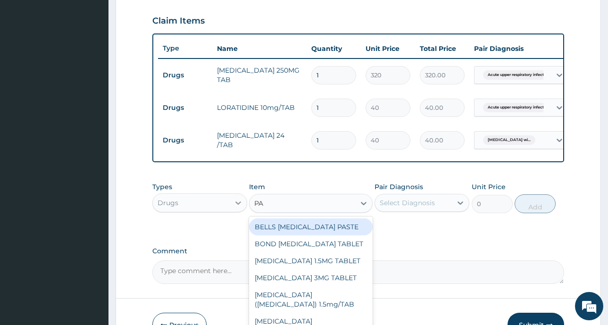
type input "PA"
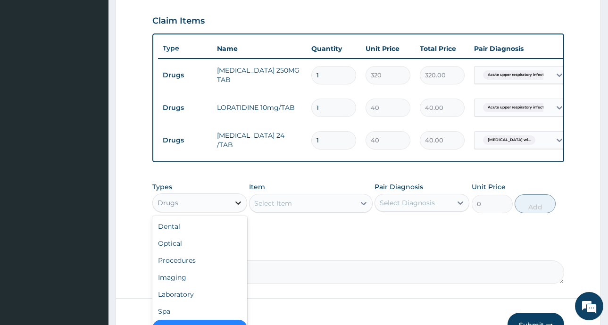
click at [241, 208] on icon at bounding box center [237, 202] width 9 height 9
click at [210, 268] on div "Procedures" at bounding box center [199, 260] width 95 height 17
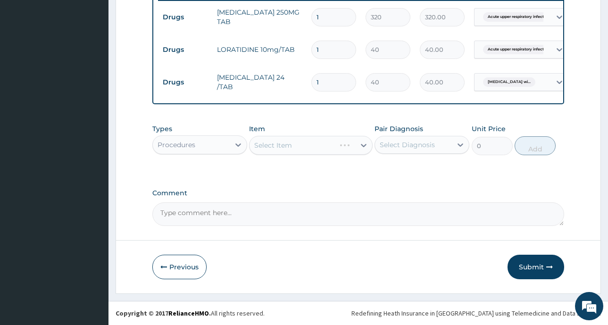
scroll to position [382, 0]
click at [362, 146] on div "Select Item" at bounding box center [311, 145] width 124 height 19
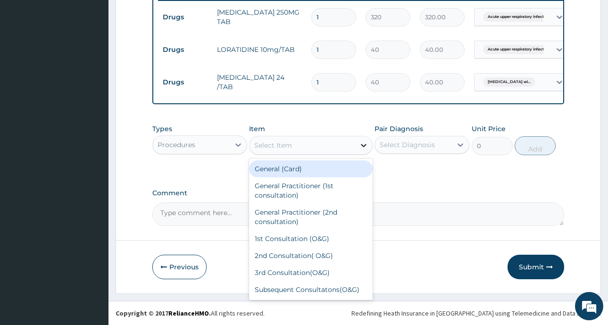
click at [361, 145] on icon at bounding box center [363, 145] width 9 height 9
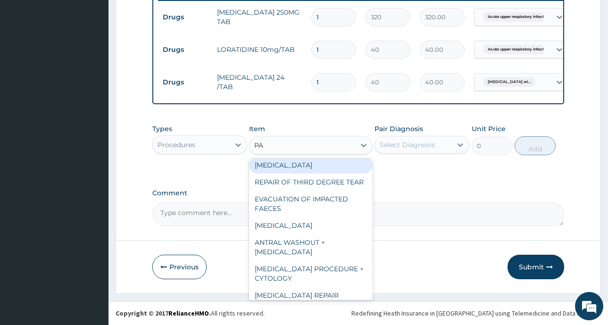
scroll to position [0, 0]
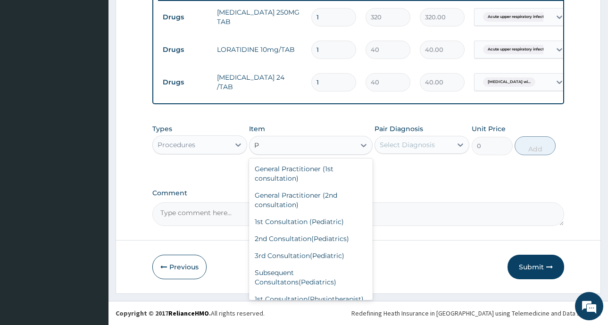
type input "PE"
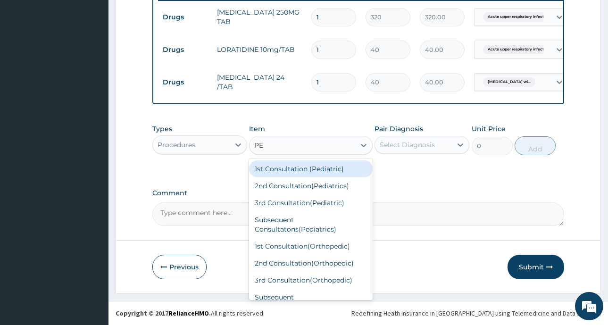
click at [316, 165] on div "1st Consultation (Pediatric)" at bounding box center [311, 168] width 124 height 17
type input "7500"
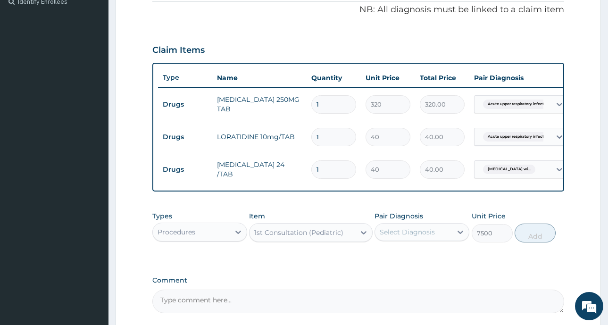
scroll to position [335, 0]
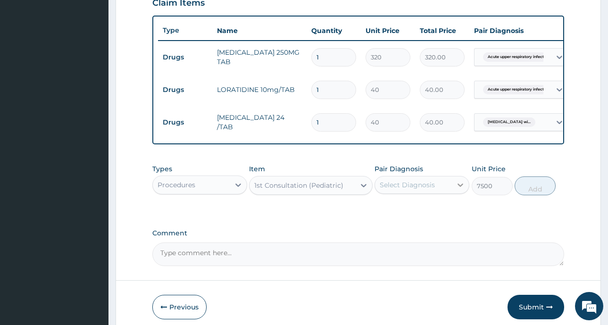
click at [460, 187] on icon at bounding box center [460, 184] width 6 height 3
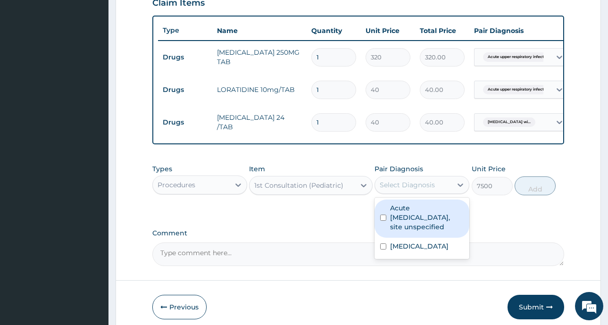
click at [385, 221] on input "checkbox" at bounding box center [383, 218] width 6 height 6
checkbox input "true"
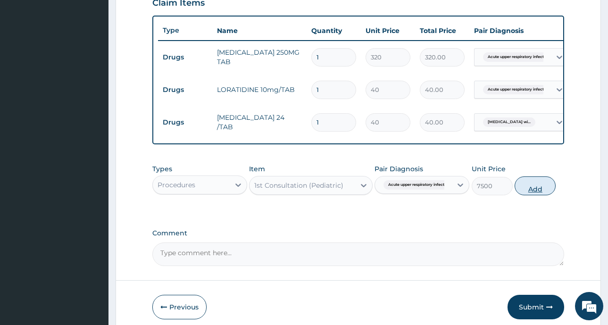
click at [531, 195] on button "Add" at bounding box center [535, 185] width 41 height 19
type input "0"
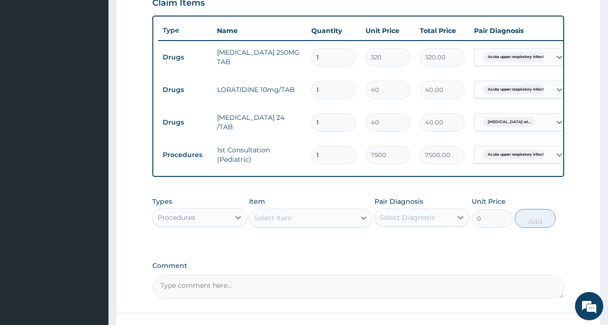
click at [326, 58] on input "1" at bounding box center [333, 57] width 45 height 18
type input "10"
type input "3200.00"
type input "10"
click at [329, 89] on input "1" at bounding box center [333, 90] width 45 height 18
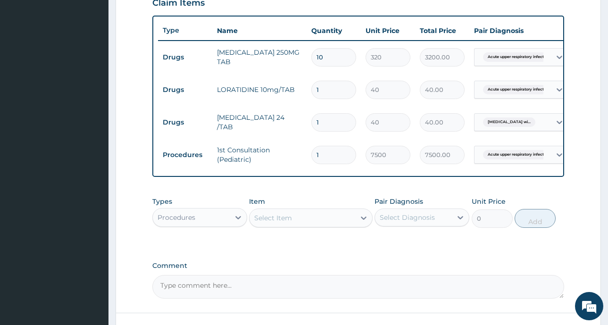
type input "0.00"
type input "5"
type input "200.00"
type input "5"
click at [340, 125] on input "1" at bounding box center [333, 122] width 45 height 18
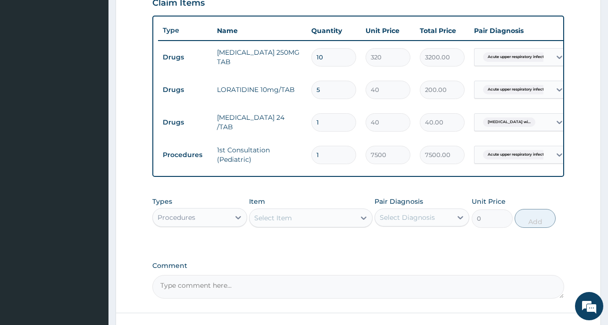
type input "0.00"
type input "6"
type input "240.00"
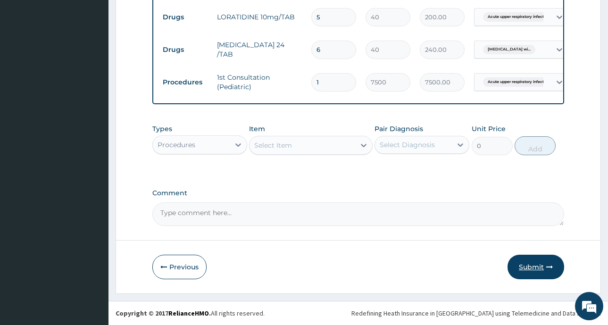
type input "6"
click at [535, 267] on button "Submit" at bounding box center [535, 267] width 57 height 25
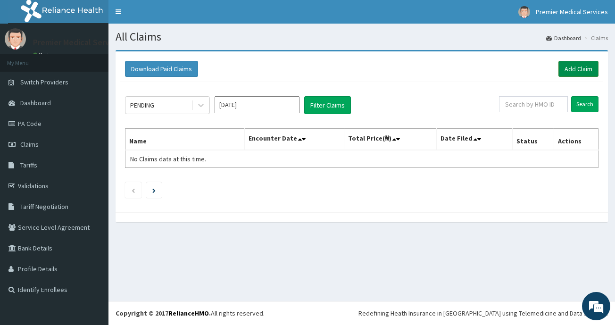
click at [582, 69] on link "Add Claim" at bounding box center [578, 69] width 40 height 16
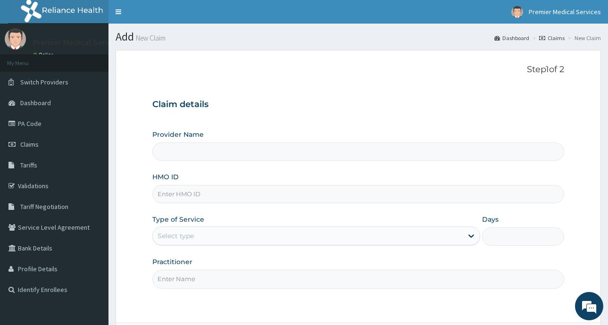
type input "premier medical services"
click at [234, 195] on input "HMO ID" at bounding box center [358, 194] width 412 height 18
type input "NBC/10978/A"
click at [473, 235] on icon at bounding box center [470, 235] width 9 height 9
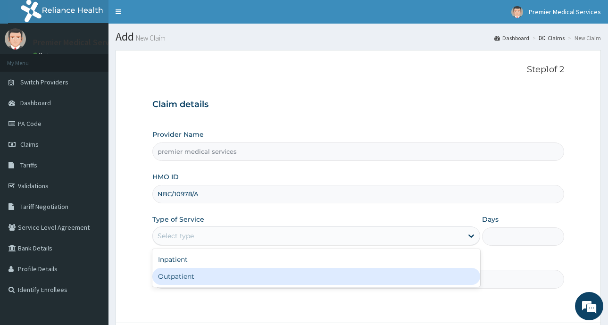
click at [227, 276] on div "Outpatient" at bounding box center [316, 276] width 328 height 17
type input "1"
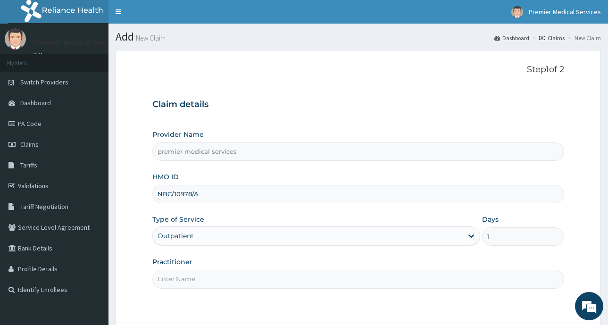
scroll to position [83, 0]
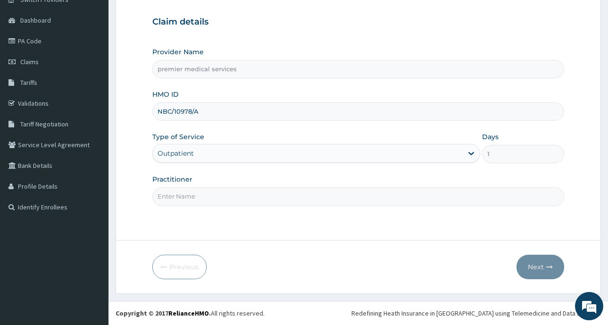
click at [197, 197] on input "Practitioner" at bounding box center [358, 196] width 412 height 18
type input "[PERSON_NAME]"
click at [548, 265] on icon "button" at bounding box center [549, 267] width 7 height 7
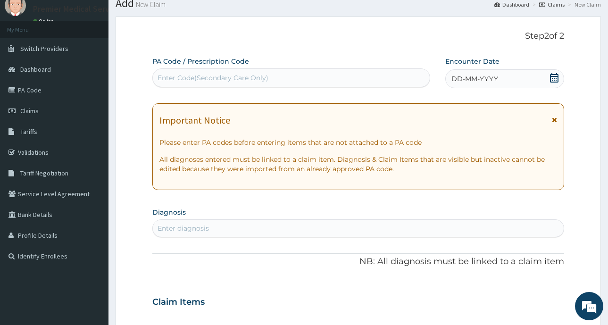
scroll to position [0, 0]
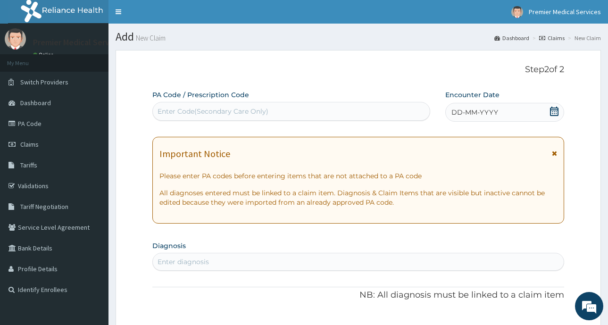
click at [554, 111] on icon at bounding box center [553, 111] width 9 height 9
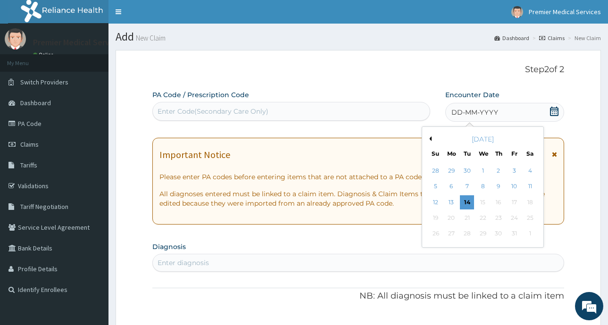
click at [431, 139] on button "Previous Month" at bounding box center [429, 138] width 5 height 5
click at [435, 219] on div "21" at bounding box center [435, 218] width 14 height 14
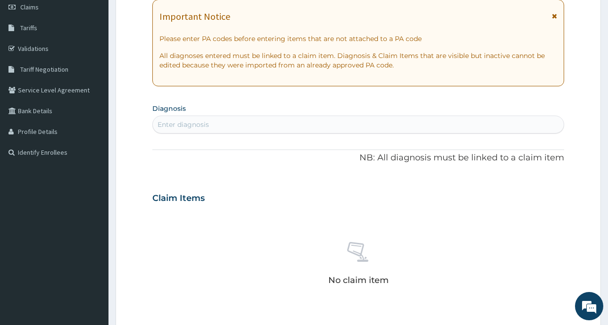
scroll to position [141, 0]
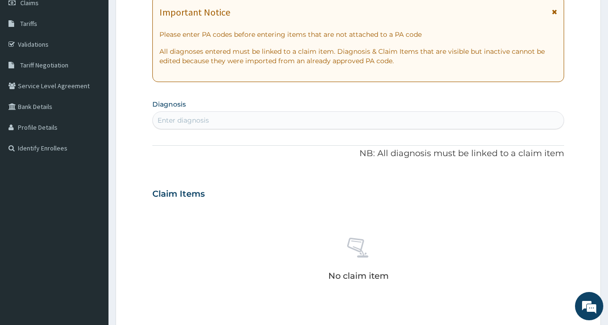
click at [194, 119] on div "Enter diagnosis" at bounding box center [183, 120] width 51 height 9
type input "HYPERTENSIVE"
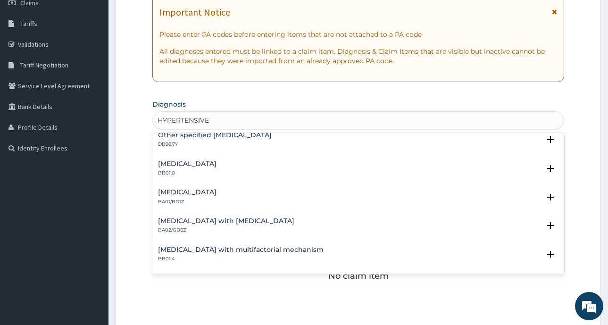
scroll to position [377, 0]
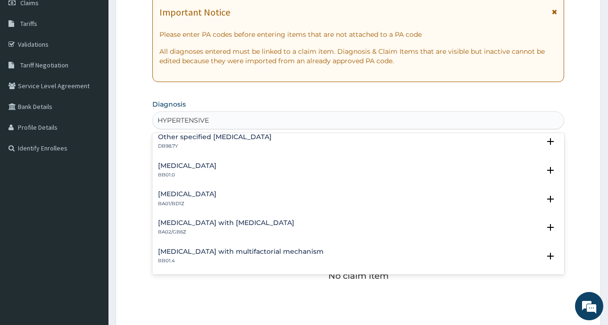
click at [216, 196] on h4 "Hypertensive heart disease with heart failure" at bounding box center [187, 194] width 58 height 7
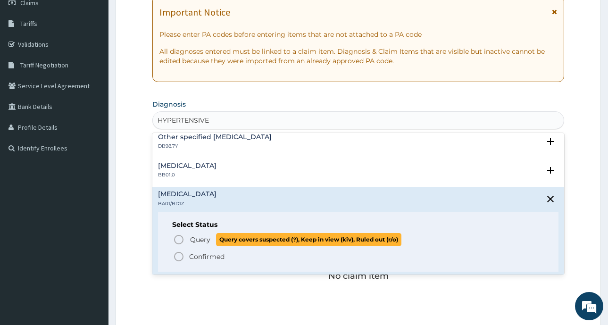
click at [177, 238] on icon "status option query" at bounding box center [178, 239] width 11 height 11
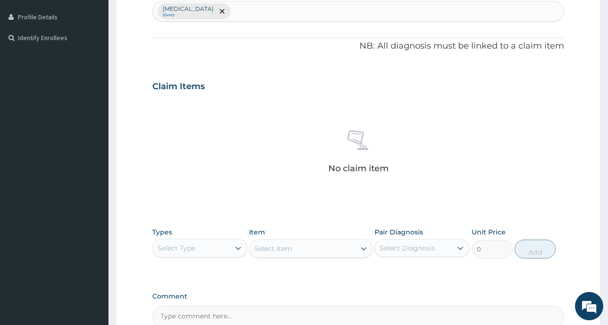
scroll to position [261, 0]
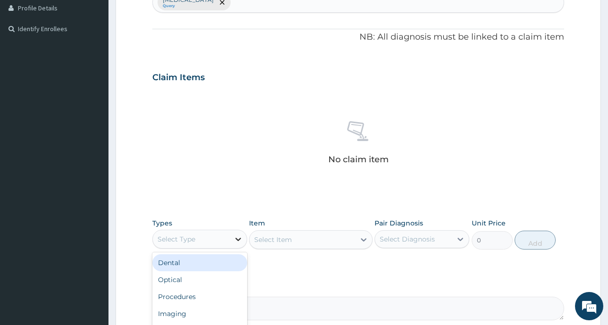
click at [239, 240] on icon at bounding box center [238, 239] width 6 height 3
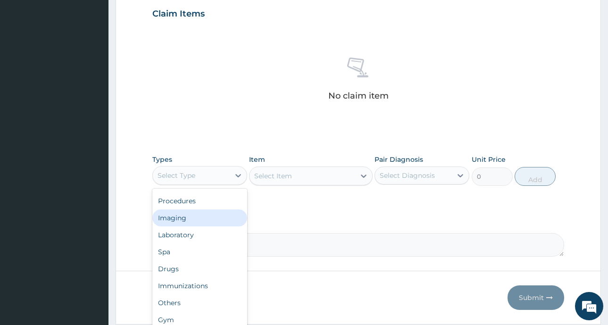
scroll to position [355, 0]
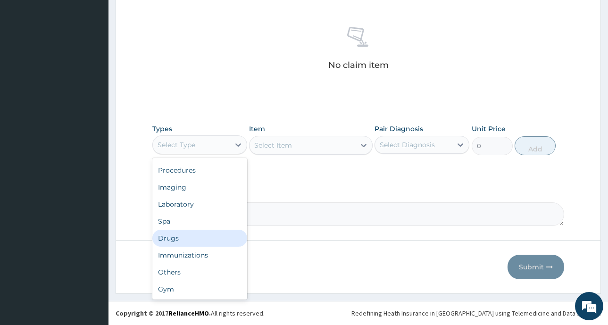
click at [177, 240] on div "Drugs" at bounding box center [199, 238] width 95 height 17
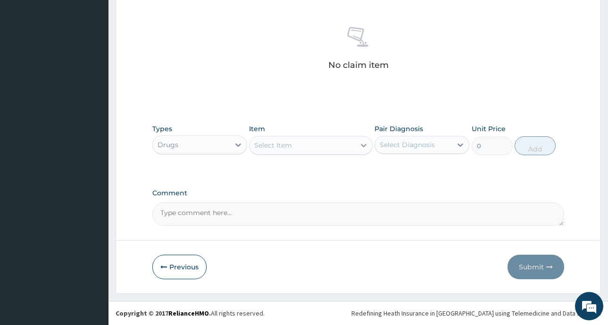
click at [361, 147] on icon at bounding box center [363, 145] width 9 height 9
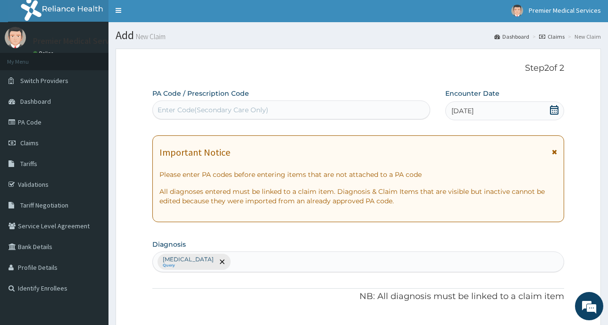
scroll to position [0, 0]
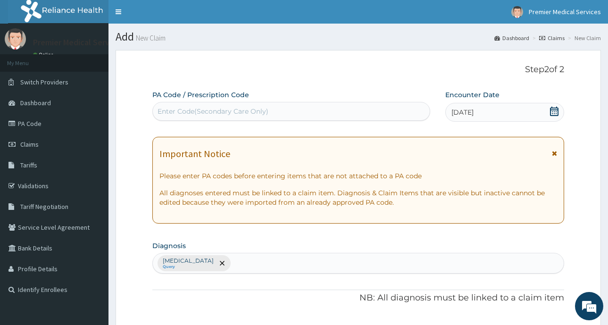
type input "VAL"
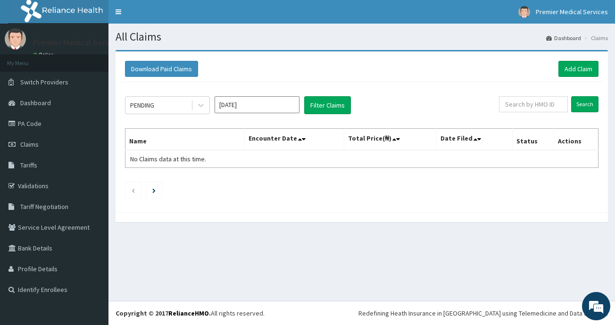
click at [241, 106] on input "Oct 2025" at bounding box center [257, 104] width 85 height 17
click at [387, 266] on div "All Claims Dashboard Claims Download Paid Claims Add Claim × Note you can only …" at bounding box center [361, 162] width 507 height 277
click at [324, 103] on button "Filter Claims" at bounding box center [327, 105] width 47 height 18
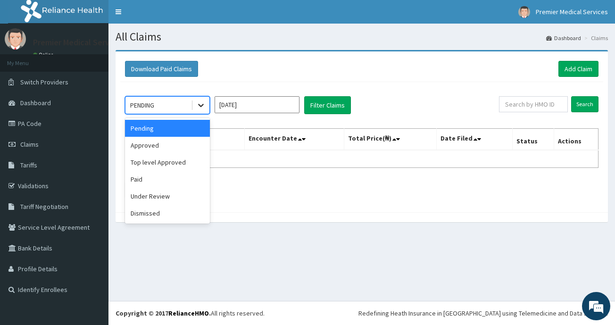
click at [202, 105] on icon at bounding box center [200, 104] width 9 height 9
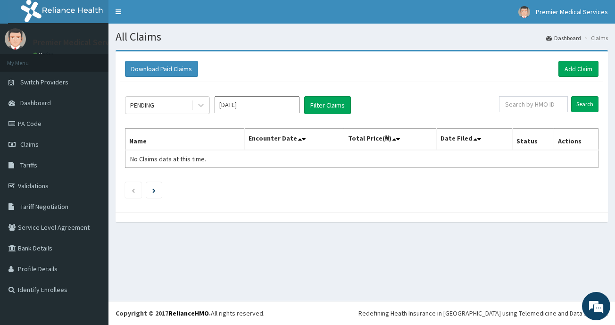
click at [259, 218] on div at bounding box center [362, 217] width 492 height 10
click at [332, 105] on button "Filter Claims" at bounding box center [327, 105] width 47 height 18
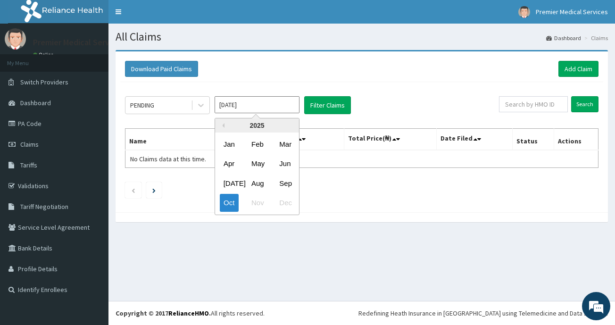
click at [247, 103] on input "Oct 2025" at bounding box center [257, 104] width 85 height 17
click at [290, 185] on div "Sep" at bounding box center [284, 182] width 19 height 17
type input "[DATE]"
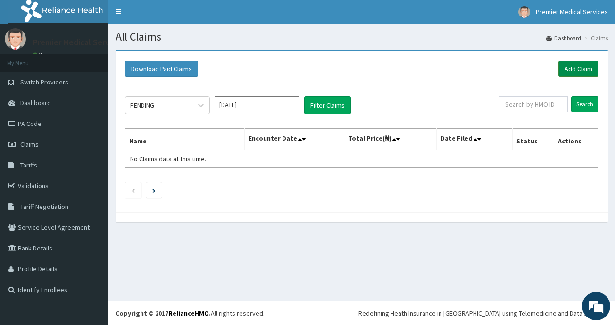
click at [578, 66] on link "Add Claim" at bounding box center [578, 69] width 40 height 16
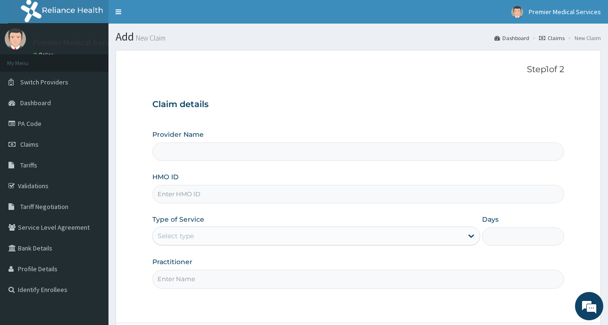
type input "premier medical services"
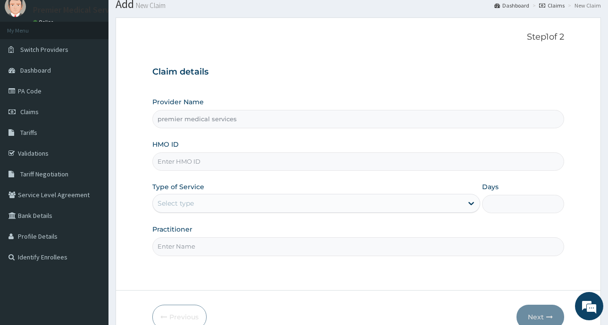
scroll to position [47, 0]
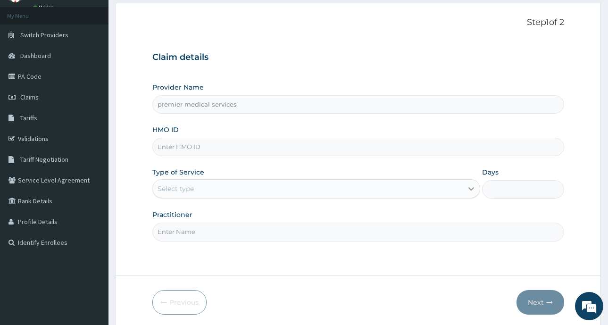
click at [471, 189] on icon at bounding box center [471, 189] width 6 height 3
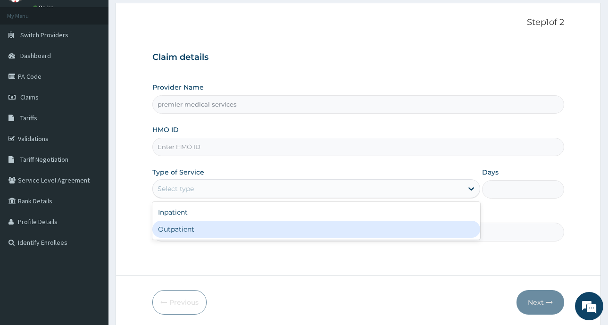
drag, startPoint x: 277, startPoint y: 236, endPoint x: 283, endPoint y: 231, distance: 8.0
click at [277, 235] on div "Outpatient" at bounding box center [316, 229] width 328 height 17
type input "1"
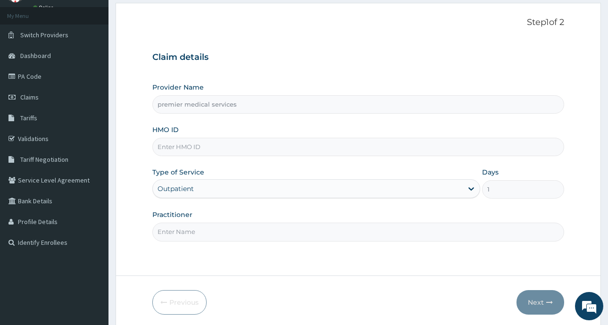
click at [328, 240] on input "Practitioner" at bounding box center [358, 232] width 412 height 18
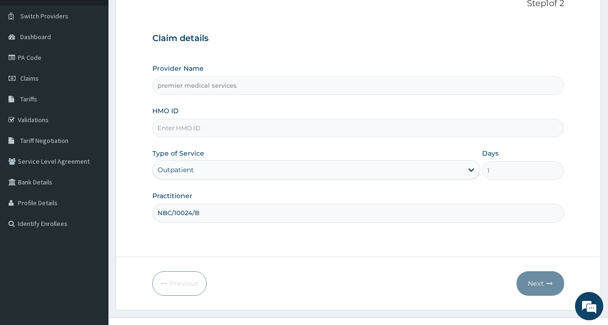
scroll to position [83, 0]
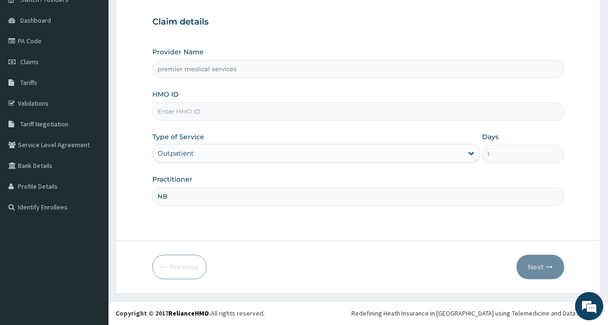
type input "N"
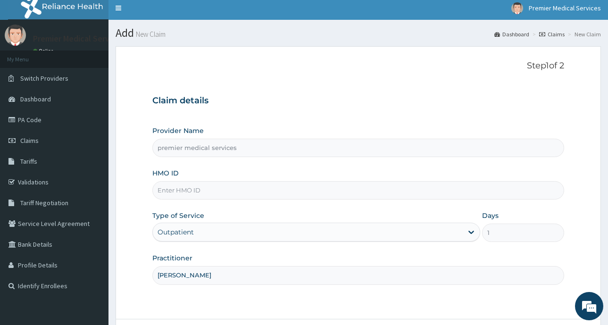
scroll to position [0, 0]
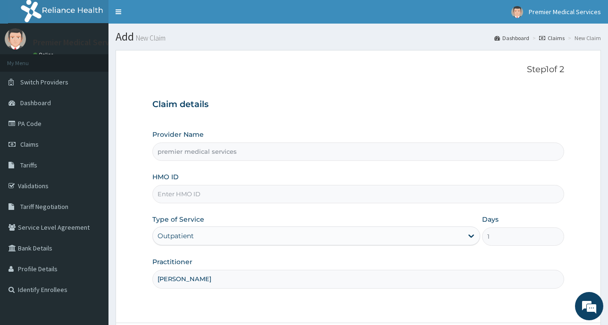
type input "DR NSIKAK UDOKANG"
click at [209, 195] on input "HMO ID" at bounding box center [358, 194] width 412 height 18
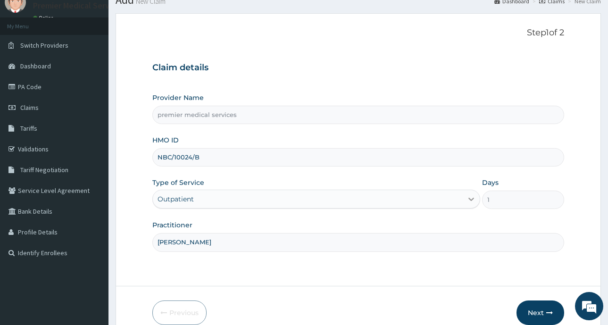
scroll to position [83, 0]
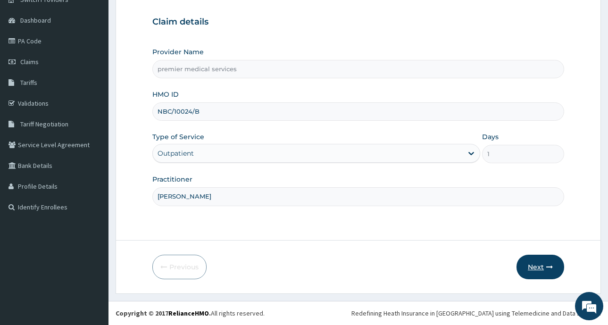
type input "NBC/10024/B"
click at [556, 266] on button "Next" at bounding box center [540, 267] width 48 height 25
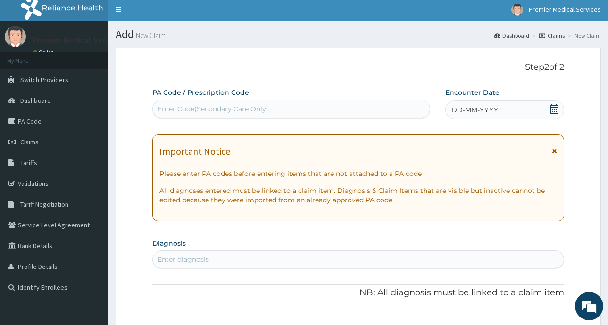
scroll to position [0, 0]
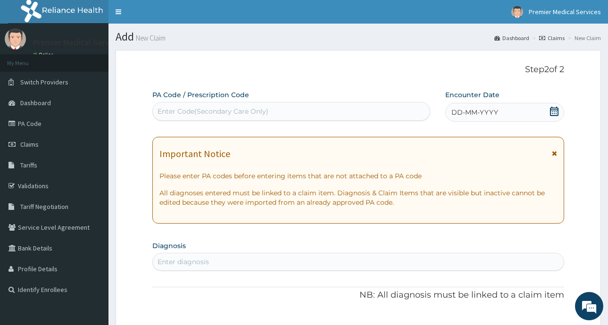
drag, startPoint x: 204, startPoint y: 109, endPoint x: 165, endPoint y: 108, distance: 39.6
drag, startPoint x: 165, startPoint y: 108, endPoint x: 349, endPoint y: 111, distance: 183.9
click at [349, 111] on div "Enter Code(Secondary Care Only)" at bounding box center [291, 111] width 277 height 15
click at [550, 110] on icon at bounding box center [554, 111] width 8 height 9
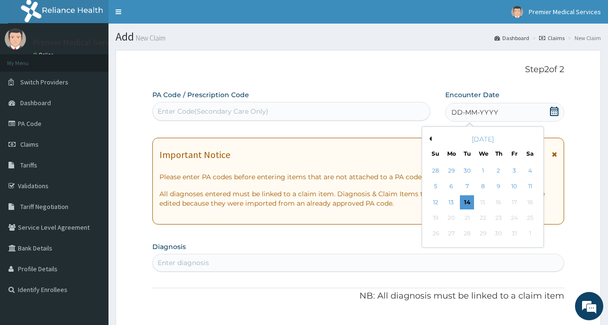
click at [431, 140] on button "Previous Month" at bounding box center [429, 138] width 5 height 5
click at [500, 220] on div "25" at bounding box center [498, 218] width 14 height 14
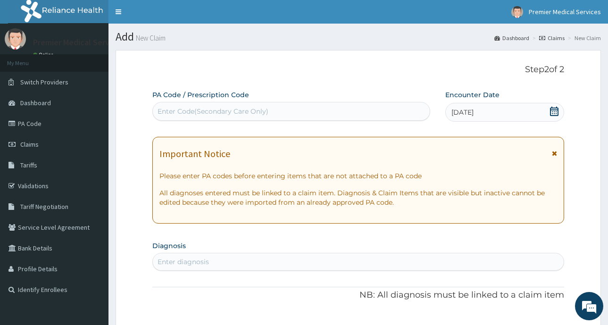
drag, startPoint x: 220, startPoint y: 107, endPoint x: 193, endPoint y: 109, distance: 26.9
click at [193, 109] on div "Enter Code(Secondary Care Only)" at bounding box center [213, 111] width 111 height 9
drag, startPoint x: 165, startPoint y: 111, endPoint x: 340, endPoint y: 113, distance: 174.5
click at [340, 112] on div "Enter Code(Secondary Care Only)" at bounding box center [291, 111] width 277 height 15
paste input "PA/AED36F"
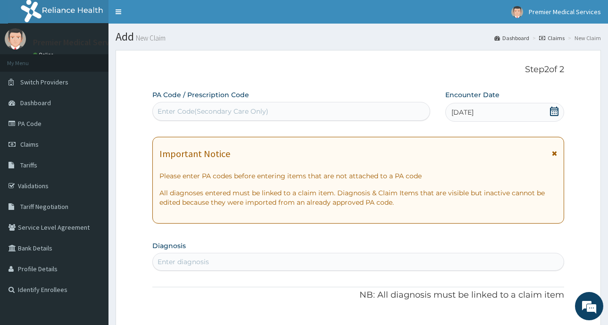
type input "PA/AED36F"
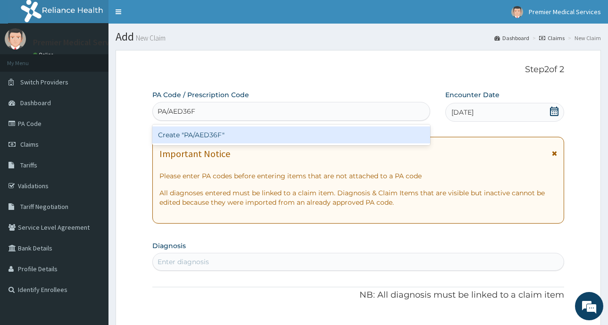
click at [208, 133] on div "Create "PA/AED36F"" at bounding box center [291, 134] width 278 height 17
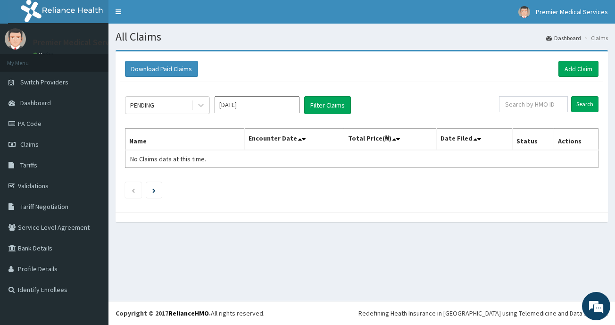
click at [251, 106] on input "[DATE]" at bounding box center [257, 104] width 85 height 17
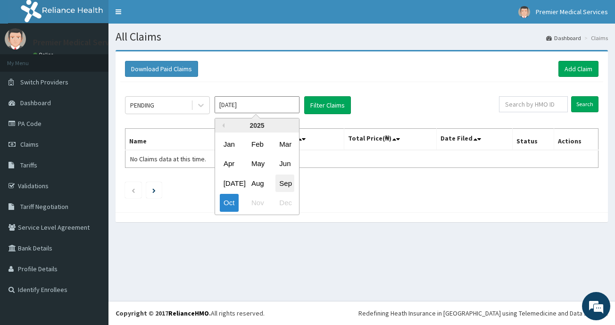
click at [292, 188] on div "Sep" at bounding box center [284, 182] width 19 height 17
type input "[DATE]"
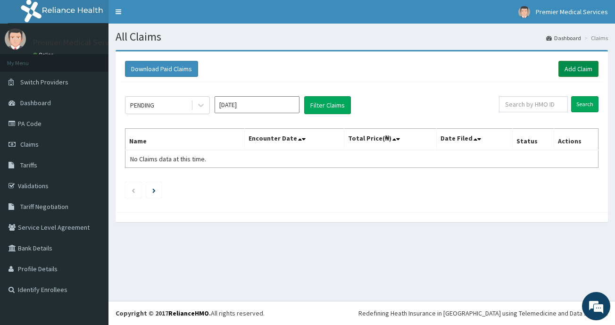
click at [577, 66] on link "Add Claim" at bounding box center [578, 69] width 40 height 16
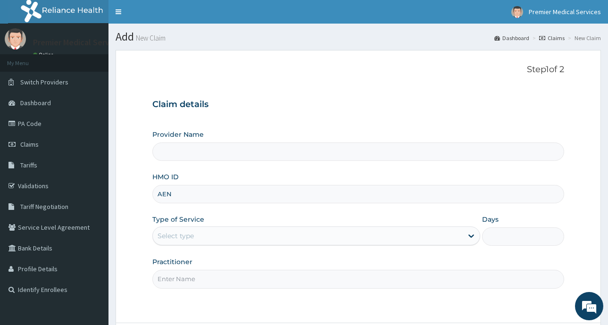
type input "AEN/"
type input "premier medical services"
type input "AEN/10327/B"
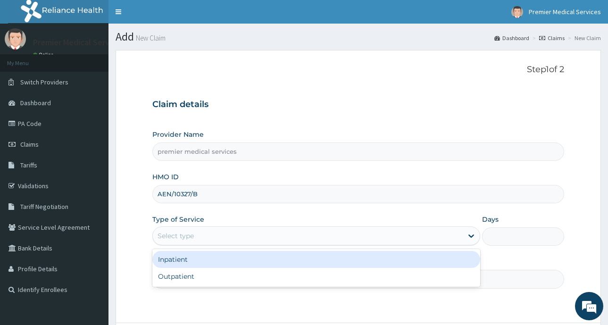
click at [292, 240] on div "Select type" at bounding box center [308, 235] width 310 height 15
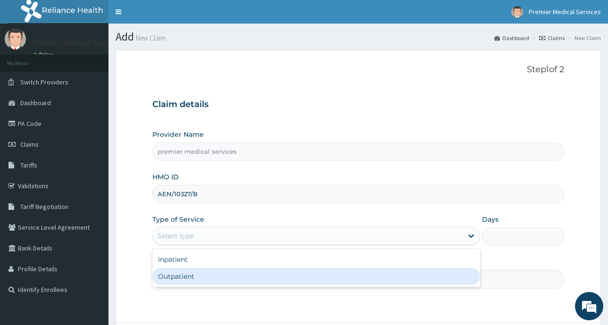
click at [230, 277] on div "Outpatient" at bounding box center [316, 276] width 328 height 17
type input "1"
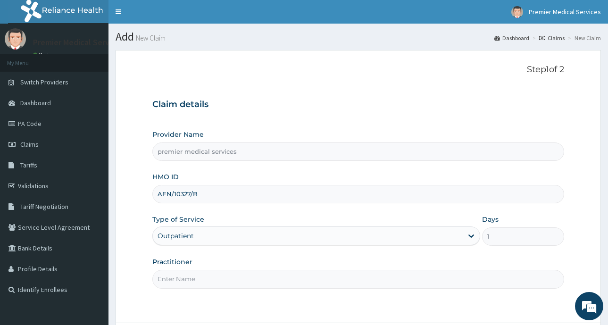
scroll to position [47, 0]
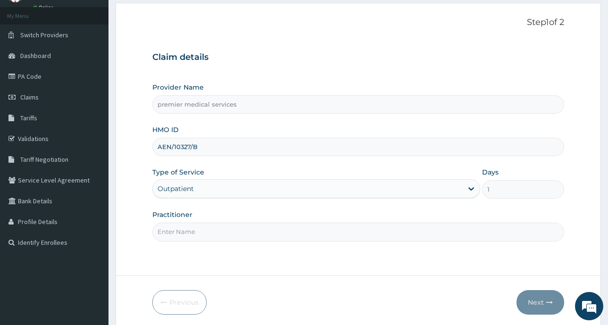
click at [250, 233] on input "Practitioner" at bounding box center [358, 232] width 412 height 18
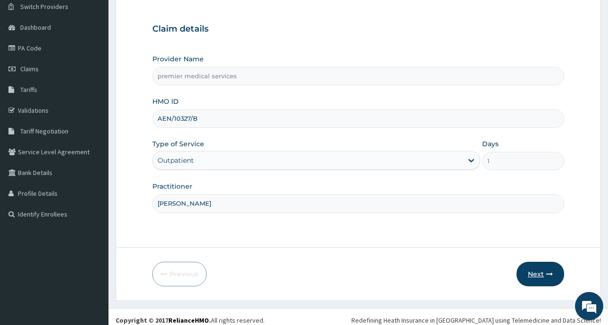
scroll to position [83, 0]
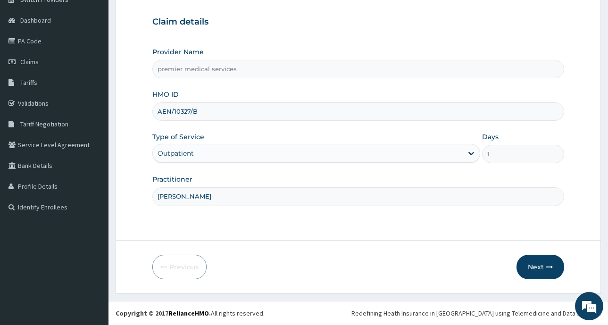
type input "[PERSON_NAME]"
click at [545, 268] on button "Next" at bounding box center [540, 267] width 48 height 25
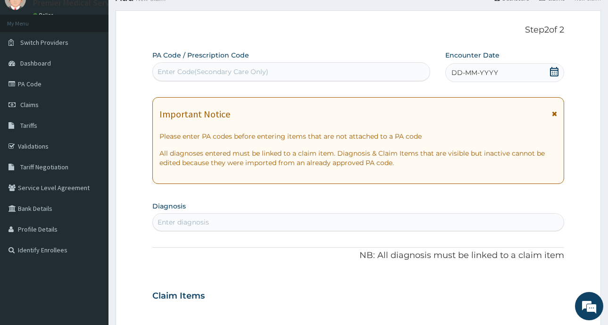
scroll to position [0, 0]
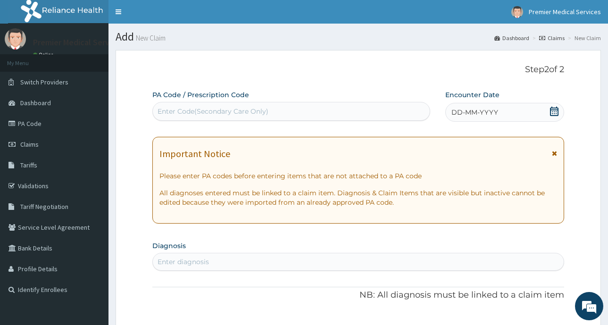
click at [553, 110] on icon at bounding box center [553, 111] width 9 height 9
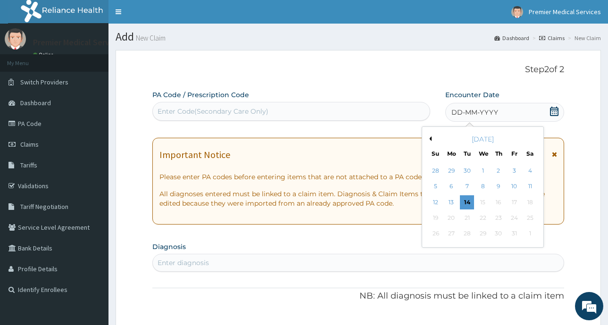
click at [431, 138] on button "Previous Month" at bounding box center [429, 138] width 5 height 5
click at [530, 187] on div "13" at bounding box center [530, 187] width 14 height 14
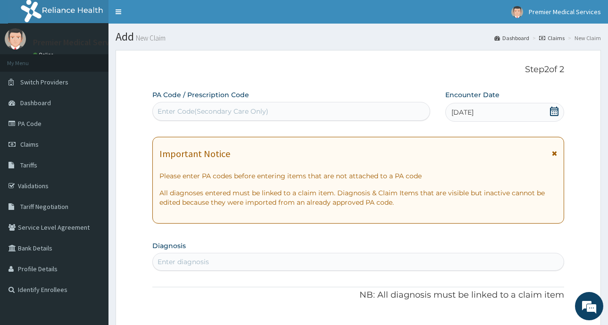
click at [258, 111] on div "Enter Code(Secondary Care Only)" at bounding box center [213, 111] width 111 height 9
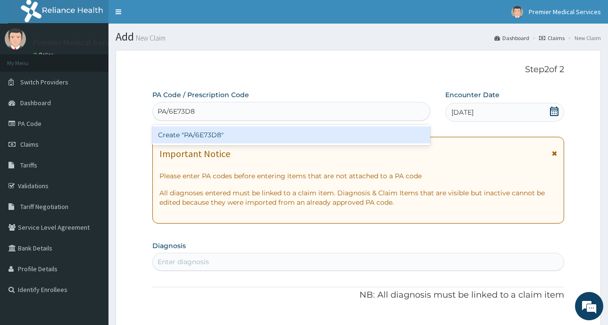
type input "PA/6E73D8"
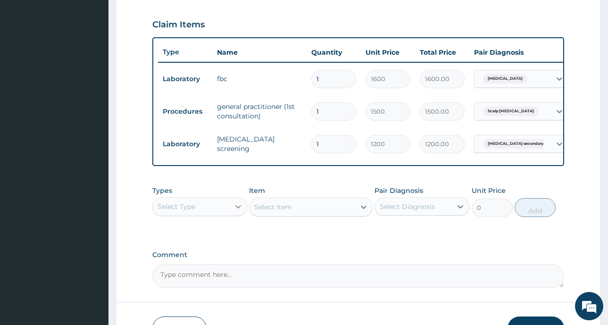
scroll to position [335, 0]
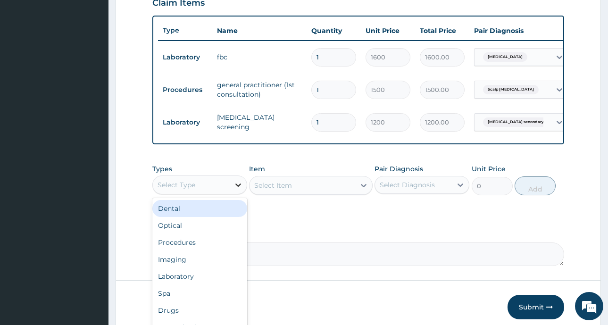
click at [238, 187] on icon at bounding box center [238, 184] width 6 height 3
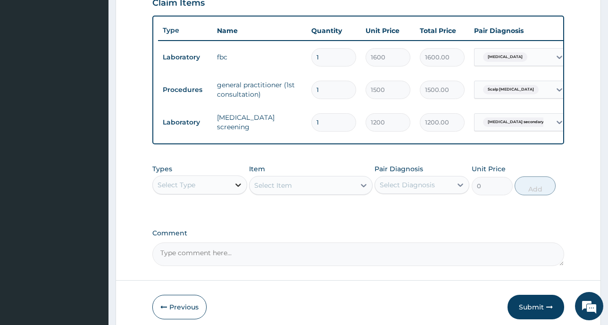
click at [238, 187] on icon at bounding box center [238, 184] width 6 height 3
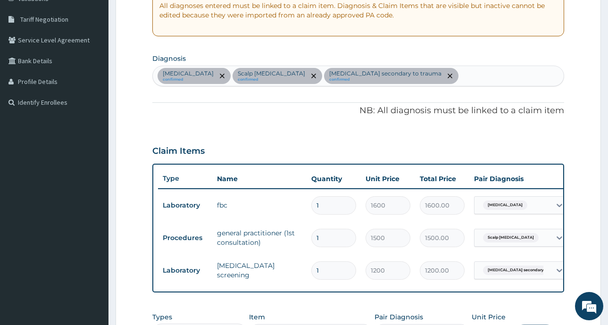
scroll to position [100, 0]
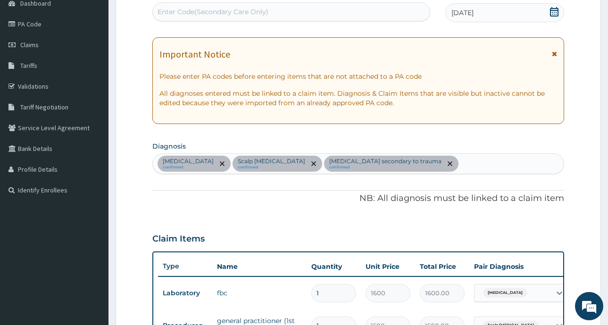
click at [453, 165] on div "Typhoid fever confirmed Scalp laceration confirmed Immunodeficiency secondary t…" at bounding box center [358, 164] width 411 height 20
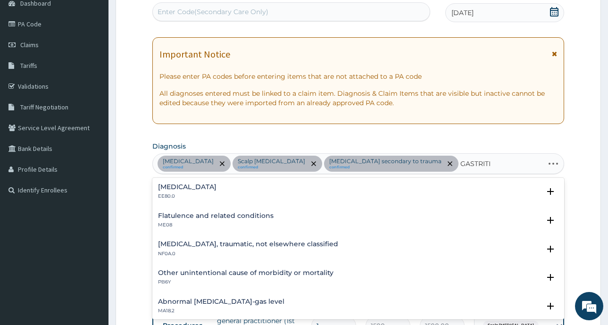
type input "GASTRITIS"
click at [216, 188] on h4 "Gastritis, unspecified" at bounding box center [209, 186] width 102 height 7
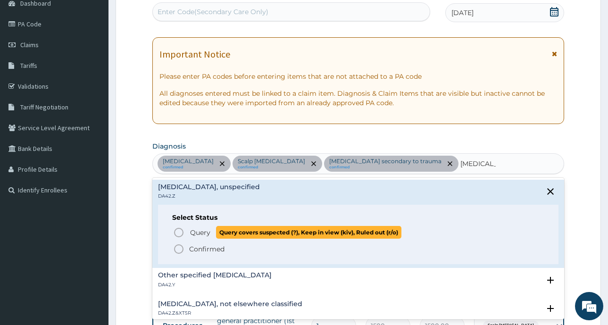
drag, startPoint x: 177, startPoint y: 231, endPoint x: 442, endPoint y: 176, distance: 270.6
click at [205, 226] on span "Query Query covers suspected (?), Keep in view (kiv), Ruled out (r/o)" at bounding box center [358, 232] width 371 height 13
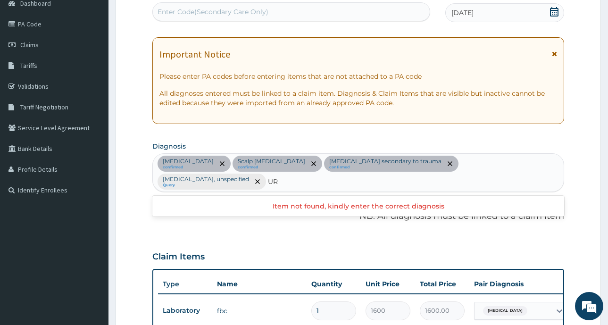
type input "U"
type input "ACUTE"
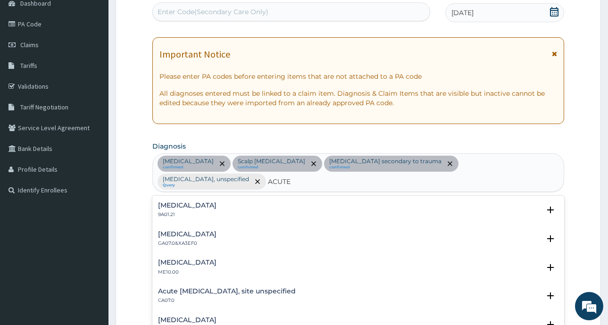
scroll to position [990, 0]
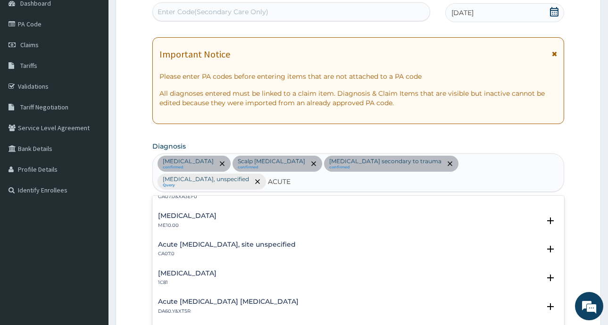
click at [237, 241] on h4 "Acute [MEDICAL_DATA], site unspecified" at bounding box center [227, 244] width 138 height 7
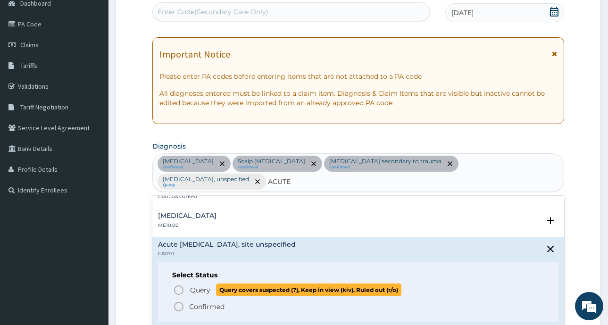
click at [179, 284] on icon "status option query" at bounding box center [178, 289] width 11 height 11
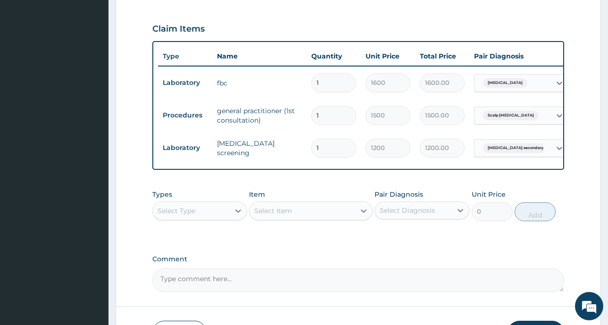
scroll to position [335, 0]
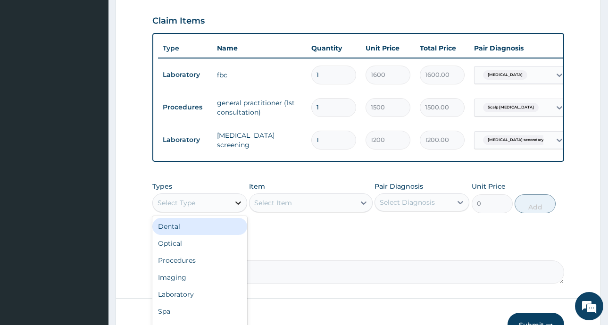
click at [236, 207] on icon at bounding box center [237, 202] width 9 height 9
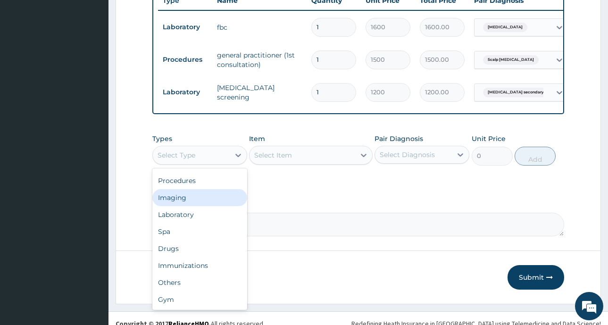
scroll to position [400, 0]
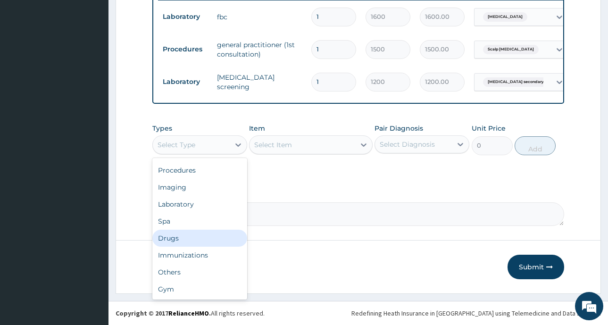
click at [179, 239] on div "Drugs" at bounding box center [199, 238] width 95 height 17
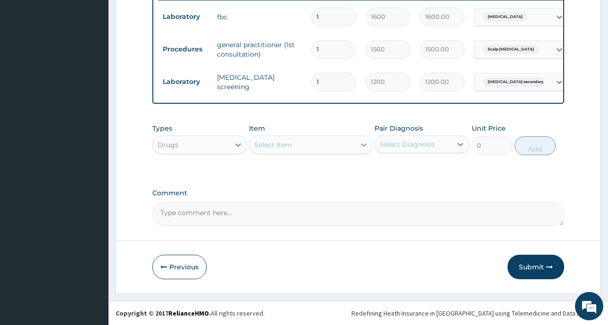
click at [360, 143] on icon at bounding box center [363, 144] width 9 height 9
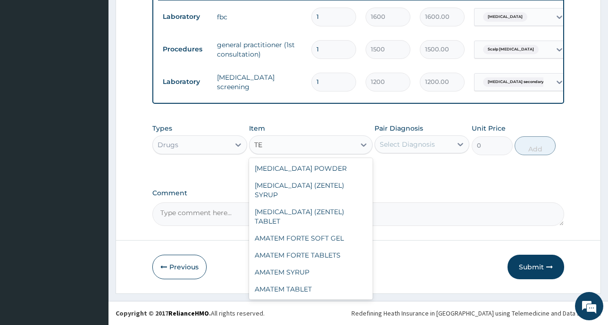
type input "T"
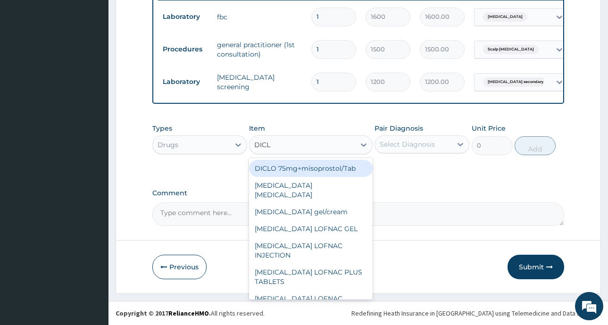
type input "DICLO"
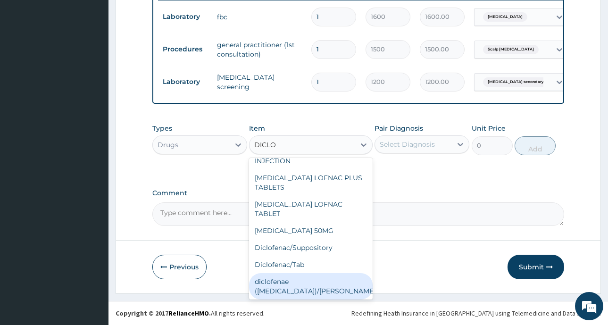
scroll to position [119, 0]
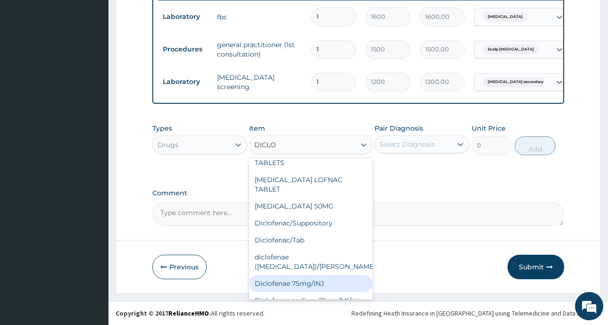
click at [312, 275] on div "Diclofenae 75mg/INJ" at bounding box center [311, 283] width 124 height 17
type input "140"
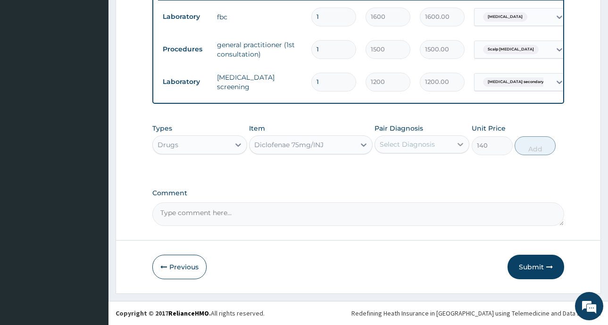
click at [455, 144] on div at bounding box center [460, 144] width 17 height 17
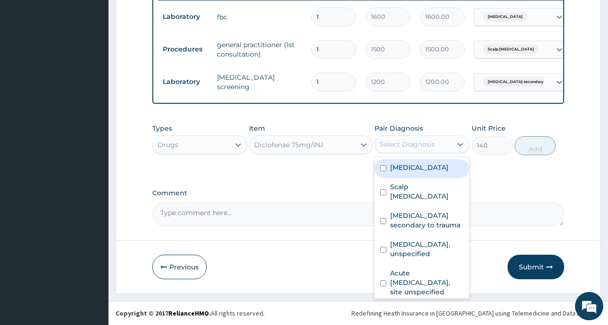
click at [394, 170] on label "Typhoid fever" at bounding box center [419, 167] width 58 height 9
checkbox input "true"
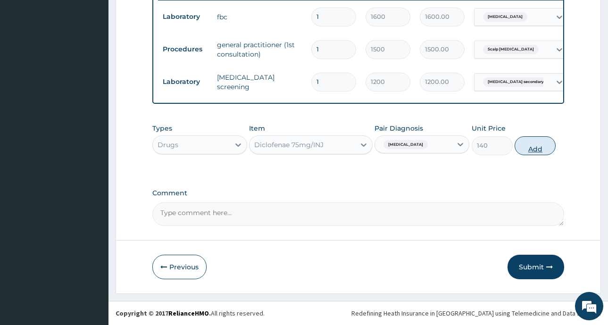
click at [539, 147] on button "Add" at bounding box center [535, 145] width 41 height 19
type input "0"
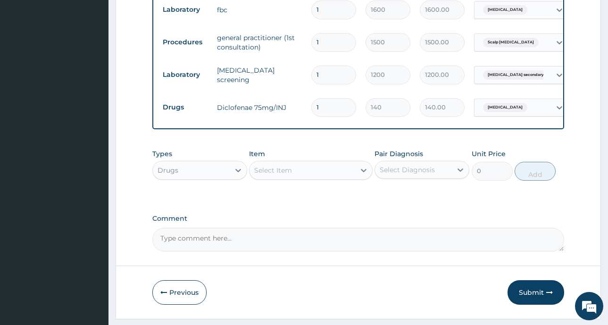
click at [353, 176] on div "Select Item" at bounding box center [302, 170] width 106 height 15
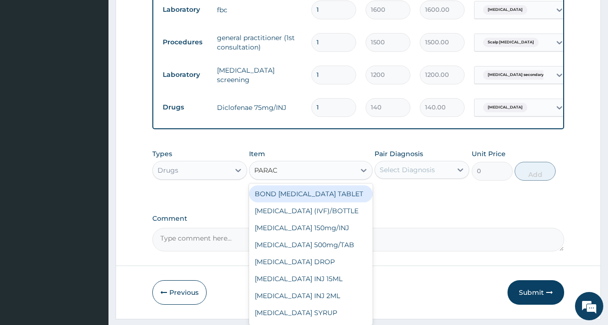
type input "PARACE"
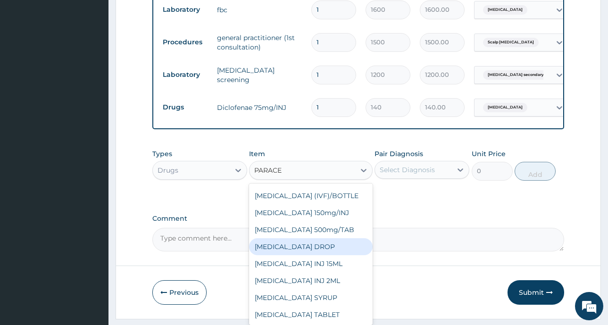
scroll to position [0, 0]
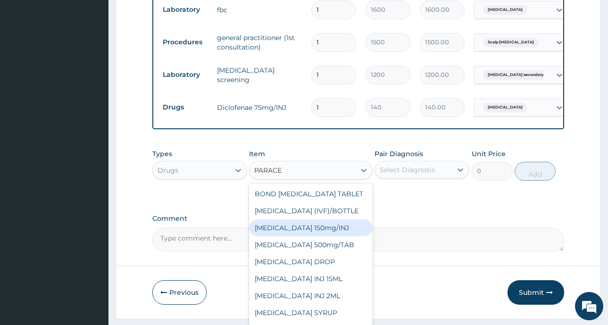
click at [329, 234] on div "[MEDICAL_DATA] 150mg/INJ" at bounding box center [311, 227] width 124 height 17
type input "180"
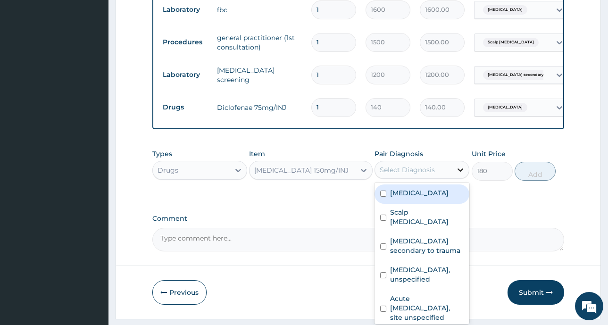
click at [460, 174] on icon at bounding box center [460, 169] width 9 height 9
click at [381, 197] on input "checkbox" at bounding box center [383, 194] width 6 height 6
checkbox input "true"
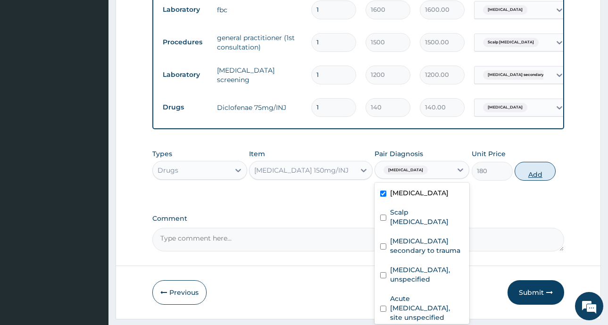
click at [533, 181] on button "Add" at bounding box center [535, 171] width 41 height 19
type input "0"
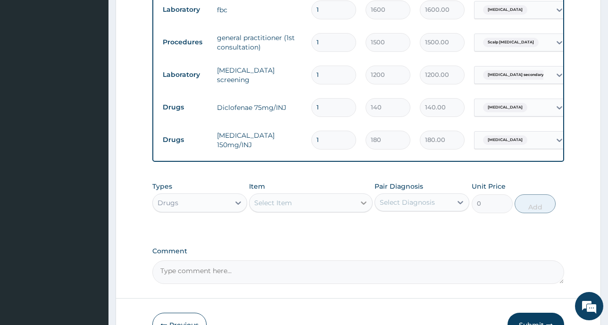
click at [362, 205] on icon at bounding box center [364, 203] width 6 height 3
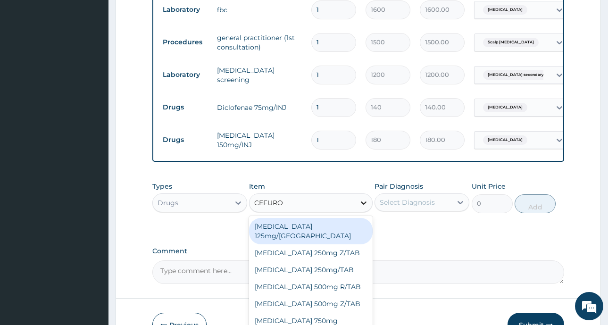
type input "CEFUROX"
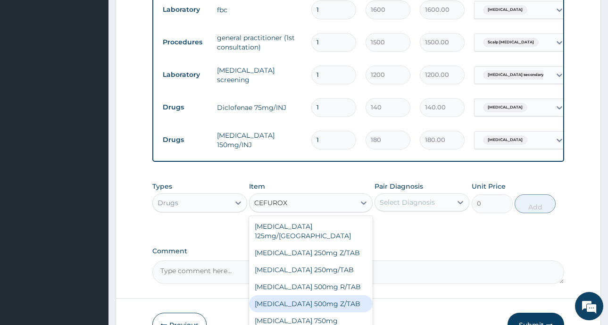
scroll to position [8, 0]
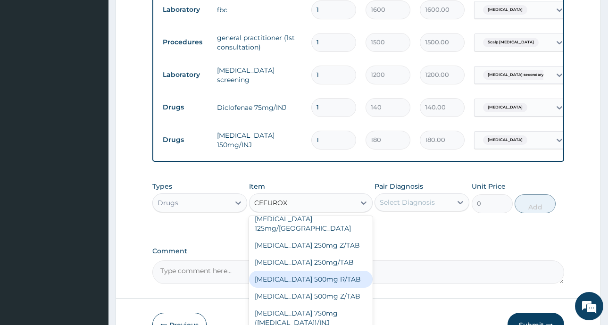
click at [317, 278] on div "[MEDICAL_DATA] 500mg R/TAB" at bounding box center [311, 279] width 124 height 17
type input "140"
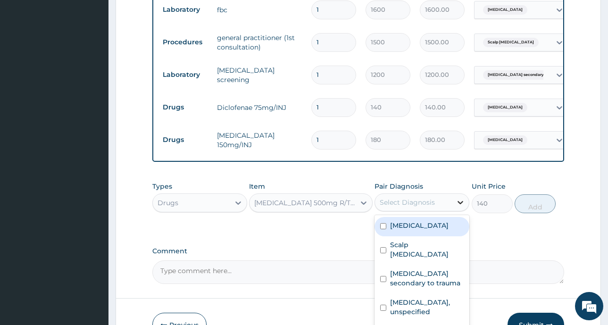
click at [456, 207] on icon at bounding box center [460, 202] width 9 height 9
checkbox input "true"
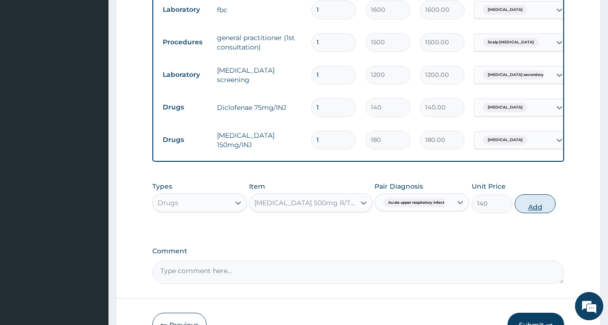
click at [542, 213] on button "Add" at bounding box center [535, 203] width 41 height 19
type input "0"
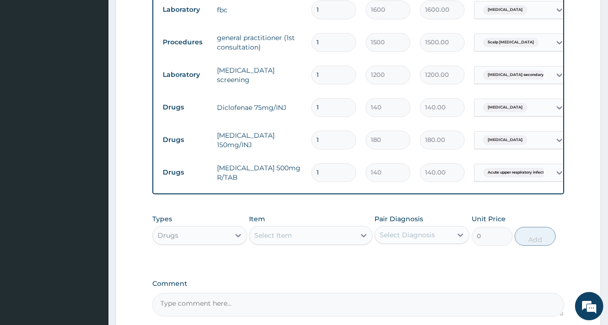
click at [305, 243] on div "Select Item" at bounding box center [302, 235] width 106 height 15
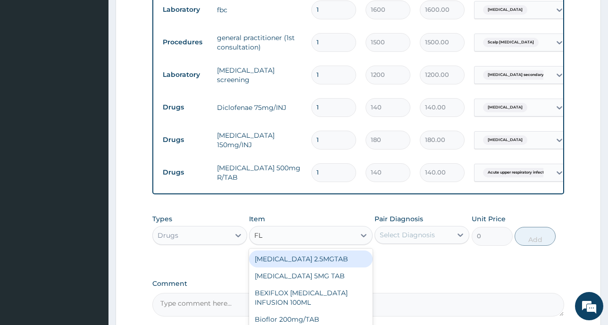
type input "FLA"
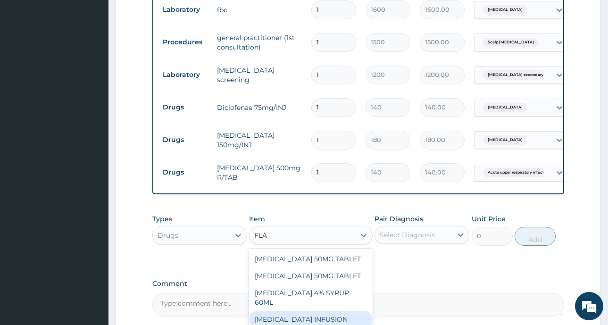
scroll to position [25, 0]
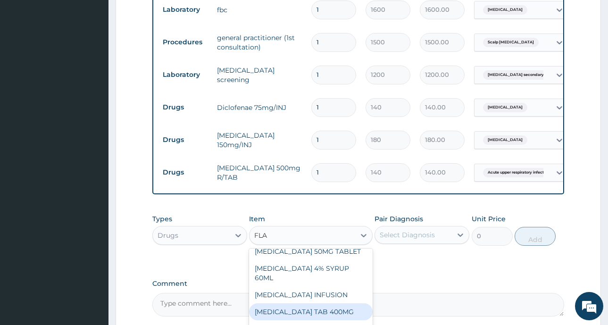
click at [307, 308] on div "[MEDICAL_DATA] TAB 400MG" at bounding box center [311, 311] width 124 height 17
type input "20"
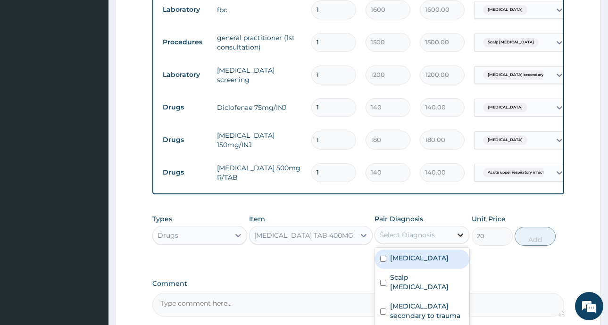
click at [457, 240] on icon at bounding box center [460, 234] width 9 height 9
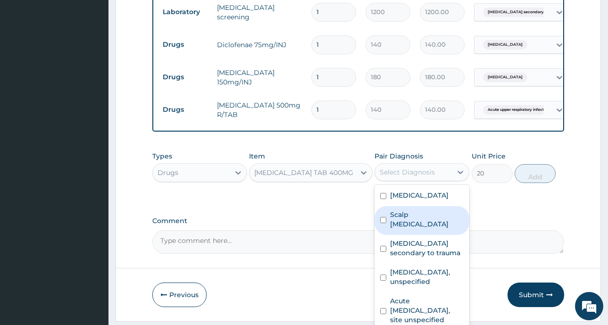
scroll to position [498, 0]
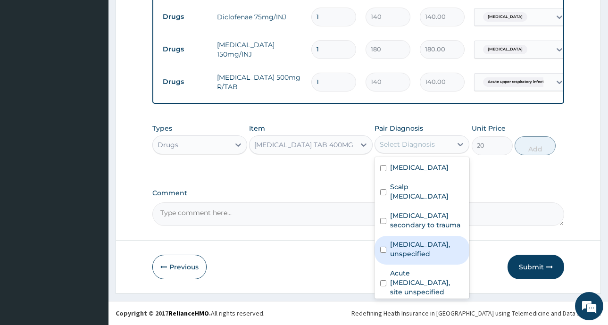
click at [384, 247] on input "checkbox" at bounding box center [383, 250] width 6 height 6
checkbox input "true"
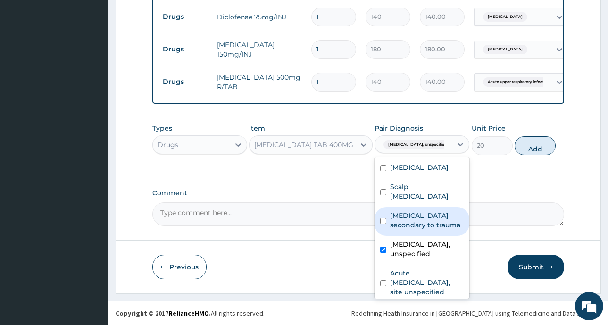
click at [532, 148] on button "Add" at bounding box center [535, 145] width 41 height 19
type input "0"
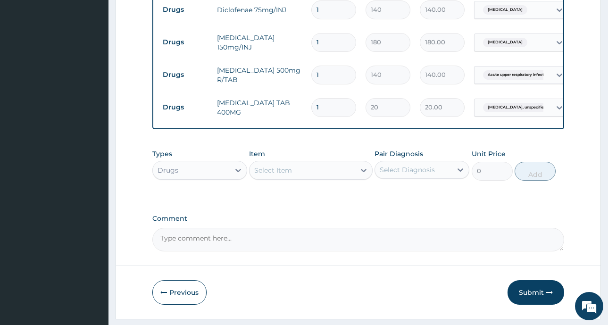
click at [330, 178] on div "Select Item" at bounding box center [302, 170] width 106 height 15
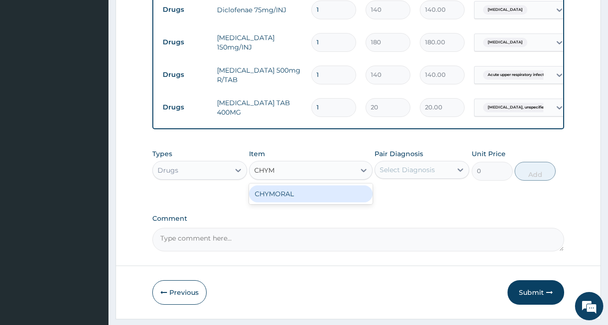
type input "CHYMO"
click at [313, 200] on div "CHYMORAL" at bounding box center [311, 193] width 124 height 17
type input "20"
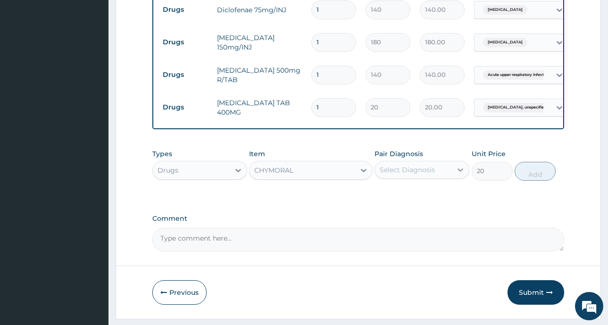
click at [460, 174] on icon at bounding box center [460, 169] width 9 height 9
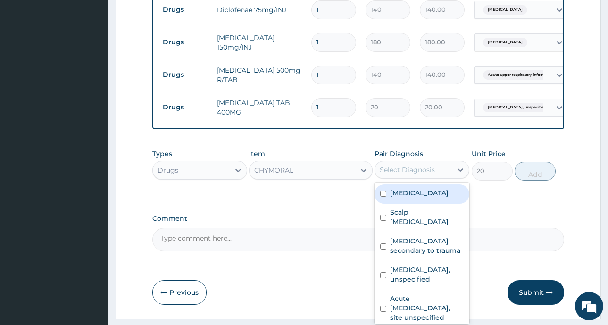
scroll to position [531, 0]
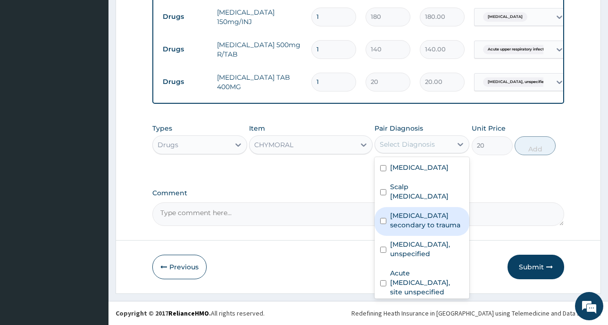
click at [389, 210] on div "Immunodeficiency secondary to trauma" at bounding box center [421, 221] width 95 height 29
checkbox input "true"
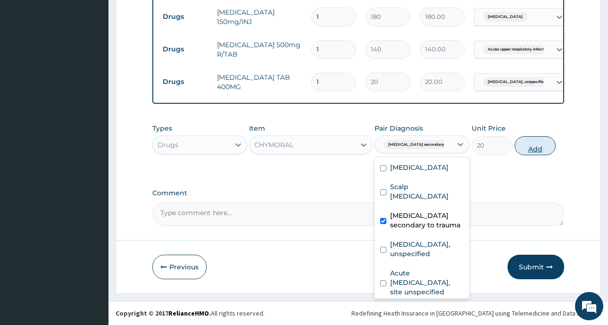
click at [548, 146] on button "Add" at bounding box center [535, 145] width 41 height 19
type input "0"
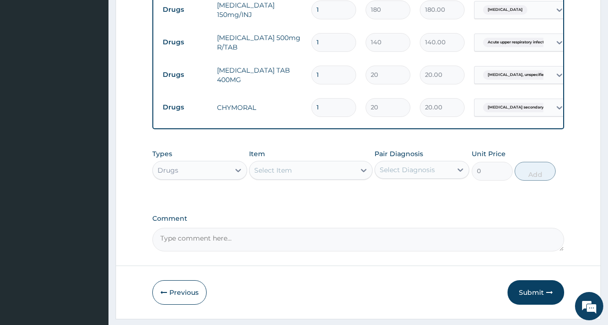
click at [333, 174] on div "Select Item" at bounding box center [302, 170] width 106 height 15
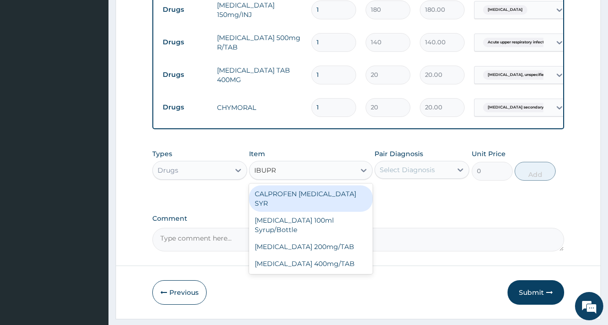
type input "IBUPRO"
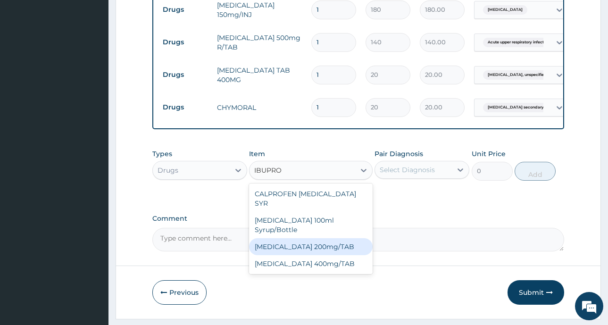
click at [317, 238] on div "[MEDICAL_DATA] 200mg/TAB" at bounding box center [311, 246] width 124 height 17
type input "80"
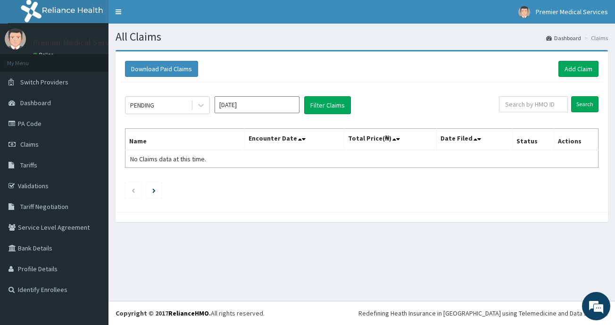
click at [266, 106] on input "[DATE]" at bounding box center [257, 104] width 85 height 17
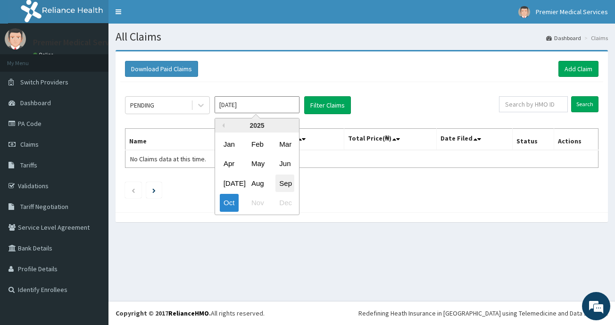
click at [289, 187] on div "Sep" at bounding box center [284, 182] width 19 height 17
type input "[DATE]"
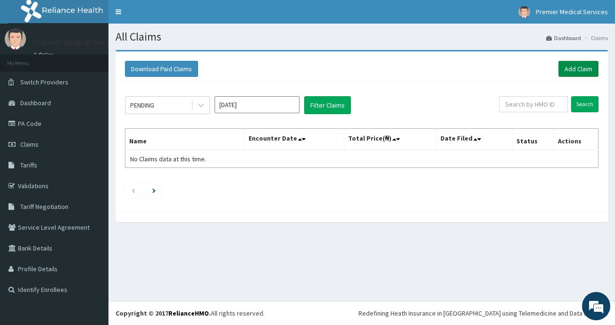
click at [571, 70] on link "Add Claim" at bounding box center [578, 69] width 40 height 16
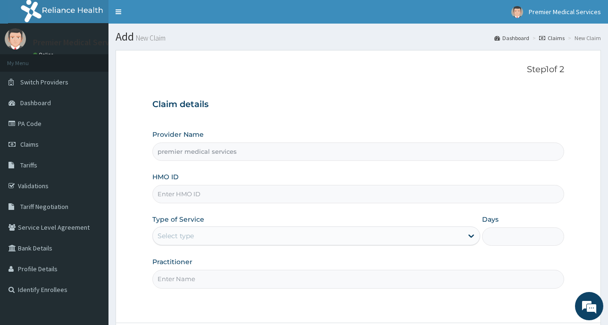
type input "premier medical services"
type input "AEN/10327/B"
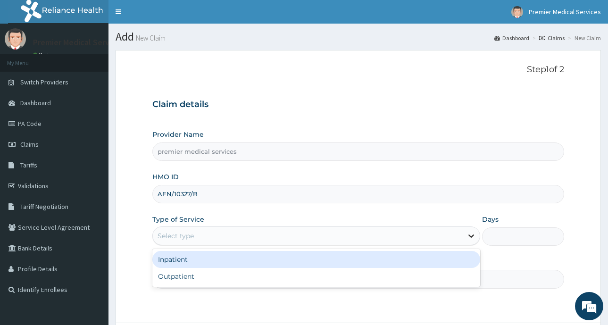
click at [469, 235] on icon at bounding box center [471, 236] width 6 height 3
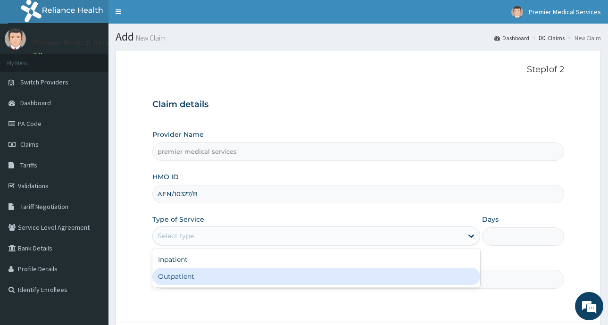
click at [199, 276] on div "Outpatient" at bounding box center [316, 276] width 328 height 17
type input "1"
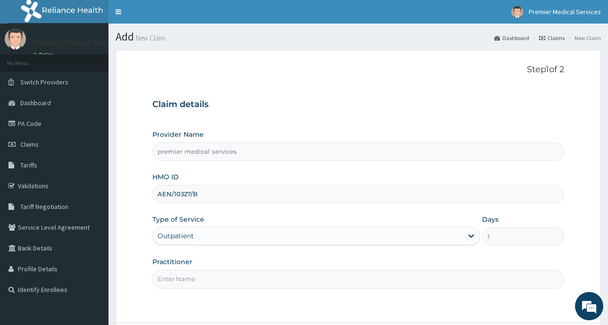
click at [261, 286] on input "Practitioner" at bounding box center [358, 279] width 412 height 18
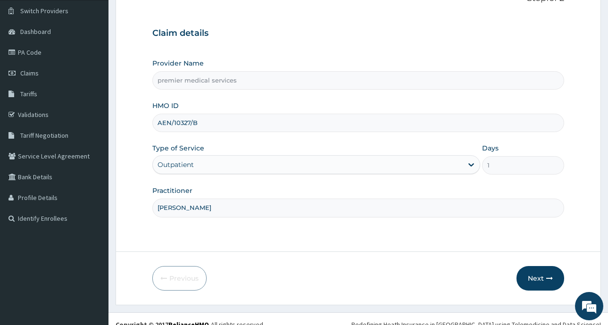
scroll to position [83, 0]
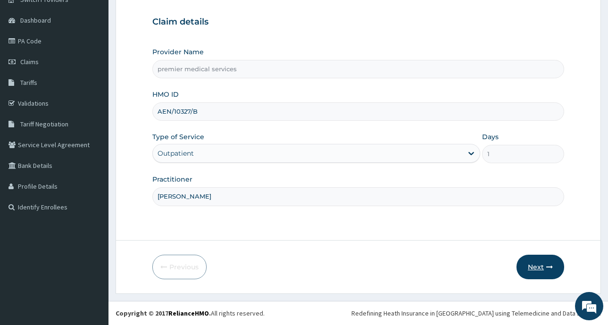
type input "[PERSON_NAME]"
click at [542, 266] on button "Next" at bounding box center [540, 267] width 48 height 25
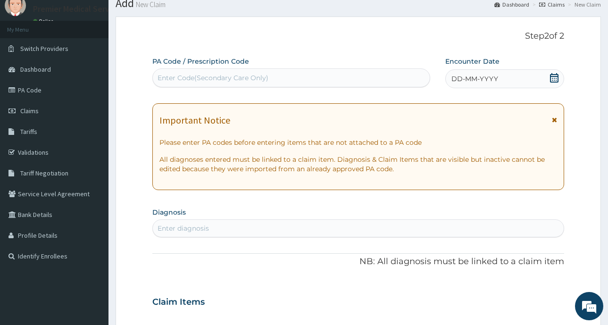
scroll to position [0, 0]
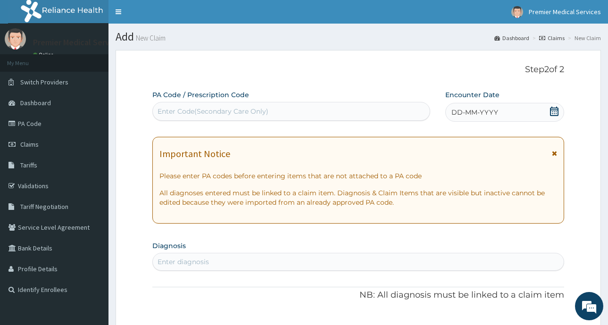
click at [551, 111] on icon at bounding box center [553, 111] width 9 height 9
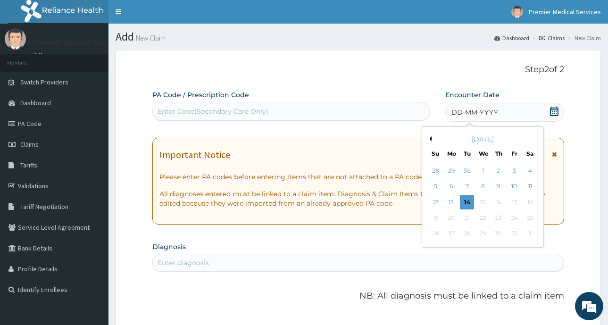
click at [431, 137] on button "Previous Month" at bounding box center [429, 138] width 5 height 5
click at [496, 204] on div "18" at bounding box center [498, 202] width 14 height 14
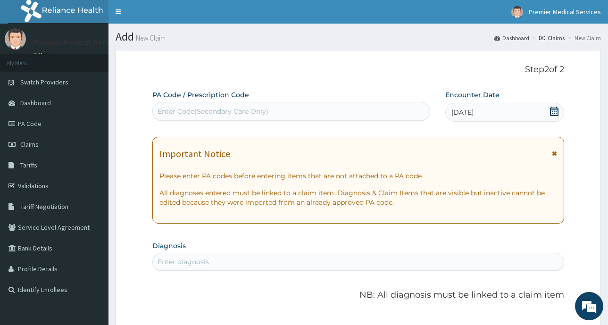
click at [186, 112] on div "Enter Code(Secondary Care Only)" at bounding box center [213, 111] width 111 height 9
paste input "PA/1FBD5F"
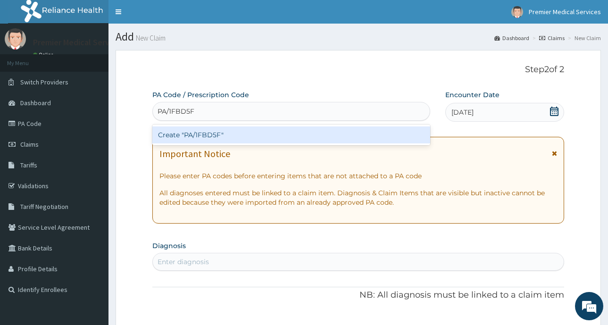
type input "PA/1FBD5F"
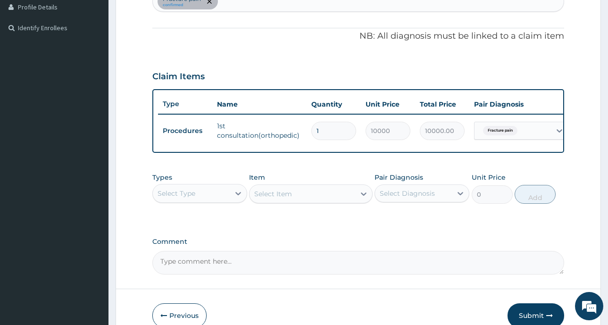
scroll to position [277, 0]
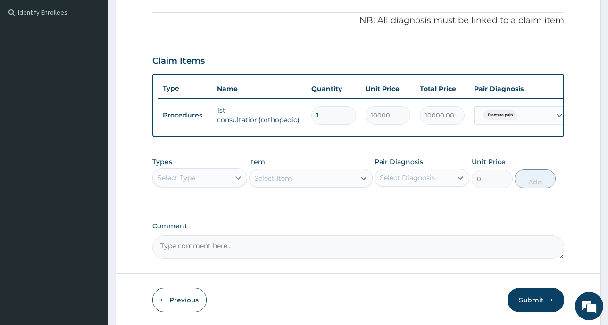
click at [240, 180] on icon at bounding box center [238, 177] width 6 height 3
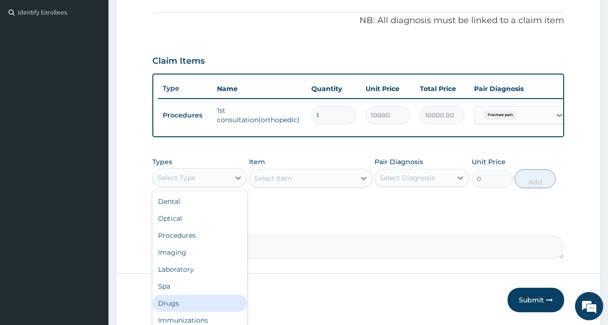
click at [176, 308] on div "Drugs" at bounding box center [199, 303] width 95 height 17
click at [237, 183] on icon at bounding box center [237, 177] width 9 height 9
click at [284, 183] on div "Select Item" at bounding box center [273, 178] width 38 height 9
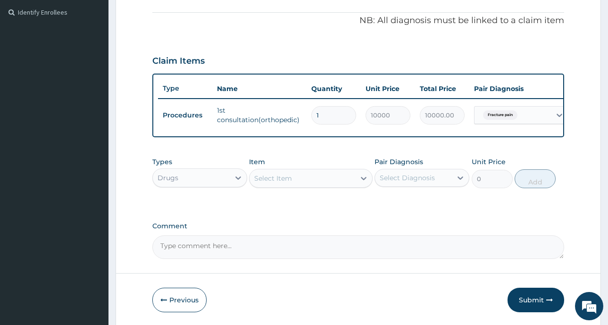
click at [293, 185] on div "Select Item" at bounding box center [302, 178] width 106 height 15
type input "AC"
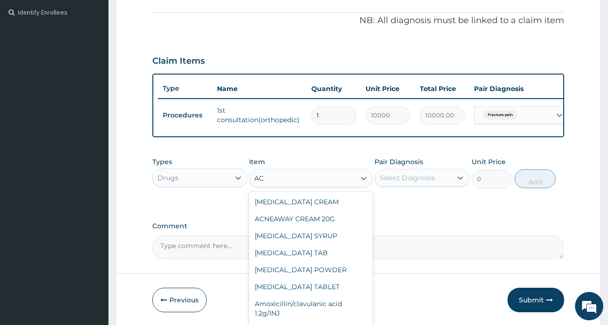
scroll to position [0, 0]
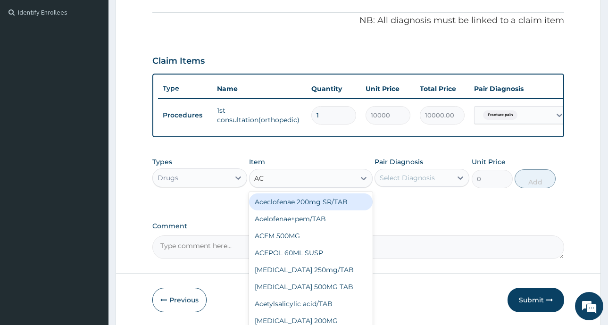
click at [310, 210] on div "Aceclofenae 200mg SR/TAB" at bounding box center [311, 201] width 124 height 17
type input "80"
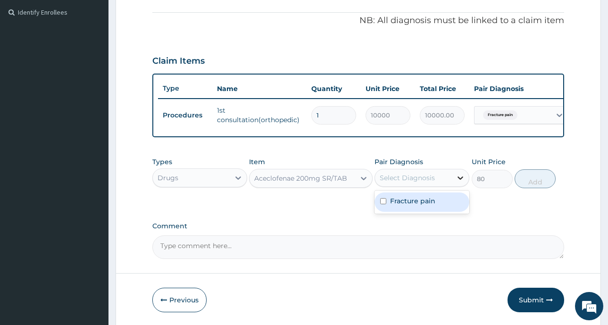
click at [458, 183] on icon at bounding box center [460, 177] width 9 height 9
click at [416, 206] on label "Fracture pain" at bounding box center [412, 200] width 45 height 9
checkbox input "true"
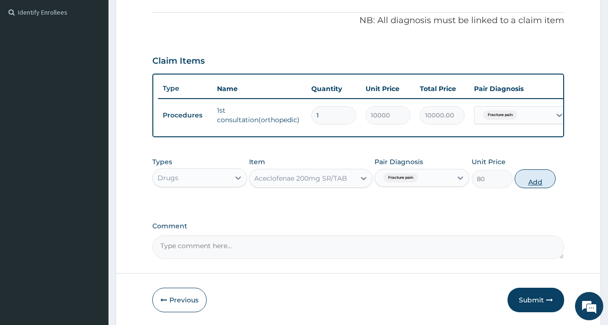
click at [527, 188] on button "Add" at bounding box center [535, 178] width 41 height 19
type input "0"
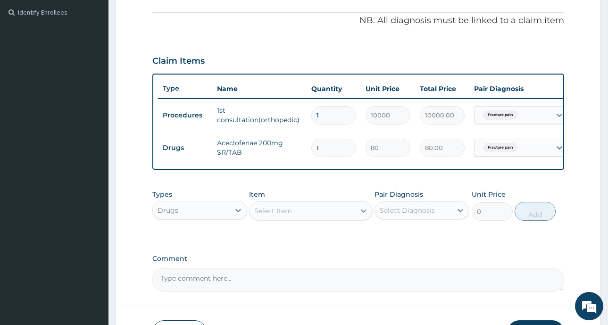
click at [363, 216] on icon at bounding box center [363, 210] width 9 height 9
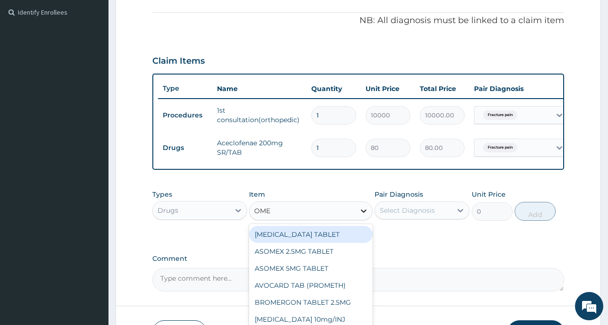
type input "OMEP"
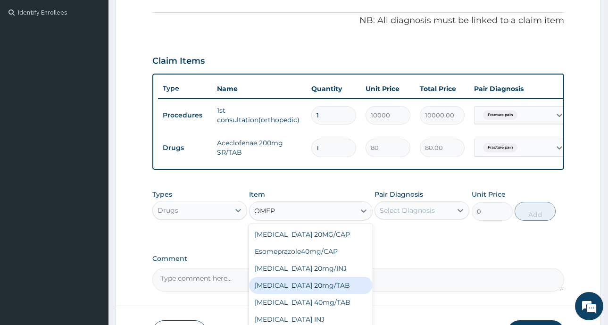
click at [319, 294] on div "[MEDICAL_DATA] 20mg/TAB" at bounding box center [311, 285] width 124 height 17
type input "60"
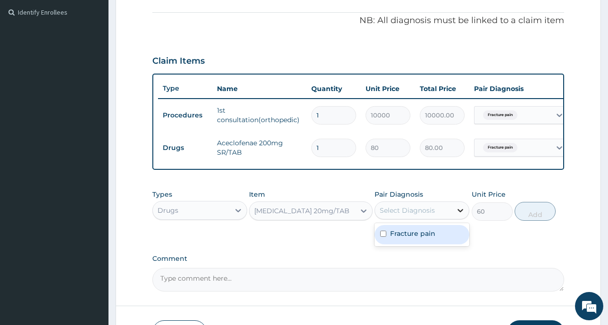
click at [458, 215] on icon at bounding box center [460, 210] width 9 height 9
click at [415, 238] on label "Fracture pain" at bounding box center [412, 233] width 45 height 9
checkbox input "true"
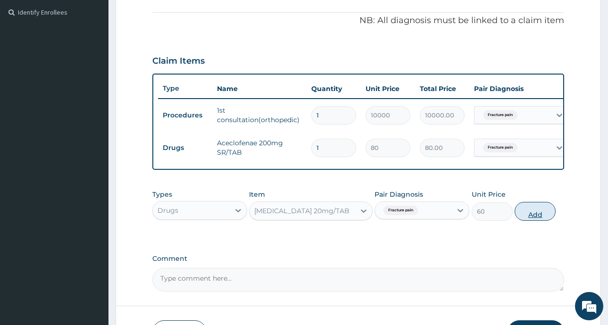
click at [535, 219] on button "Add" at bounding box center [535, 211] width 41 height 19
type input "0"
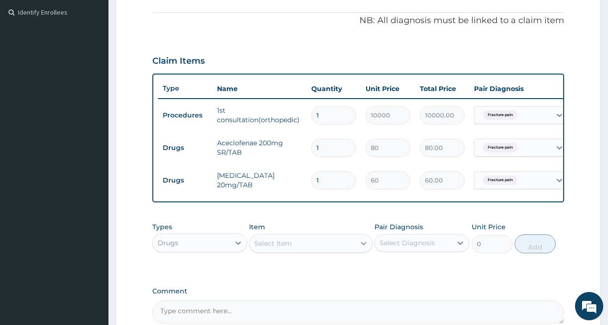
click at [366, 245] on icon at bounding box center [363, 243] width 9 height 9
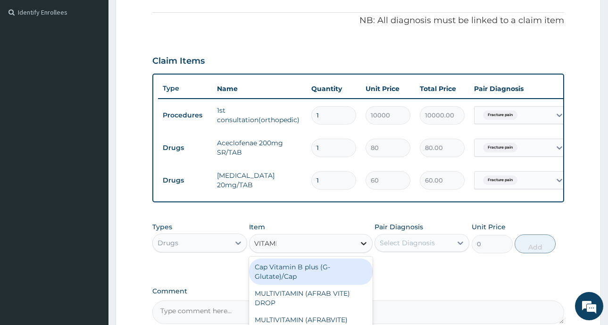
type input "VITAMIN"
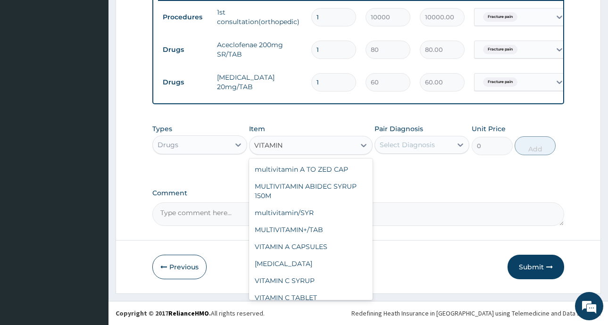
scroll to position [311, 0]
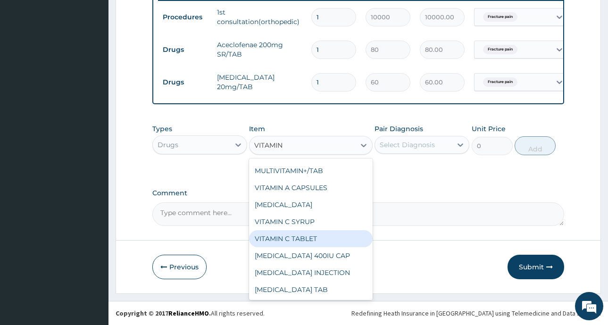
click at [306, 238] on div "VITAMIN C TABLET" at bounding box center [311, 238] width 124 height 17
type input "4"
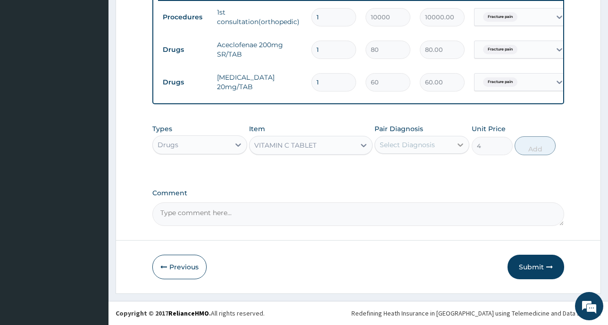
click at [458, 146] on icon at bounding box center [460, 144] width 9 height 9
click at [435, 170] on div "Fracture pain" at bounding box center [421, 168] width 95 height 19
checkbox input "true"
click at [541, 147] on button "Add" at bounding box center [535, 145] width 41 height 19
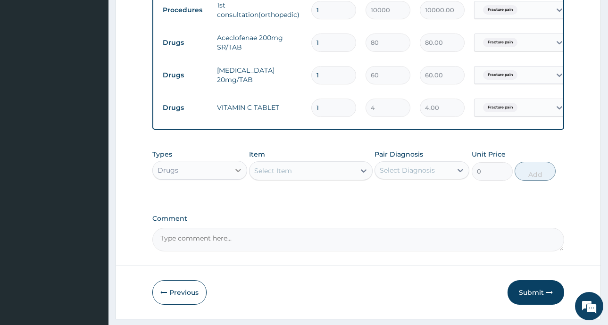
click at [238, 175] on icon at bounding box center [237, 170] width 9 height 9
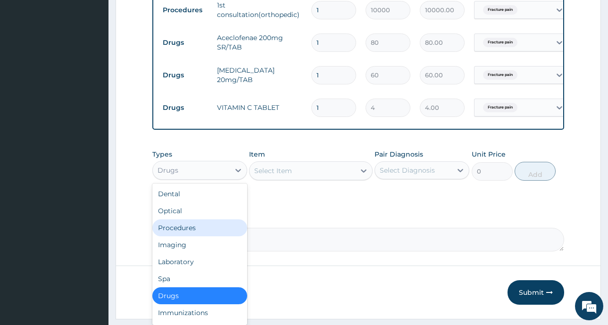
click at [191, 235] on div "Procedures" at bounding box center [199, 227] width 95 height 17
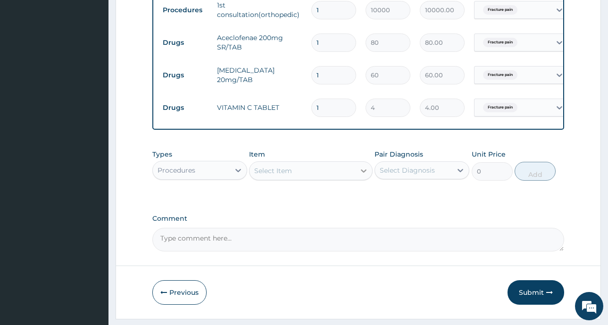
click at [361, 175] on icon at bounding box center [363, 170] width 9 height 9
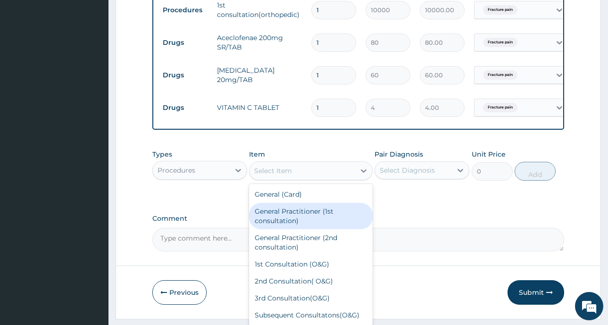
click at [324, 221] on div "General Practitioner (1st consultation)" at bounding box center [311, 216] width 124 height 26
type input "1500"
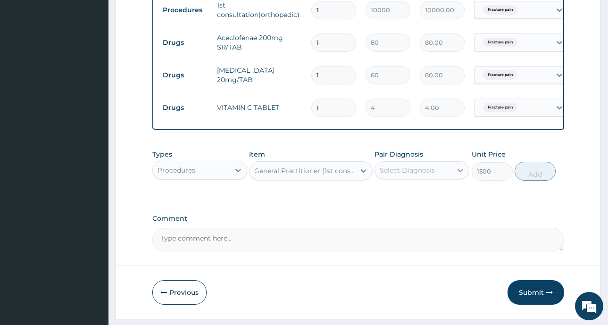
click at [460, 175] on icon at bounding box center [460, 170] width 9 height 9
click at [433, 198] on label "Fracture pain" at bounding box center [412, 193] width 45 height 9
checkbox input "true"
click at [530, 180] on button "Add" at bounding box center [535, 171] width 41 height 19
type input "0"
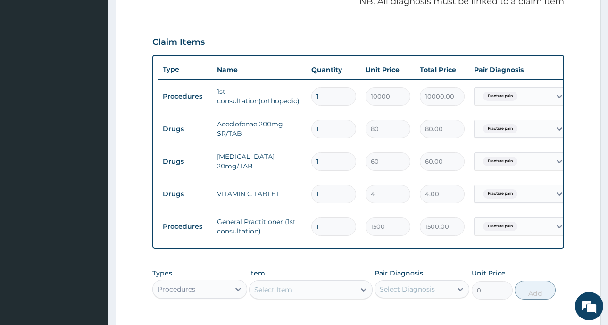
scroll to position [288, 0]
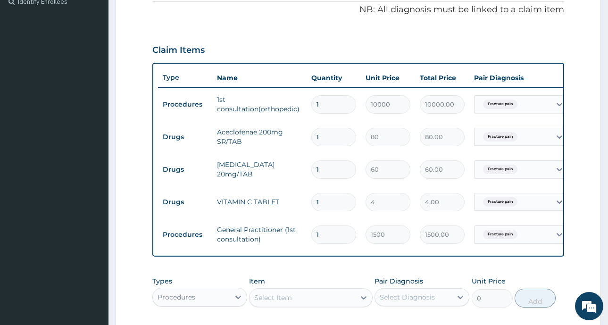
click at [331, 140] on input "1" at bounding box center [333, 137] width 45 height 18
type input "0.00"
type input "1"
type input "80.00"
type input "14"
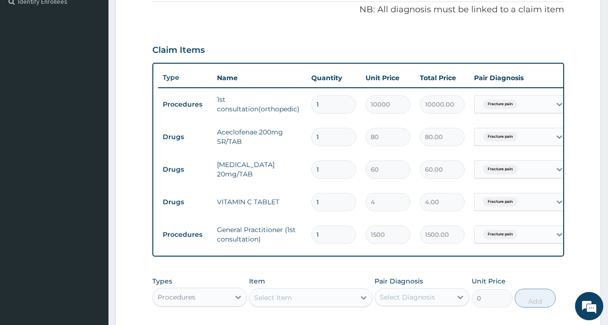
type input "1120.00"
type input "14"
click at [335, 168] on input "1" at bounding box center [333, 169] width 45 height 18
type input "0.00"
type input "7"
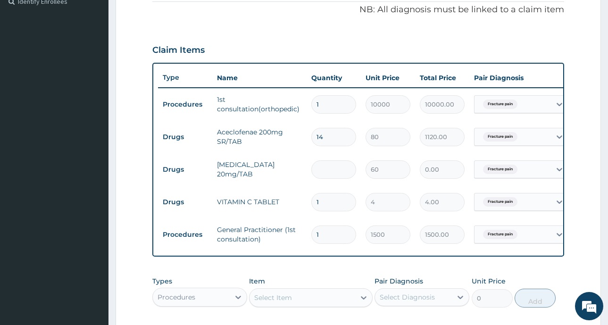
type input "420.00"
type input "7"
click at [338, 203] on input "1" at bounding box center [333, 202] width 45 height 18
type input "0.00"
type input "2"
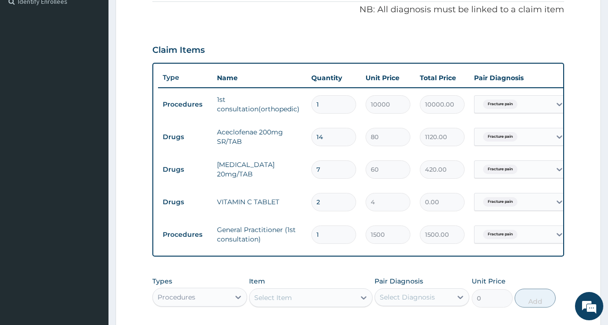
type input "8.00"
type input "21"
type input "84.00"
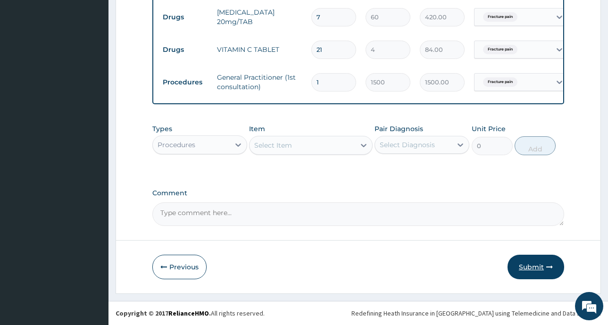
scroll to position [448, 0]
type input "21"
click at [547, 265] on icon "button" at bounding box center [549, 267] width 7 height 7
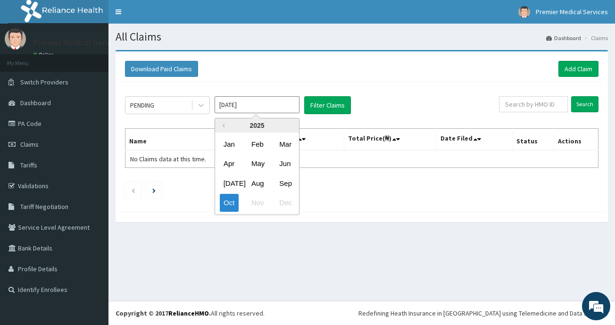
click at [233, 107] on input "[DATE]" at bounding box center [257, 104] width 85 height 17
click at [291, 186] on div "Sep" at bounding box center [284, 182] width 19 height 17
type input "[DATE]"
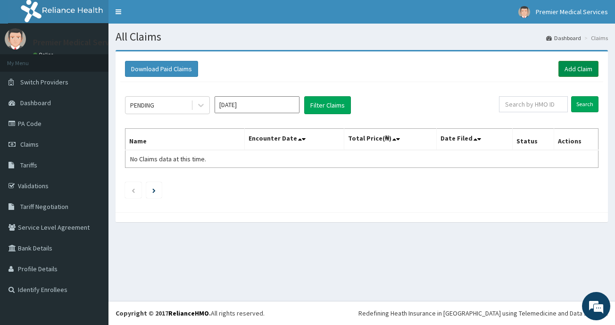
click at [574, 73] on link "Add Claim" at bounding box center [578, 69] width 40 height 16
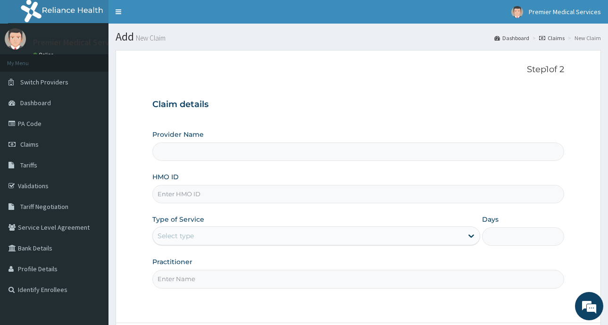
type input "premier medical services"
click at [237, 191] on input "HMO ID" at bounding box center [358, 194] width 412 height 18
type input "MNL/10450/C0"
click at [471, 236] on icon at bounding box center [470, 235] width 9 height 9
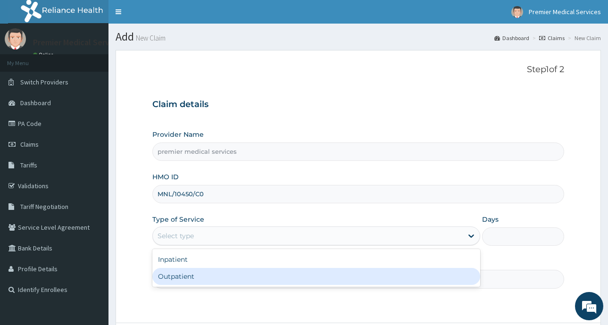
click at [245, 272] on div "Outpatient" at bounding box center [316, 276] width 328 height 17
type input "1"
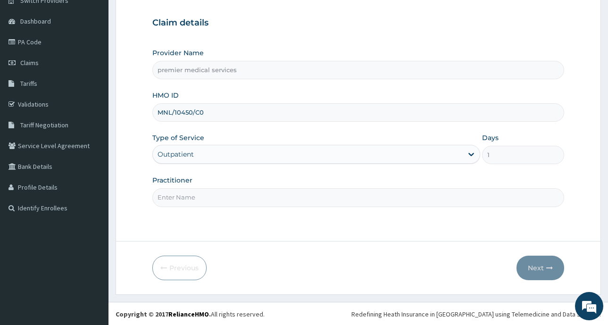
scroll to position [83, 0]
click at [265, 198] on input "Practitioner" at bounding box center [358, 196] width 412 height 18
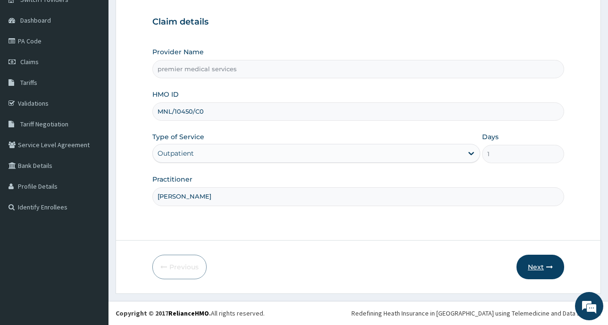
type input "[PERSON_NAME]"
click at [541, 268] on button "Next" at bounding box center [540, 267] width 48 height 25
type input "MNL/10450/C"
click at [546, 262] on button "Next" at bounding box center [540, 267] width 48 height 25
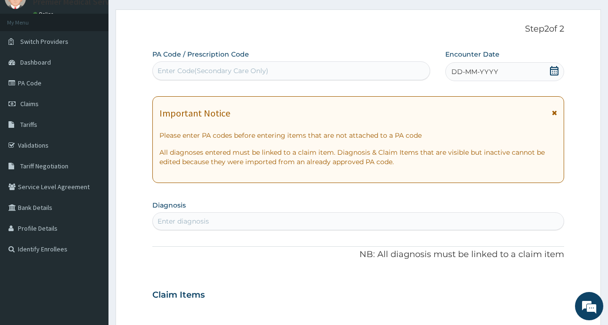
scroll to position [0, 0]
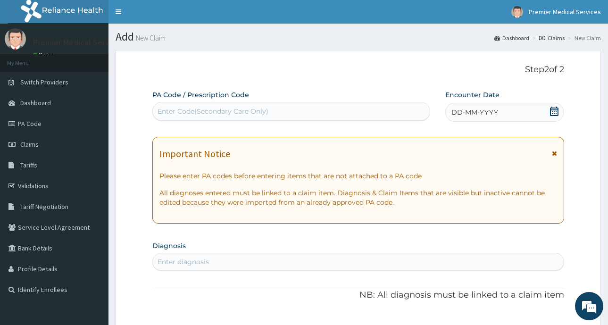
click at [557, 111] on icon at bounding box center [553, 111] width 9 height 9
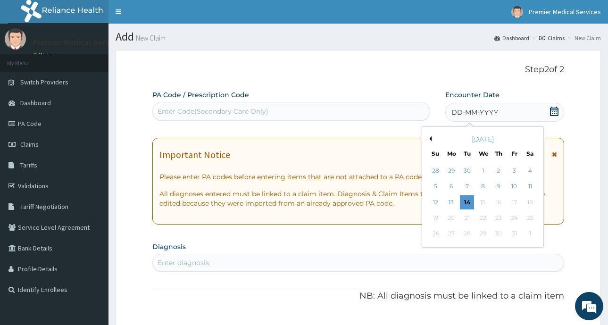
click at [432, 139] on div "[DATE]" at bounding box center [483, 138] width 114 height 9
click at [430, 138] on button "Previous Month" at bounding box center [429, 138] width 5 height 5
click at [449, 232] on div "29" at bounding box center [451, 234] width 14 height 14
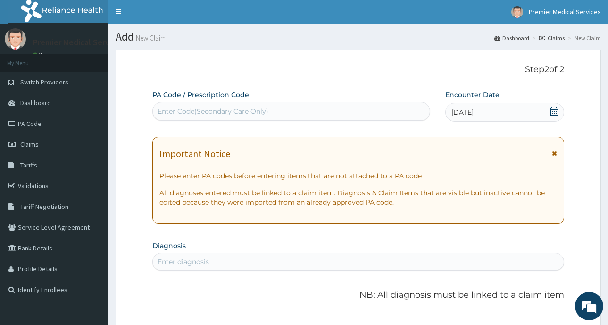
click at [275, 108] on div "Enter Code(Secondary Care Only)" at bounding box center [291, 111] width 277 height 15
paste input "PA/775C41"
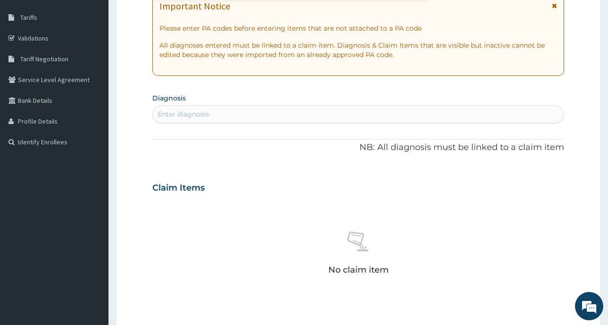
scroll to position [189, 0]
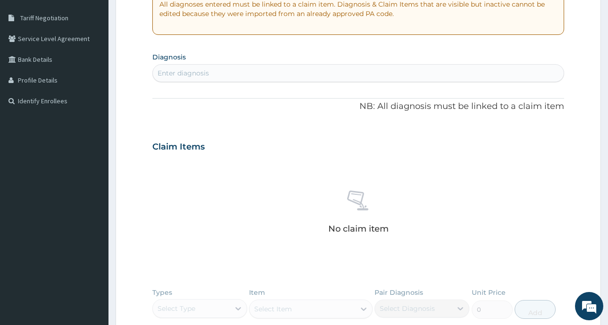
type input "PA/775C41"
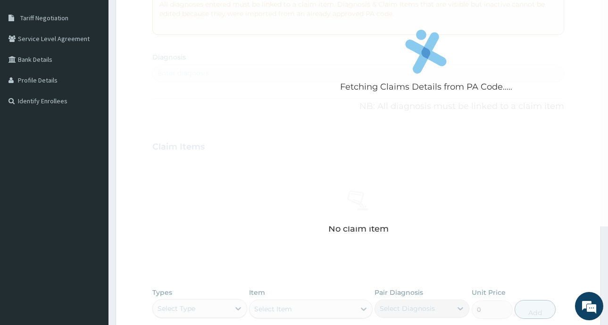
click at [386, 187] on div "Fetching Claims Details from PA Code..... PA Code / Prescription Code Enter Cod…" at bounding box center [358, 145] width 412 height 488
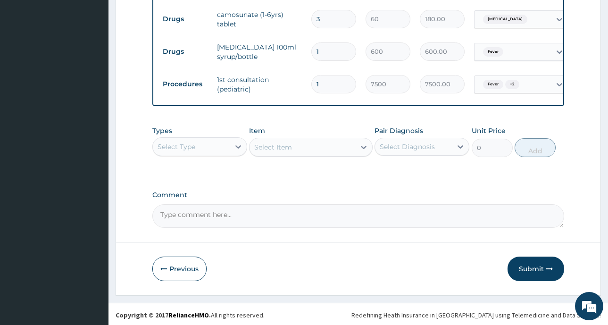
scroll to position [419, 0]
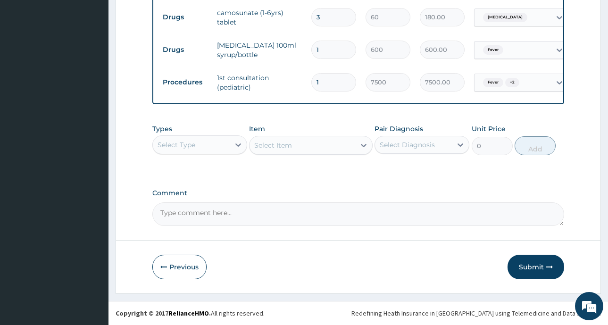
drag, startPoint x: 555, startPoint y: 265, endPoint x: 546, endPoint y: 258, distance: 10.5
click at [554, 265] on button "Submit" at bounding box center [535, 267] width 57 height 25
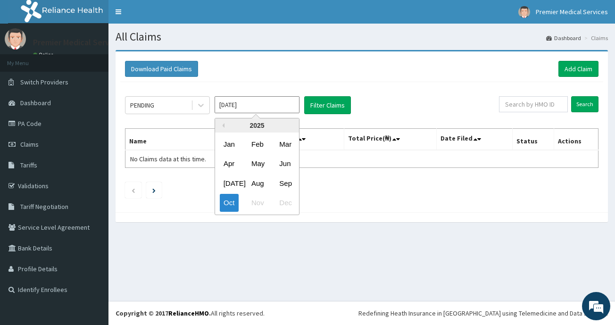
click at [236, 103] on input "Oct 2025" at bounding box center [257, 104] width 85 height 17
click at [283, 183] on div "Sep" at bounding box center [284, 182] width 19 height 17
type input "Sep 2025"
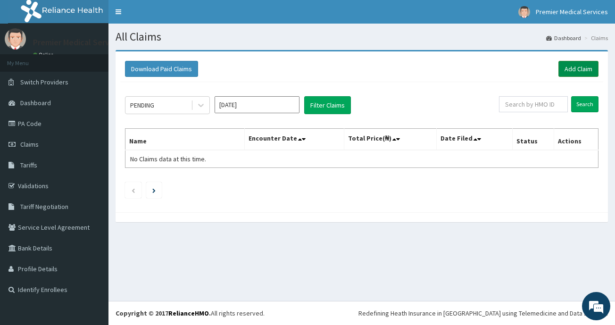
click at [591, 69] on link "Add Claim" at bounding box center [578, 69] width 40 height 16
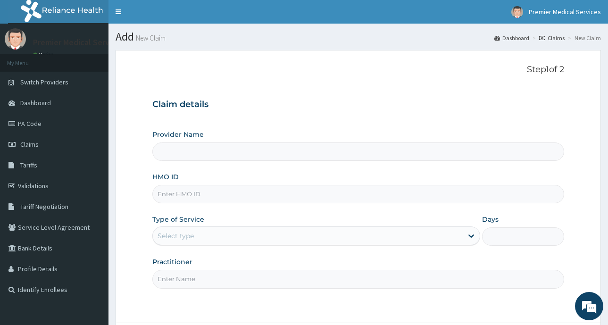
type input "premier medical services"
click at [216, 198] on input "HMO ID" at bounding box center [358, 194] width 412 height 18
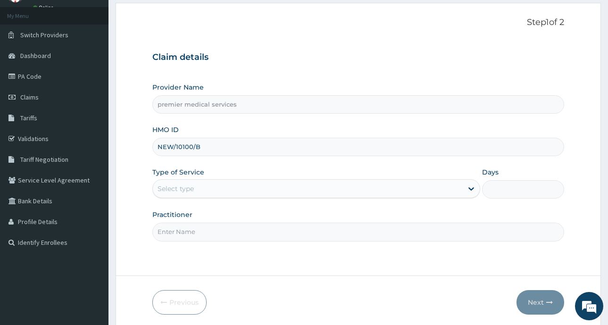
type input "NEW/10100/B"
click at [307, 186] on div "Select type" at bounding box center [308, 188] width 310 height 15
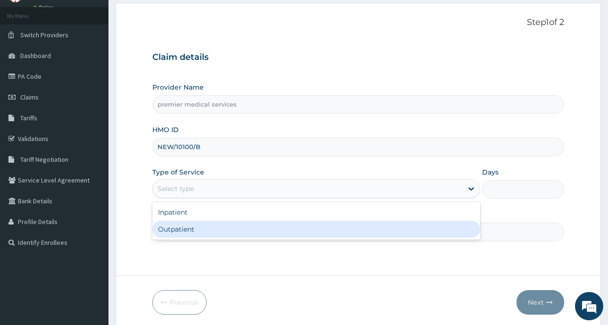
click at [264, 231] on div "Outpatient" at bounding box center [316, 229] width 328 height 17
type input "1"
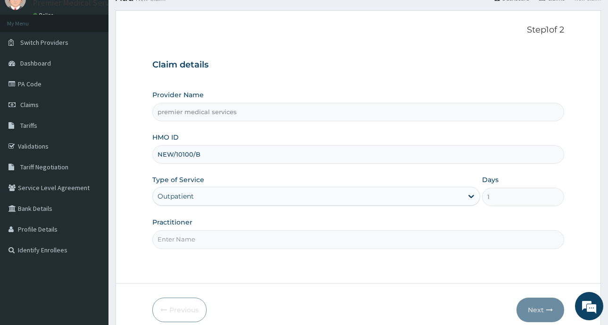
scroll to position [83, 0]
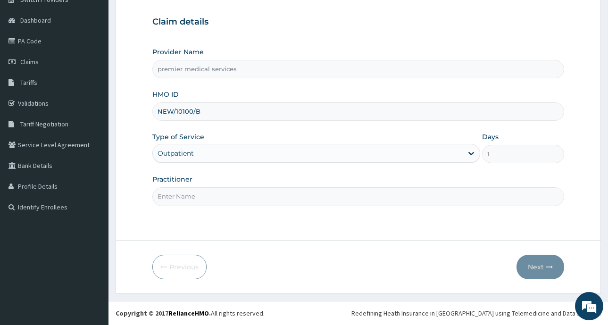
click at [195, 199] on input "Practitioner" at bounding box center [358, 196] width 412 height 18
type input "[PERSON_NAME]"
click at [543, 266] on button "Next" at bounding box center [540, 267] width 48 height 25
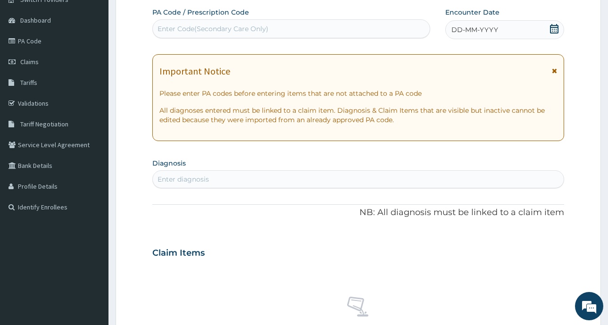
scroll to position [0, 0]
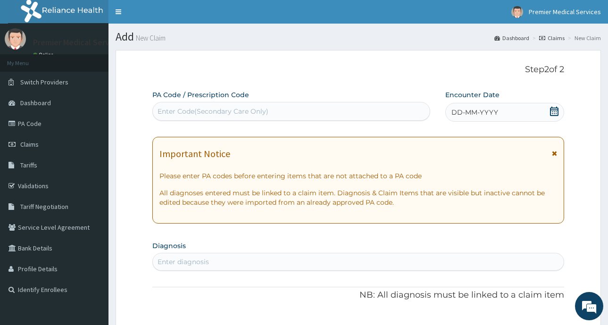
click at [556, 114] on icon at bounding box center [554, 111] width 8 height 9
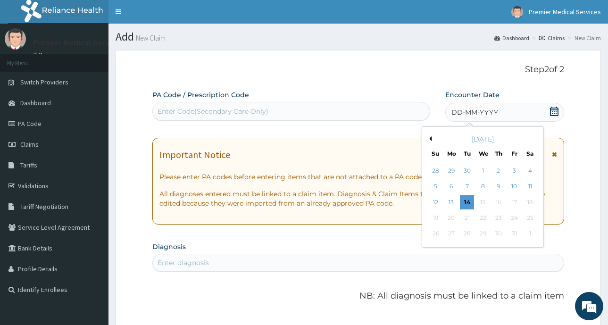
click at [431, 138] on button "Previous Month" at bounding box center [429, 138] width 5 height 5
click at [467, 231] on div "30" at bounding box center [467, 234] width 14 height 14
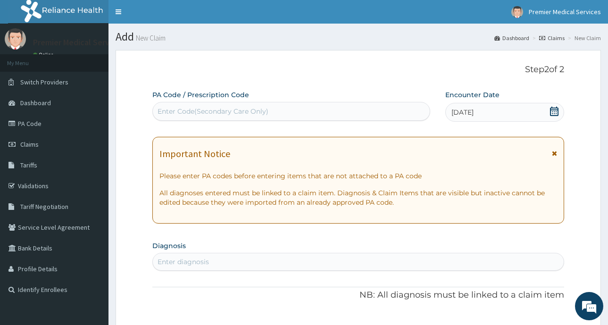
scroll to position [189, 0]
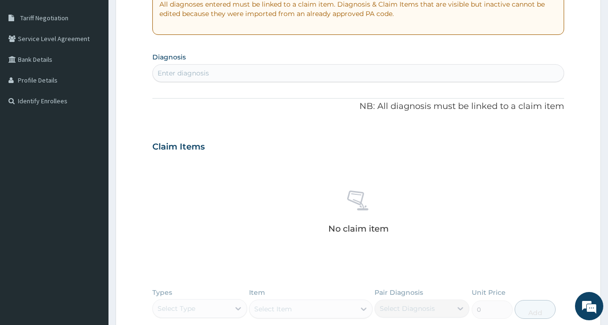
click at [424, 75] on div "Enter diagnosis" at bounding box center [358, 73] width 411 height 15
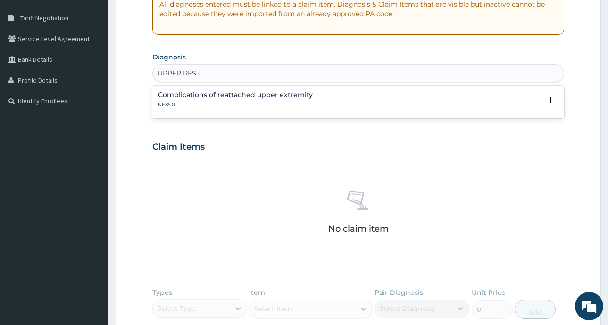
type input "UPPER RES"
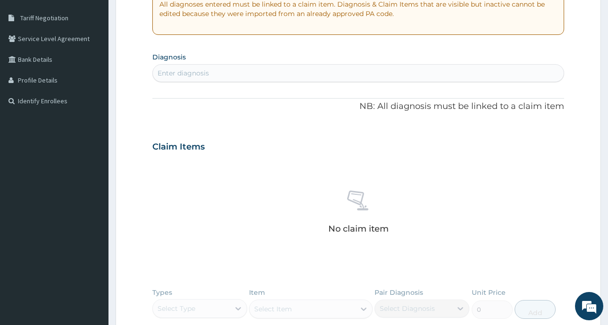
click at [43, 208] on aside "Premier Medical Services Online My Menu Switch Providers Dashboard PA Code Clai…" at bounding box center [54, 149] width 108 height 677
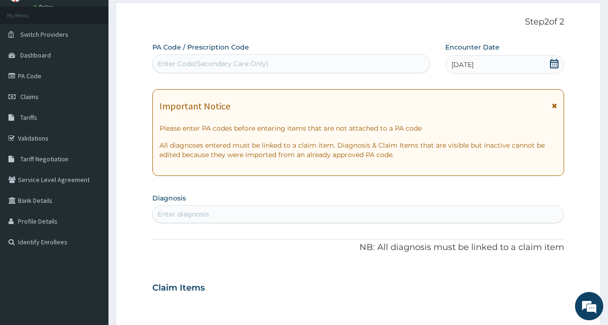
scroll to position [47, 0]
click at [197, 213] on div "Enter diagnosis" at bounding box center [183, 214] width 51 height 9
type input "U"
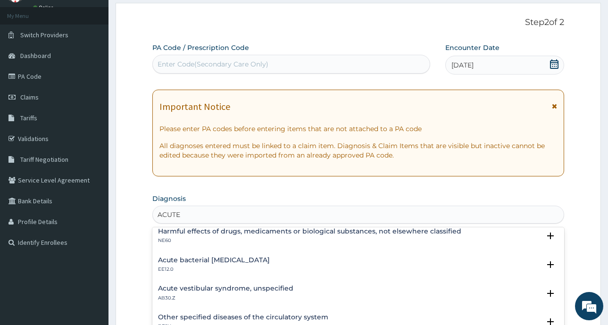
scroll to position [141, 0]
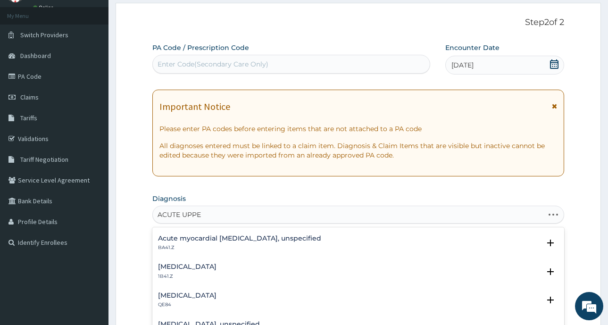
type input "ACUTE UPPER"
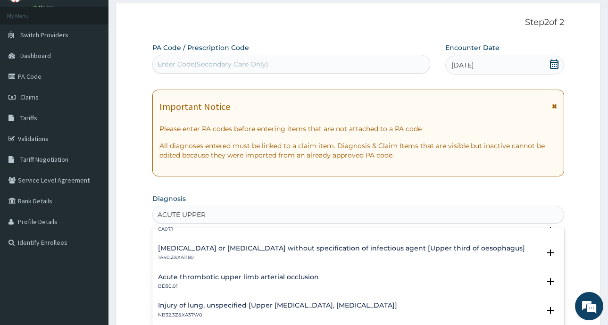
scroll to position [0, 0]
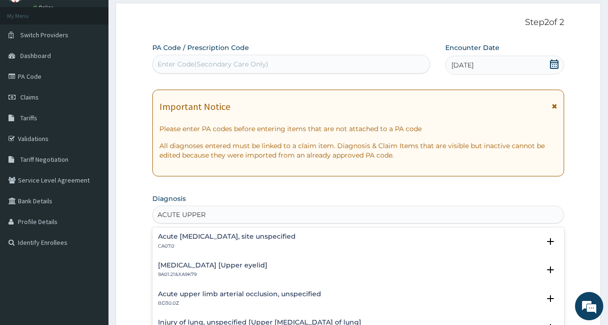
click at [246, 234] on h4 "Acute [MEDICAL_DATA], site unspecified" at bounding box center [227, 236] width 138 height 7
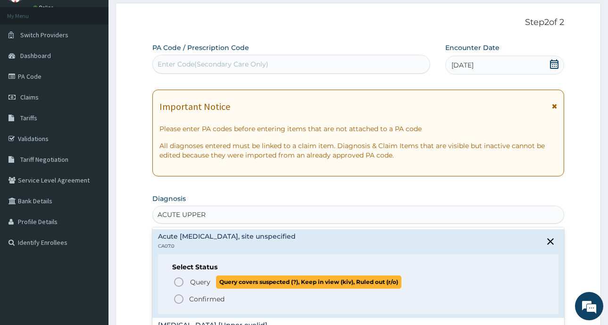
click at [180, 283] on icon "status option query" at bounding box center [178, 281] width 11 height 11
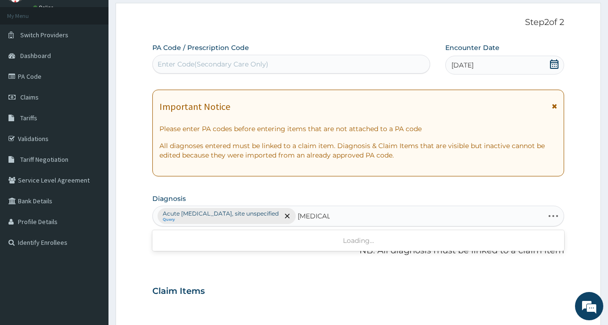
type input "[MEDICAL_DATA]"
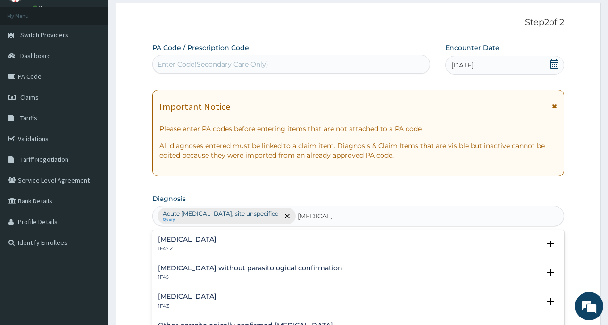
click at [196, 297] on h4 "[MEDICAL_DATA]" at bounding box center [187, 296] width 58 height 7
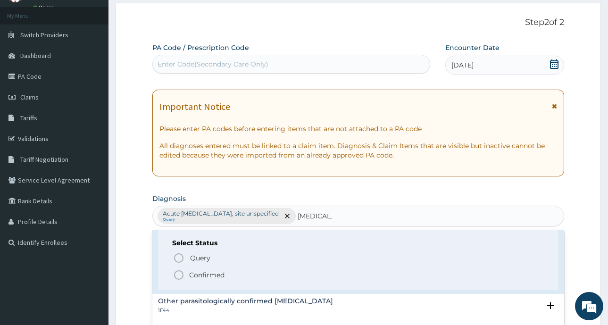
scroll to position [94, 0]
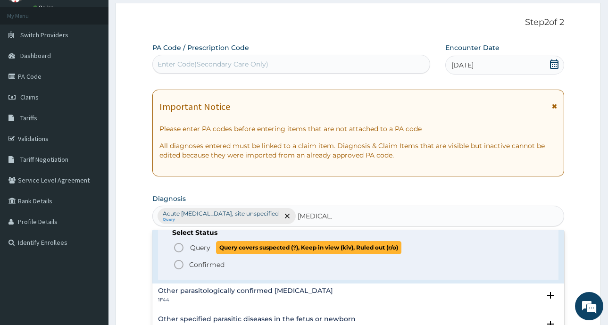
click at [176, 250] on icon "status option query" at bounding box center [178, 247] width 11 height 11
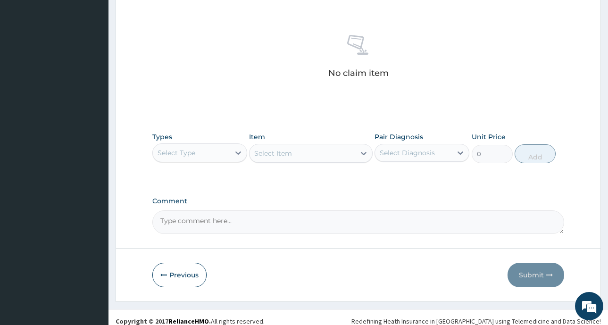
scroll to position [355, 0]
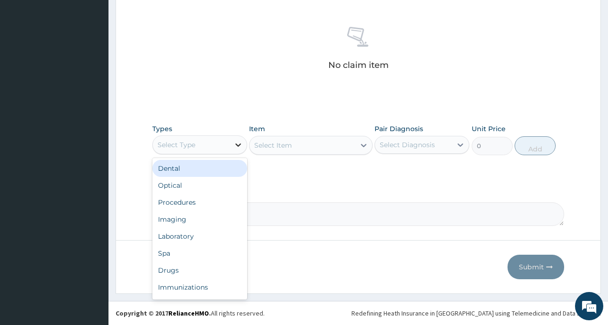
click at [238, 143] on icon at bounding box center [237, 144] width 9 height 9
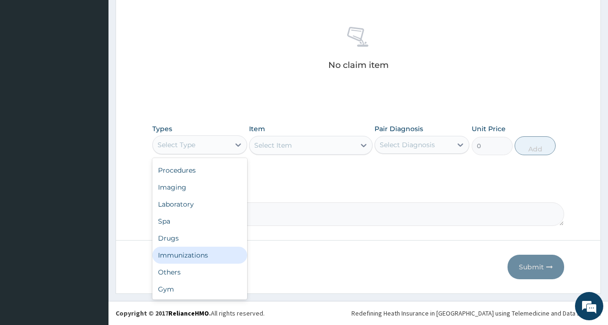
scroll to position [0, 0]
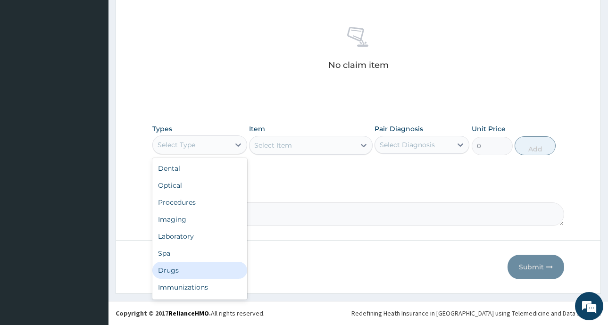
click at [183, 271] on div "Drugs" at bounding box center [199, 270] width 95 height 17
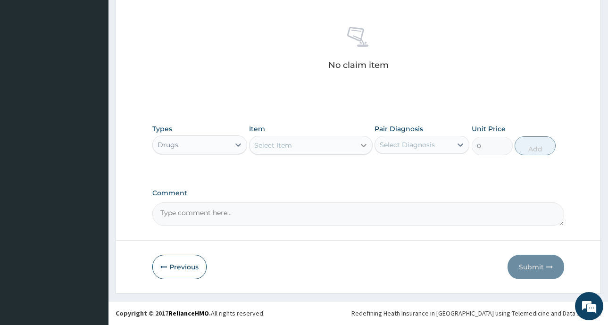
click at [364, 146] on icon at bounding box center [364, 145] width 6 height 3
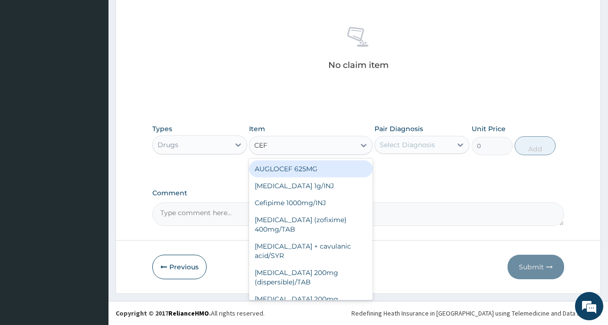
type input "CEFU"
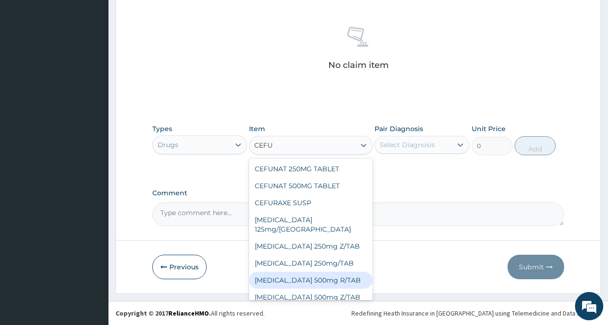
click at [312, 273] on div "[MEDICAL_DATA] 500mg R/TAB" at bounding box center [311, 280] width 124 height 17
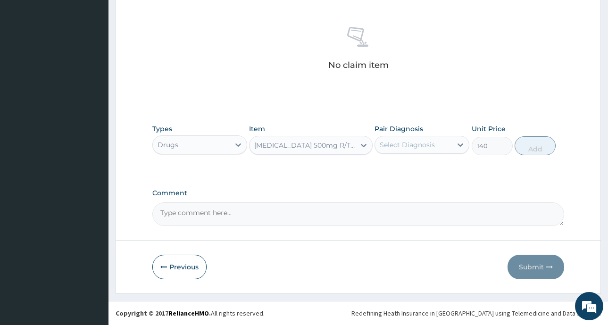
type input "140"
click at [462, 142] on icon at bounding box center [460, 144] width 9 height 9
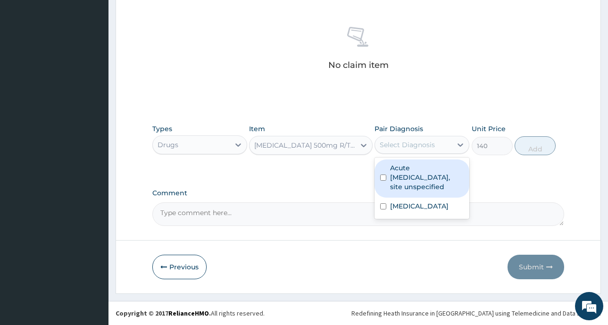
click at [414, 185] on label "Acute [MEDICAL_DATA], site unspecified" at bounding box center [427, 177] width 74 height 28
checkbox input "true"
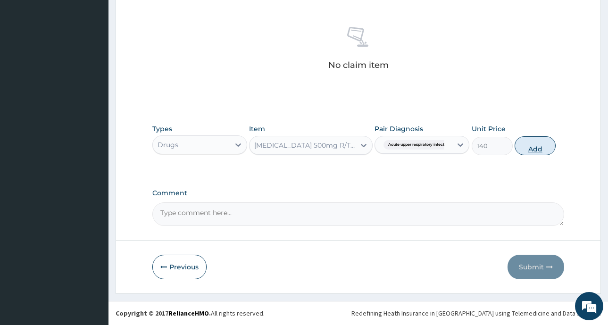
click at [532, 149] on button "Add" at bounding box center [535, 145] width 41 height 19
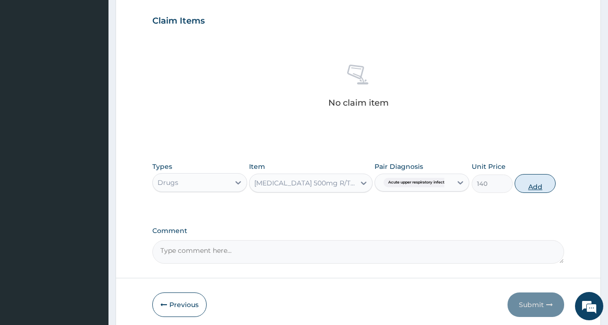
type input "0"
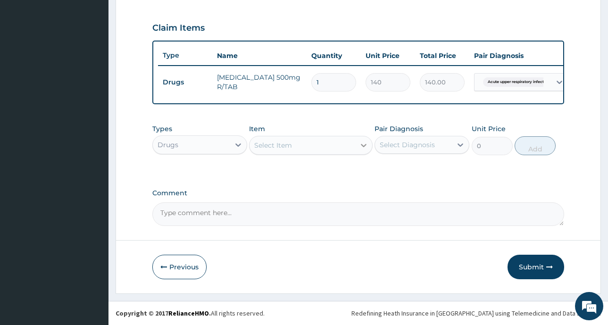
click at [365, 144] on icon at bounding box center [363, 145] width 9 height 9
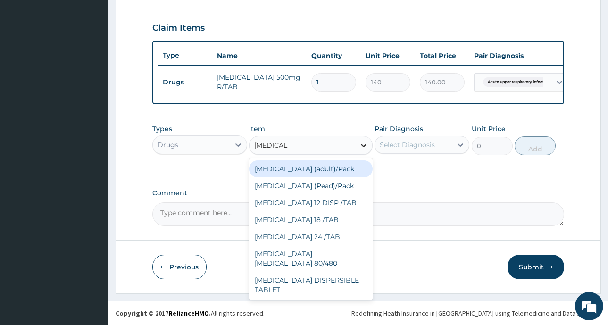
type input "[MEDICAL_DATA]"
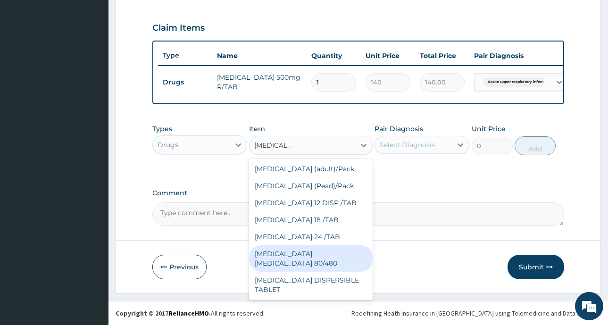
click at [329, 252] on div "[MEDICAL_DATA] [MEDICAL_DATA] 80/480" at bounding box center [311, 258] width 124 height 26
type input "560"
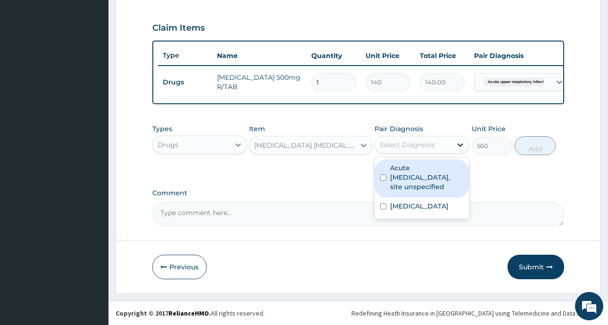
click at [462, 142] on icon at bounding box center [460, 144] width 9 height 9
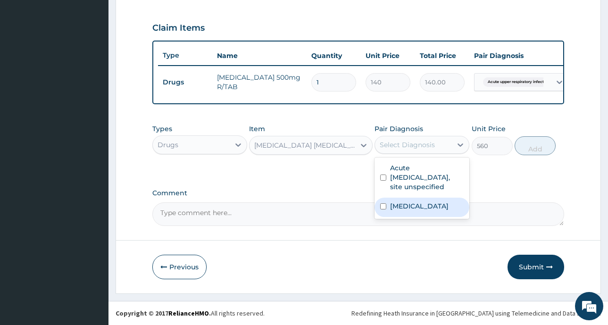
click at [385, 207] on input "checkbox" at bounding box center [383, 206] width 6 height 6
checkbox input "true"
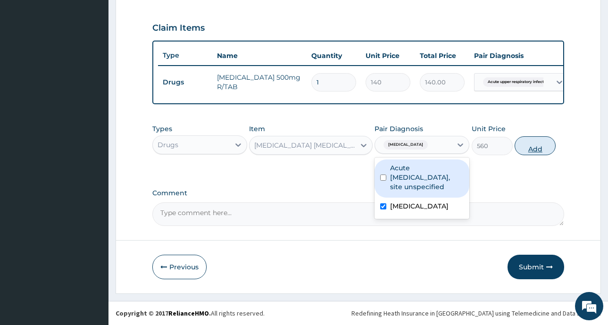
click at [537, 152] on button "Add" at bounding box center [535, 145] width 41 height 19
type input "0"
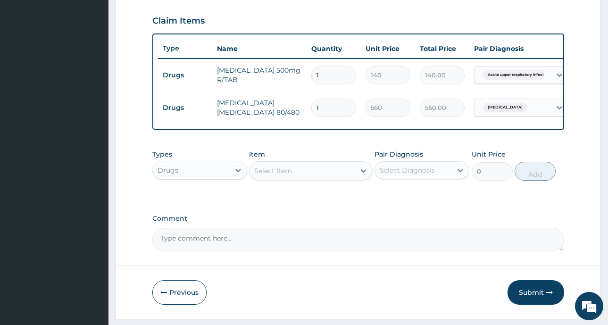
click at [325, 177] on div "Select Item" at bounding box center [302, 170] width 106 height 15
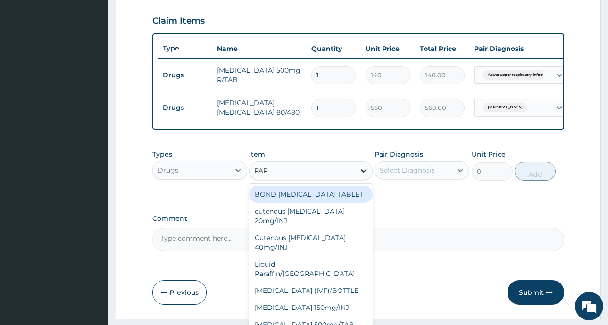
type input "PARA"
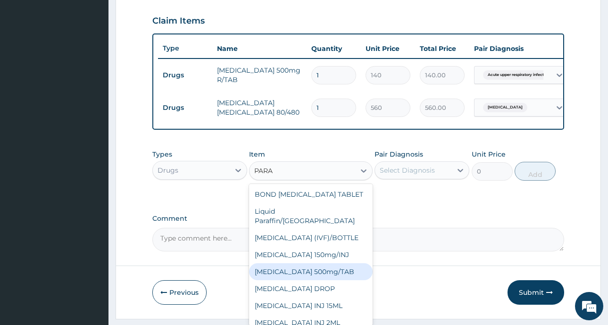
click at [331, 266] on div "[MEDICAL_DATA] 500mg/TAB" at bounding box center [311, 271] width 124 height 17
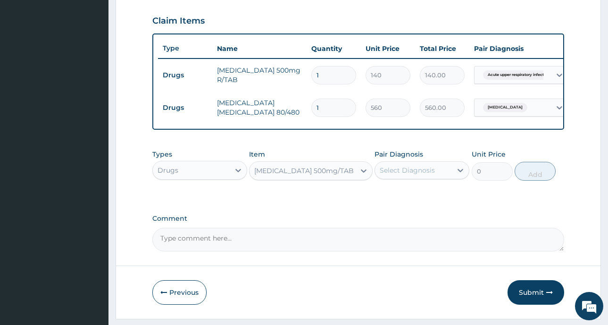
type input "4"
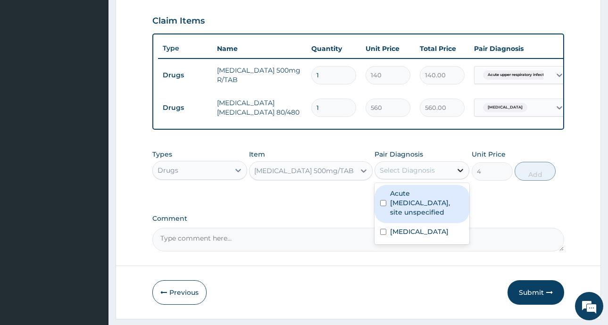
click at [459, 172] on icon at bounding box center [460, 170] width 6 height 3
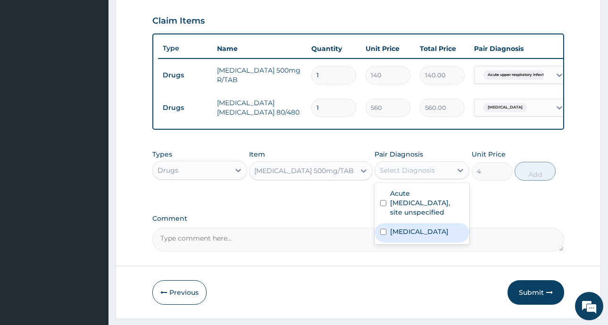
click at [412, 236] on label "[MEDICAL_DATA]" at bounding box center [419, 231] width 58 height 9
checkbox input "true"
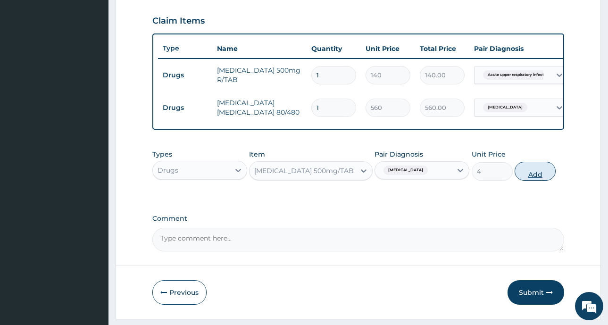
click at [535, 181] on button "Add" at bounding box center [535, 171] width 41 height 19
type input "0"
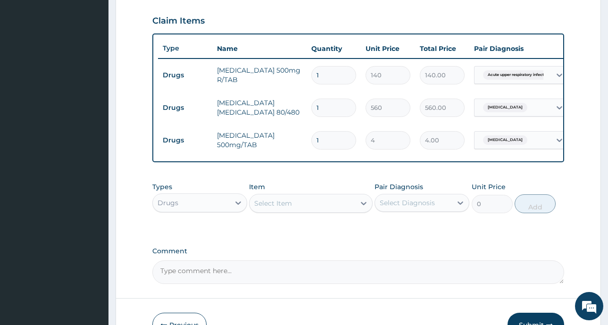
click at [281, 208] on div "Select Item" at bounding box center [273, 203] width 38 height 9
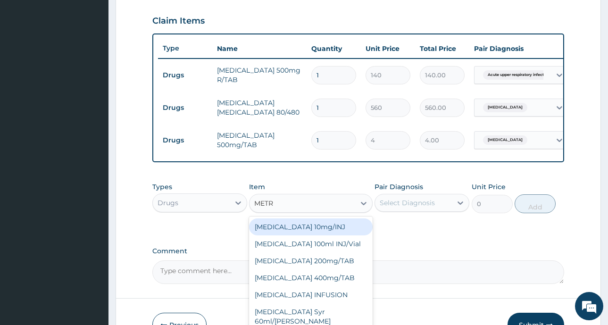
type input "METRO"
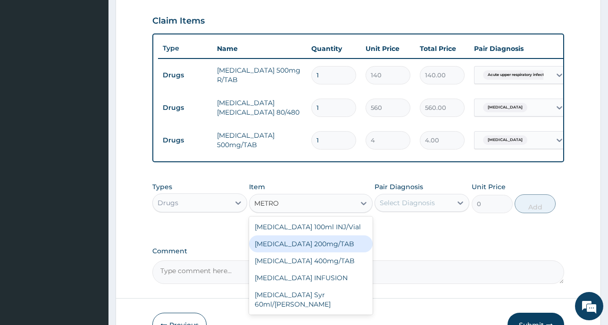
click at [338, 252] on div "[MEDICAL_DATA] 200mg/TAB" at bounding box center [311, 243] width 124 height 17
type input "16"
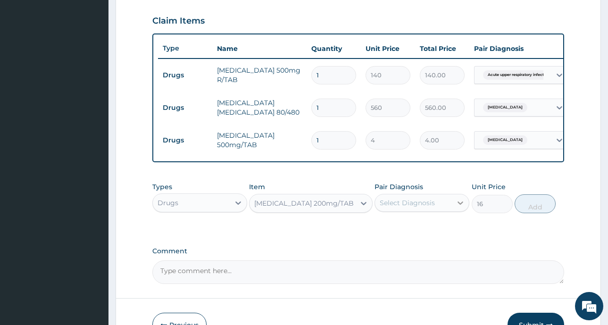
click at [459, 205] on icon at bounding box center [460, 202] width 6 height 3
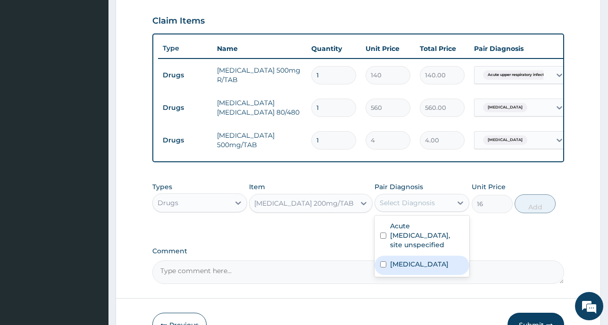
click at [428, 269] on label "[MEDICAL_DATA]" at bounding box center [419, 263] width 58 height 9
checkbox input "true"
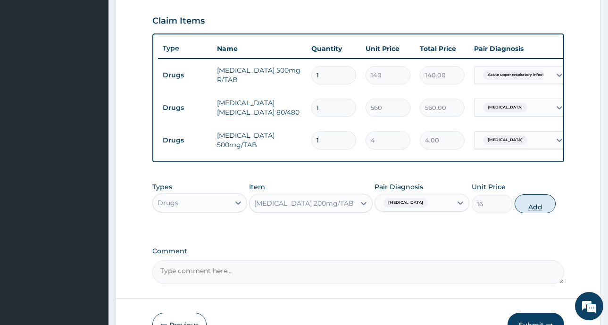
click at [530, 213] on button "Add" at bounding box center [535, 203] width 41 height 19
type input "0"
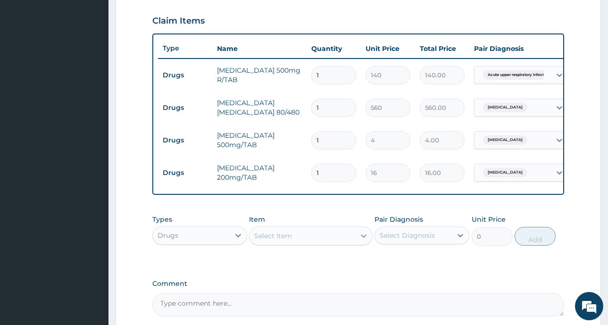
click at [360, 241] on icon at bounding box center [363, 235] width 9 height 9
type input "G"
click at [240, 237] on icon at bounding box center [238, 235] width 6 height 3
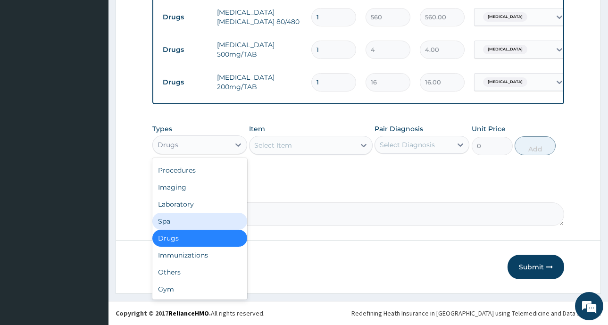
scroll to position [0, 0]
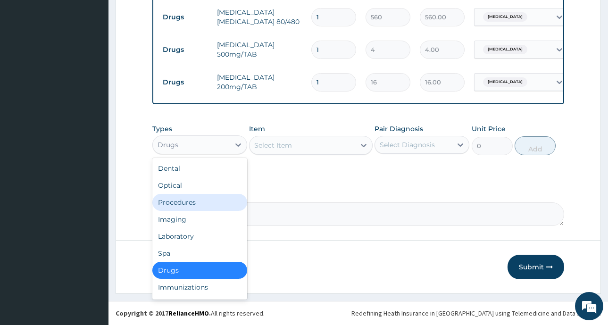
click at [195, 201] on div "Procedures" at bounding box center [199, 202] width 95 height 17
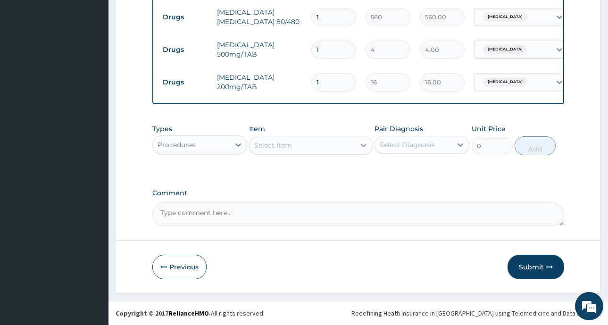
click at [366, 145] on icon at bounding box center [364, 145] width 6 height 3
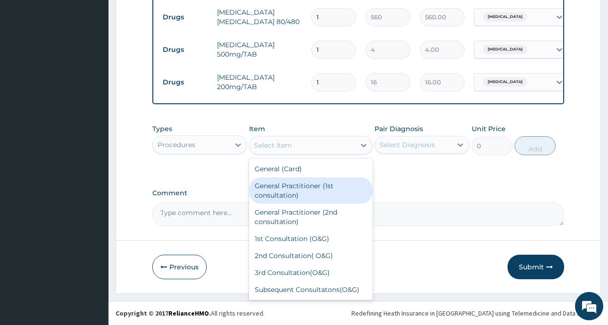
click at [324, 188] on div "General Practitioner (1st consultation)" at bounding box center [311, 190] width 124 height 26
type input "1500"
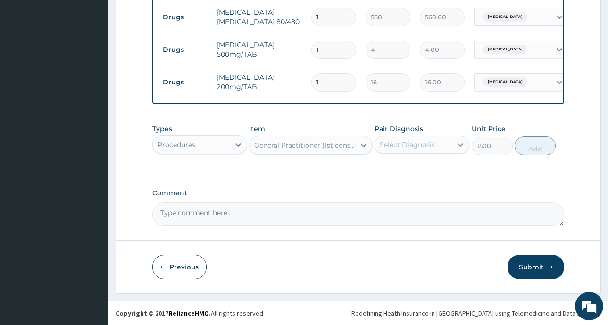
click at [460, 146] on icon at bounding box center [460, 144] width 6 height 3
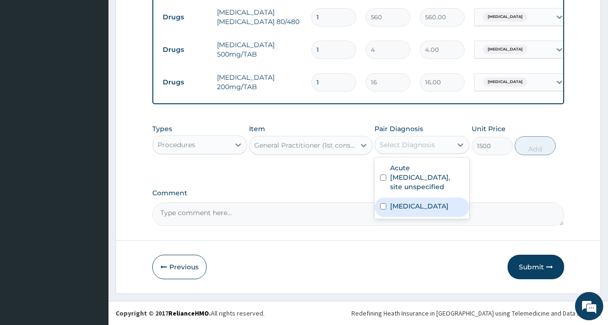
click at [444, 209] on label "[MEDICAL_DATA]" at bounding box center [419, 205] width 58 height 9
checkbox input "true"
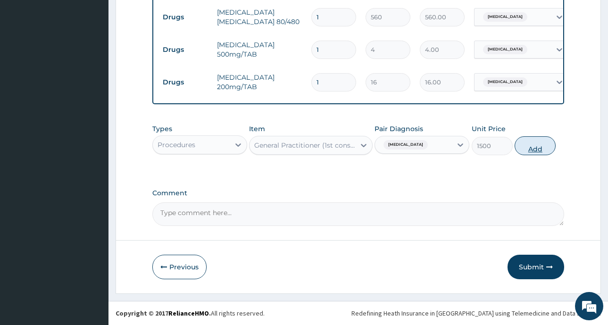
click at [531, 150] on button "Add" at bounding box center [535, 145] width 41 height 19
type input "0"
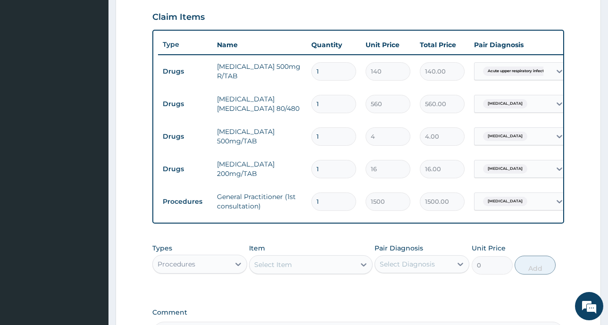
scroll to position [226, 0]
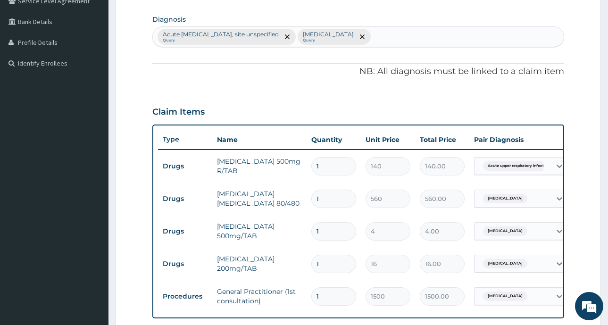
click at [329, 165] on input "1" at bounding box center [333, 166] width 45 height 18
type input "0.00"
type input "1"
type input "140.00"
type input "10"
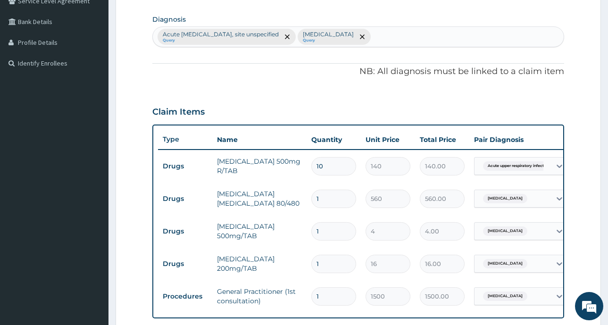
type input "1400.00"
type input "10"
click at [330, 199] on input "1" at bounding box center [333, 199] width 45 height 18
type input "0.00"
type input "6"
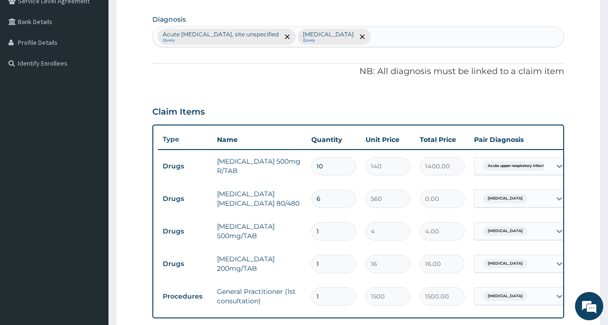
type input "3360.00"
type input "6"
click at [323, 230] on input "1" at bounding box center [333, 231] width 45 height 18
type input "0.00"
type input "1"
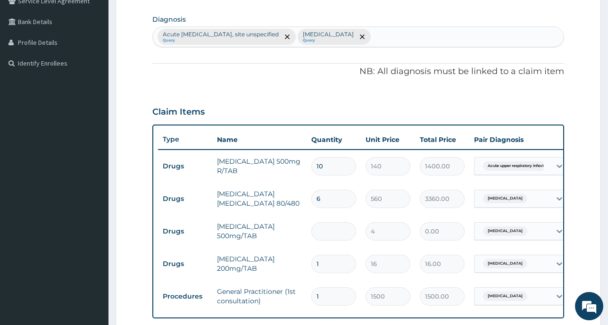
type input "4.00"
type input "18"
type input "72.00"
type input "18"
click at [323, 267] on input "1" at bounding box center [333, 264] width 45 height 18
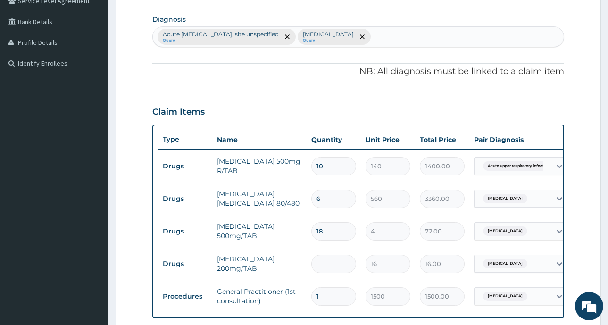
type input "0.00"
type input "9"
type input "144.00"
type input "8"
type input "128.00"
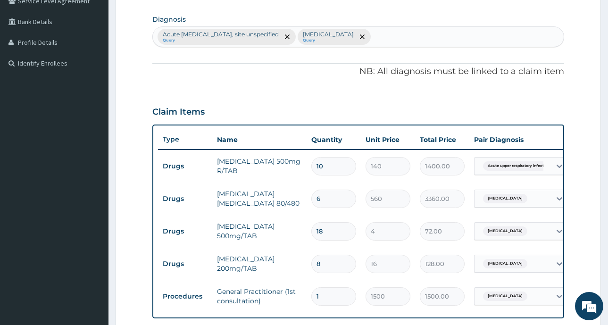
scroll to position [321, 0]
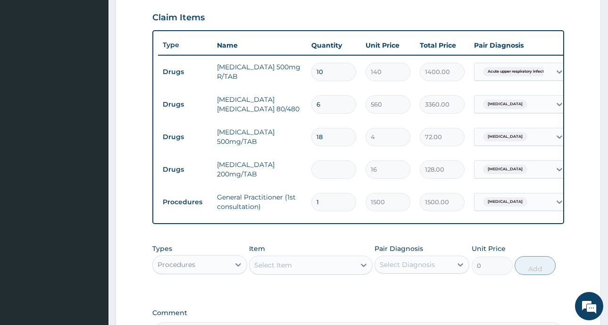
type input "0.00"
type input "9"
type input "144.00"
type input "9"
click at [331, 205] on input "1" at bounding box center [333, 202] width 45 height 18
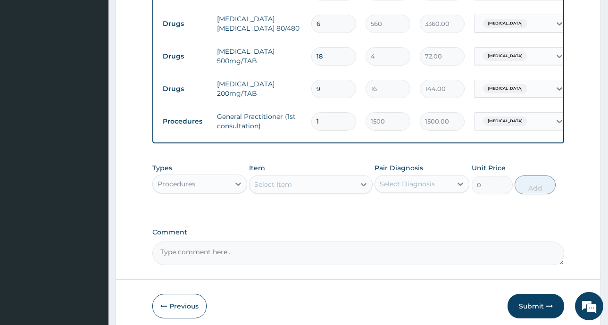
scroll to position [448, 0]
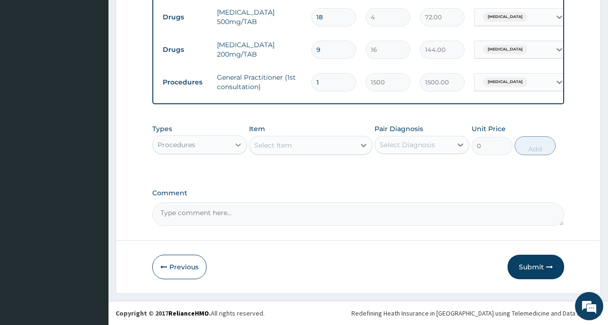
click at [236, 144] on icon at bounding box center [238, 144] width 6 height 3
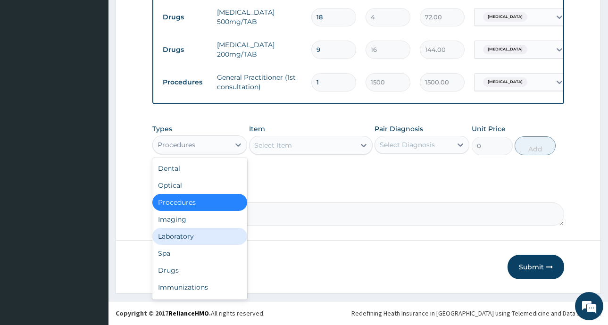
click at [200, 235] on div "Laboratory" at bounding box center [199, 236] width 95 height 17
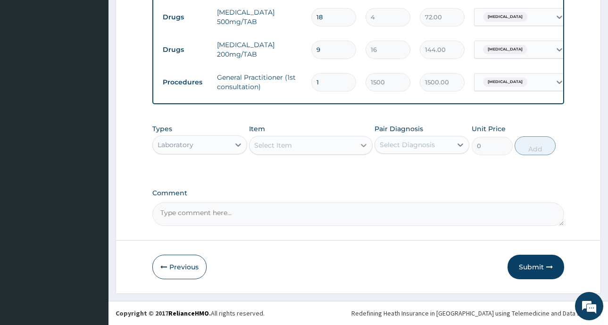
click at [366, 146] on icon at bounding box center [363, 145] width 9 height 9
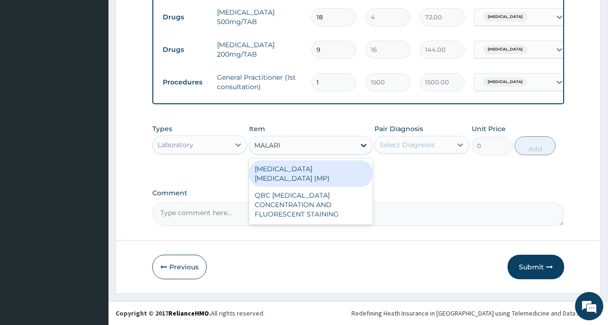
type input "[MEDICAL_DATA]"
click at [350, 170] on div "[MEDICAL_DATA] [MEDICAL_DATA] (MP)" at bounding box center [311, 173] width 124 height 26
type input "560"
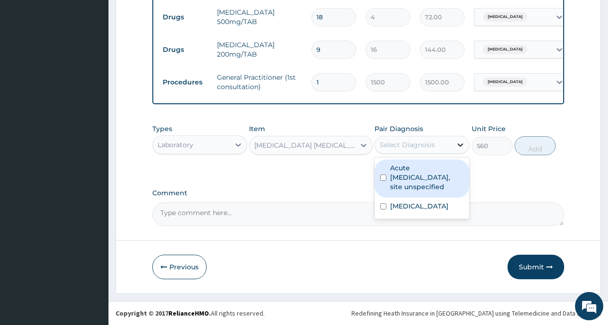
click at [456, 141] on icon at bounding box center [460, 144] width 9 height 9
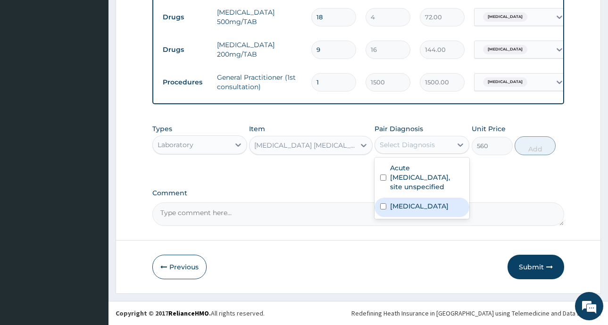
click at [429, 204] on label "[MEDICAL_DATA]" at bounding box center [419, 205] width 58 height 9
checkbox input "true"
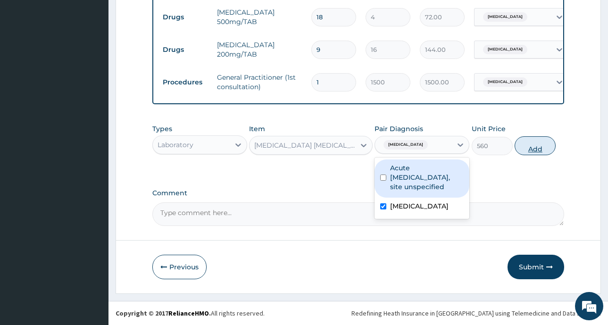
click at [533, 153] on button "Add" at bounding box center [535, 145] width 41 height 19
type input "0"
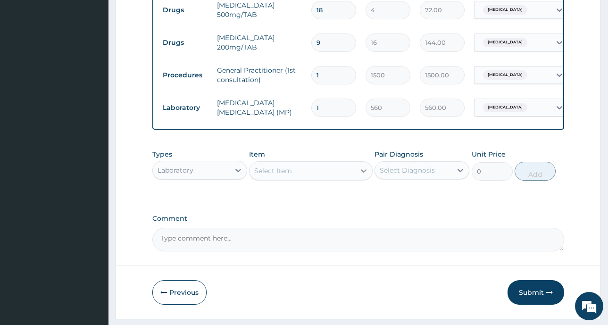
click at [361, 173] on icon at bounding box center [364, 170] width 6 height 3
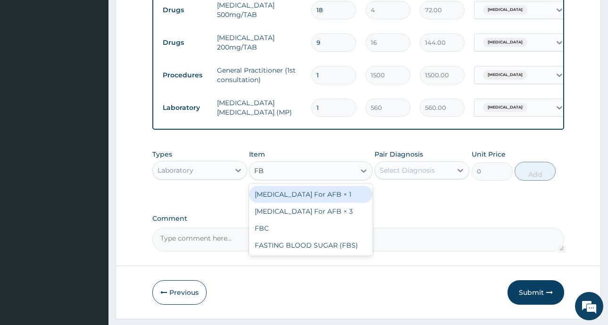
type input "FBC"
click at [337, 199] on div "FBC" at bounding box center [311, 194] width 124 height 17
type input "1600"
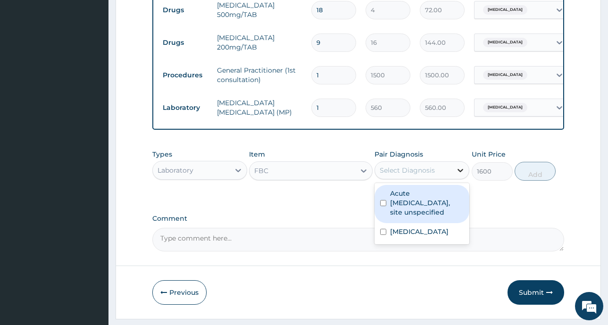
click at [458, 175] on icon at bounding box center [460, 170] width 9 height 9
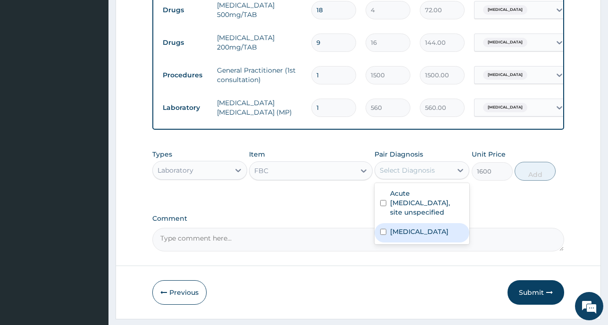
click at [407, 236] on label "[MEDICAL_DATA]" at bounding box center [419, 231] width 58 height 9
checkbox input "true"
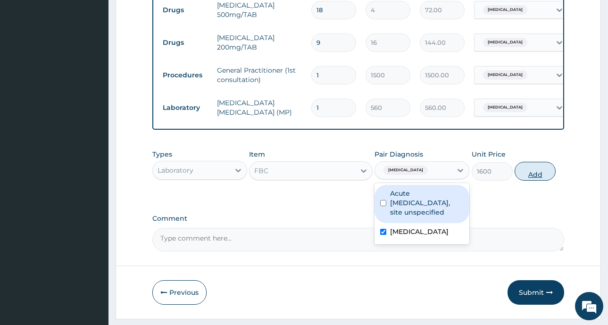
click at [536, 181] on button "Add" at bounding box center [535, 171] width 41 height 19
type input "0"
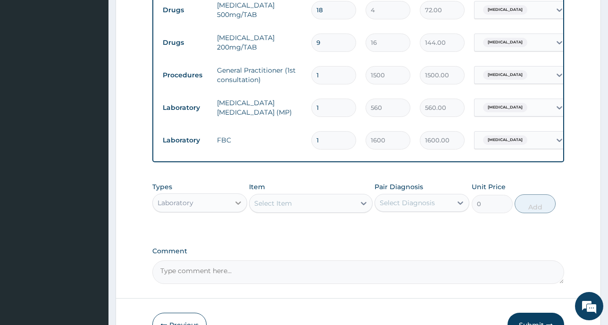
click at [241, 208] on icon at bounding box center [237, 202] width 9 height 9
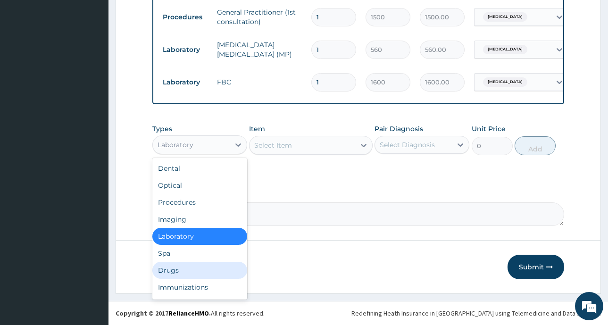
scroll to position [32, 0]
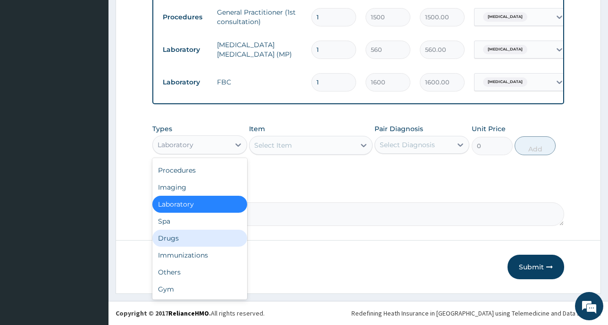
click at [177, 235] on div "Drugs" at bounding box center [199, 238] width 95 height 17
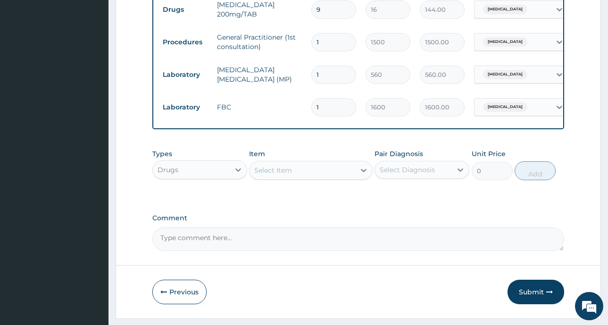
scroll to position [465, 0]
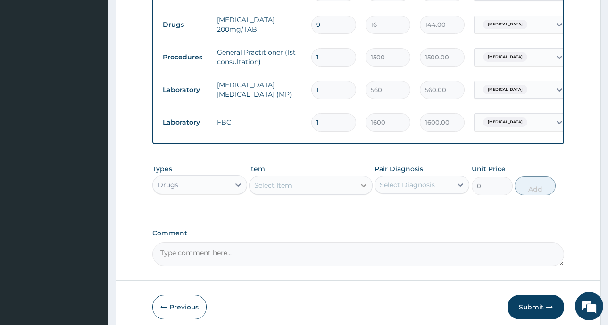
click at [361, 187] on icon at bounding box center [364, 185] width 6 height 3
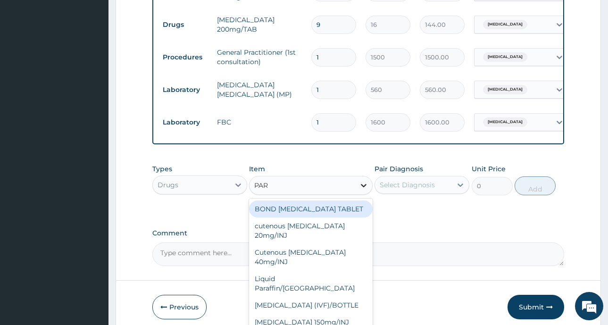
type input "PARA"
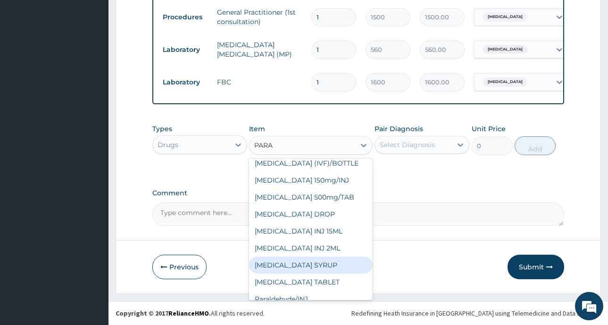
scroll to position [0, 0]
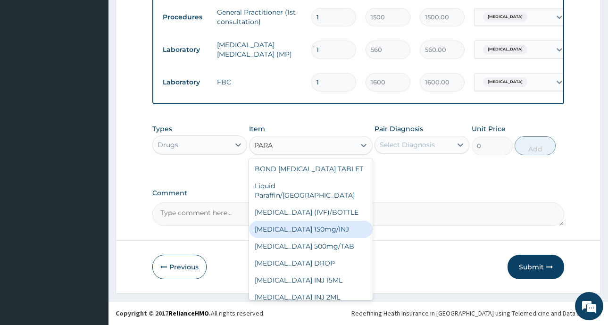
click at [319, 221] on div "[MEDICAL_DATA] 150mg/INJ" at bounding box center [311, 229] width 124 height 17
type input "180"
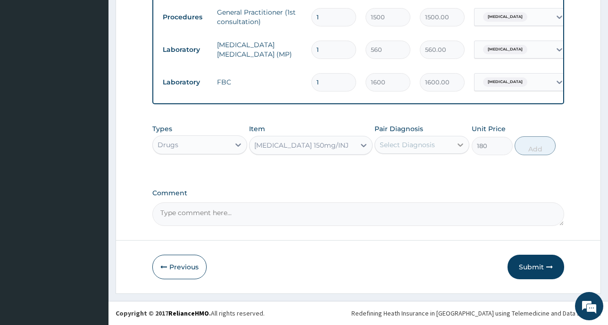
click at [462, 146] on icon at bounding box center [460, 144] width 9 height 9
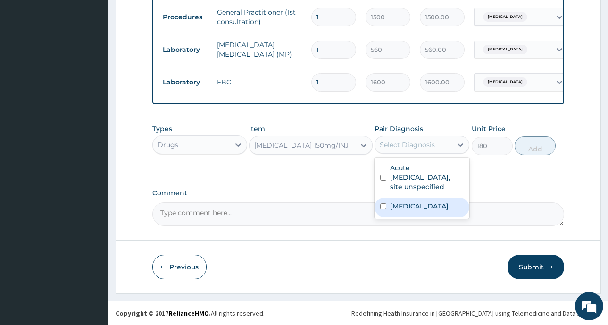
click at [440, 206] on label "[MEDICAL_DATA]" at bounding box center [419, 205] width 58 height 9
checkbox input "true"
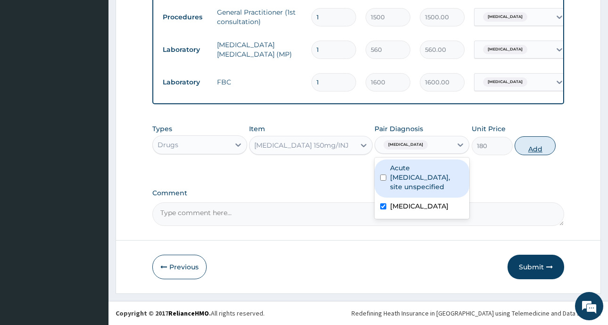
click at [533, 148] on button "Add" at bounding box center [535, 145] width 41 height 19
type input "0"
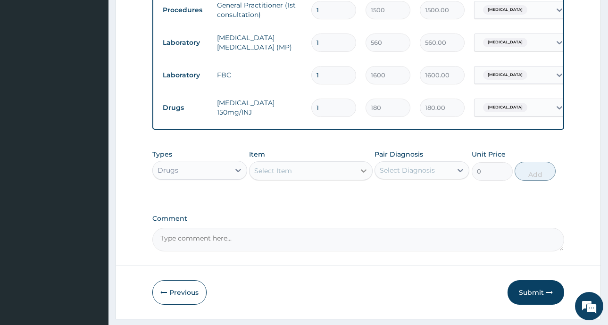
click at [363, 175] on icon at bounding box center [363, 170] width 9 height 9
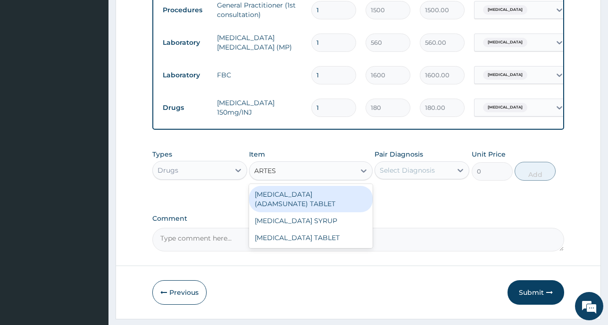
type input "ARTE"
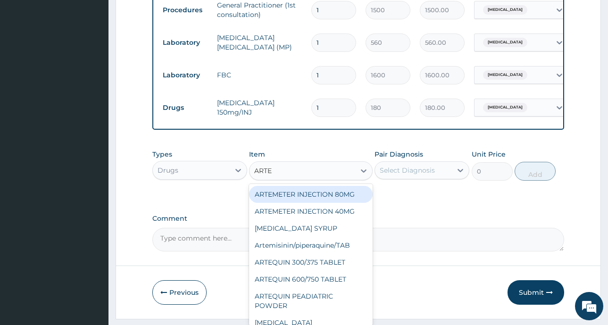
click at [338, 203] on div "ARTEMETER INJECTION 80MG" at bounding box center [311, 194] width 124 height 17
type input "200"
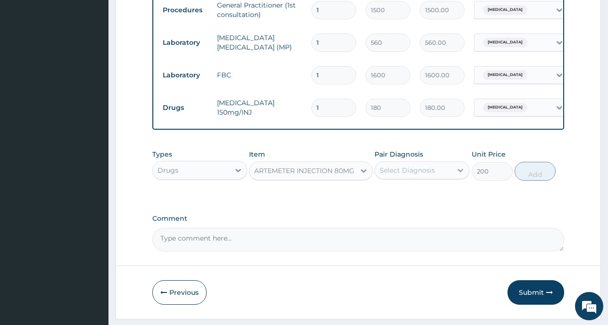
click at [461, 175] on icon at bounding box center [460, 170] width 9 height 9
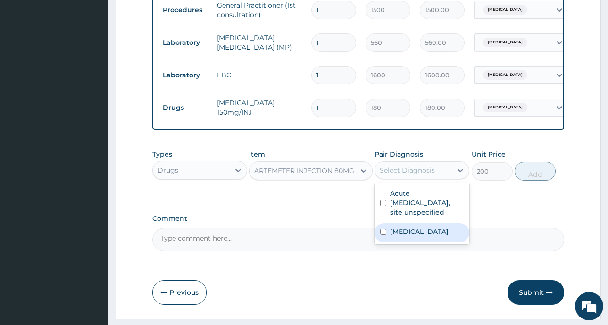
drag, startPoint x: 430, startPoint y: 246, endPoint x: 430, endPoint y: 240, distance: 6.1
click at [430, 242] on div "[MEDICAL_DATA]" at bounding box center [421, 232] width 95 height 19
checkbox input "true"
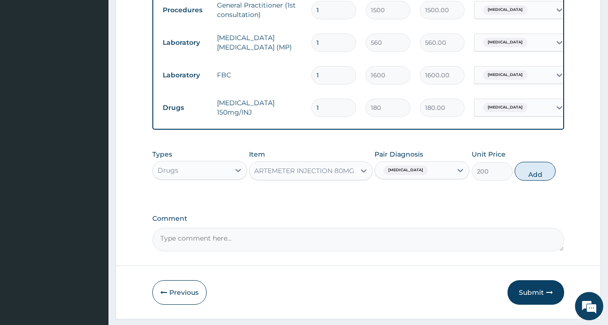
drag, startPoint x: 533, startPoint y: 183, endPoint x: 528, endPoint y: 187, distance: 7.0
click at [534, 181] on button "Add" at bounding box center [535, 171] width 41 height 19
type input "0"
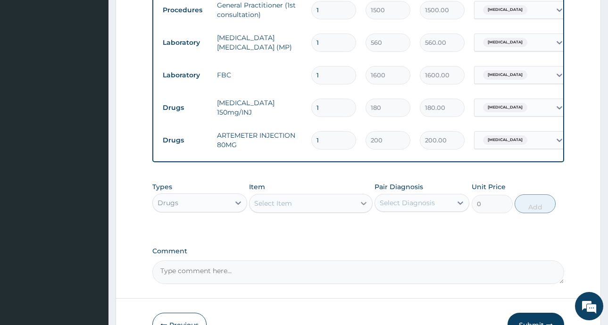
click at [366, 208] on icon at bounding box center [363, 203] width 9 height 9
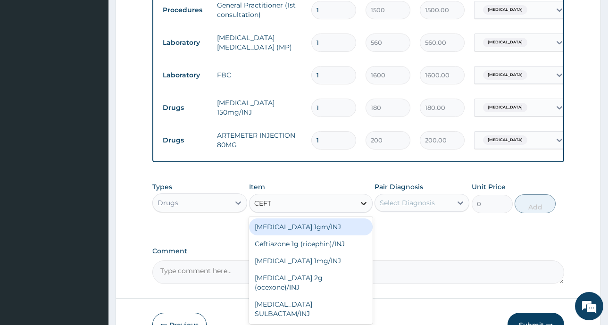
type input "CEFTR"
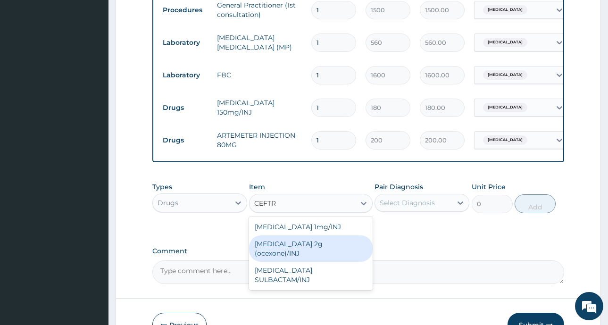
click at [348, 252] on div "[MEDICAL_DATA] 2g (ocexone)/INJ" at bounding box center [311, 248] width 124 height 26
type input "1400"
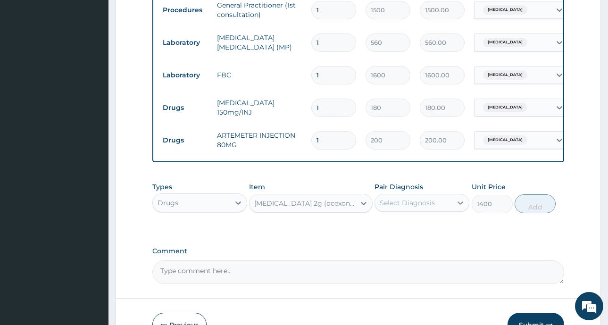
click at [460, 208] on icon at bounding box center [460, 202] width 9 height 9
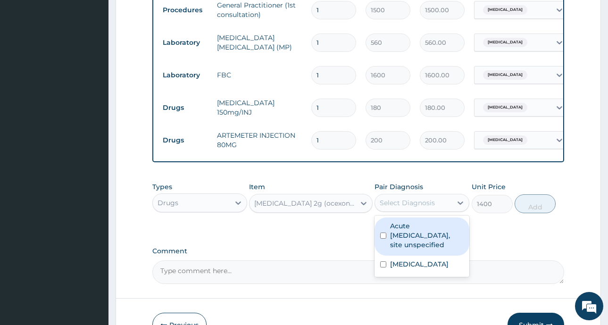
click at [429, 247] on label "Acute [MEDICAL_DATA], site unspecified" at bounding box center [427, 235] width 74 height 28
checkbox input "true"
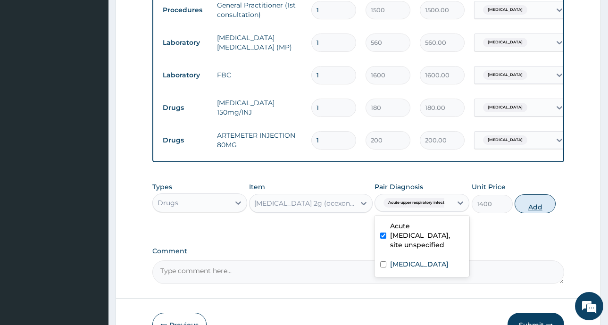
click at [529, 211] on button "Add" at bounding box center [535, 203] width 41 height 19
type input "0"
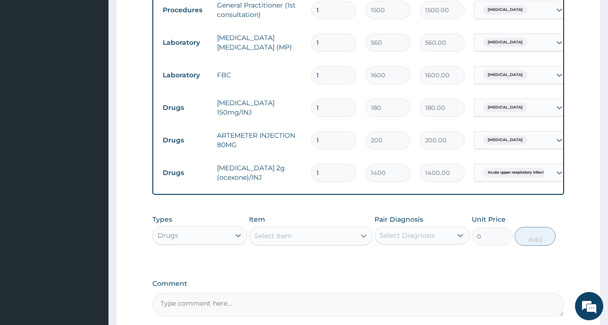
click at [364, 241] on icon at bounding box center [363, 235] width 9 height 9
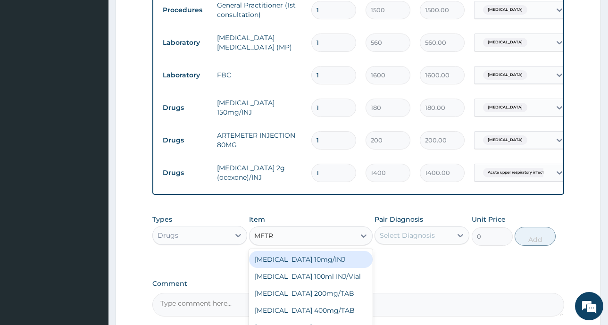
type input "METRO"
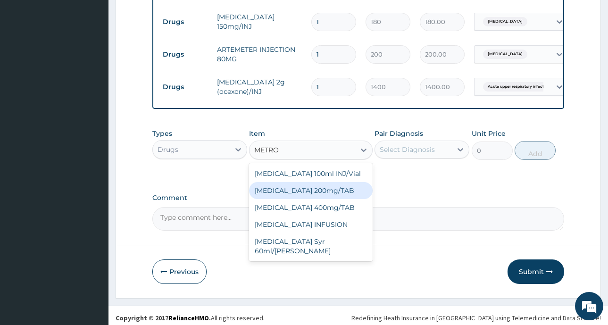
scroll to position [610, 0]
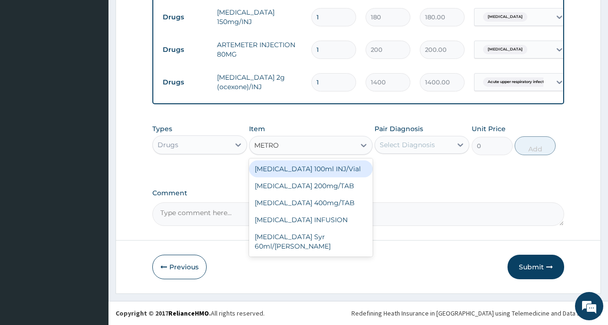
click at [346, 166] on div "[MEDICAL_DATA] 100ml INJ/Vial" at bounding box center [311, 168] width 124 height 17
type input "160"
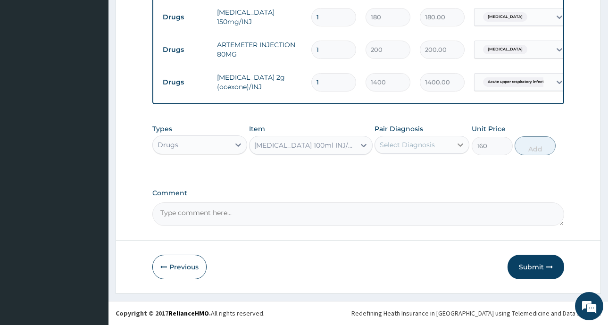
click at [462, 143] on icon at bounding box center [460, 144] width 9 height 9
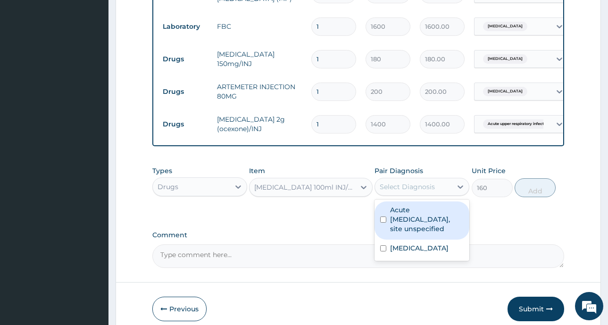
scroll to position [563, 0]
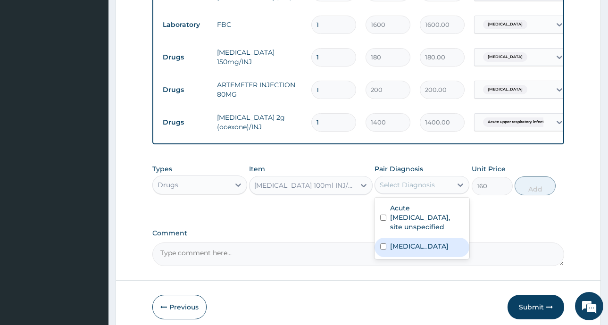
click at [409, 251] on label "[MEDICAL_DATA]" at bounding box center [419, 245] width 58 height 9
checkbox input "true"
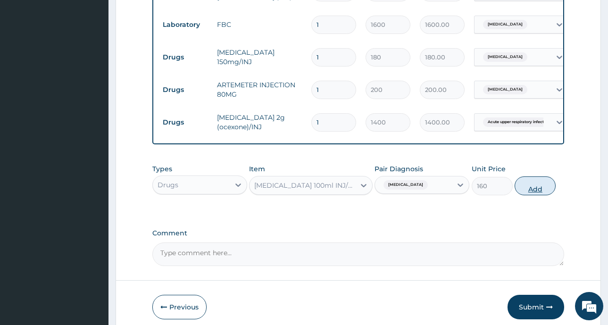
click at [530, 192] on button "Add" at bounding box center [535, 185] width 41 height 19
type input "0"
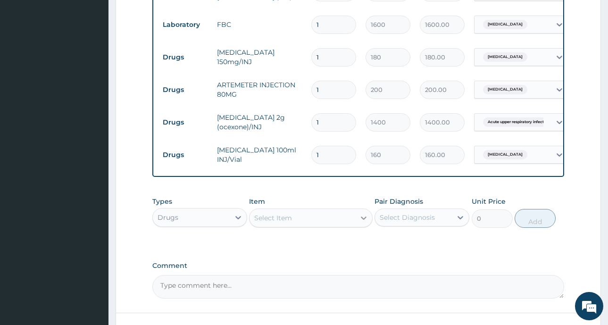
click at [363, 223] on icon at bounding box center [363, 217] width 9 height 9
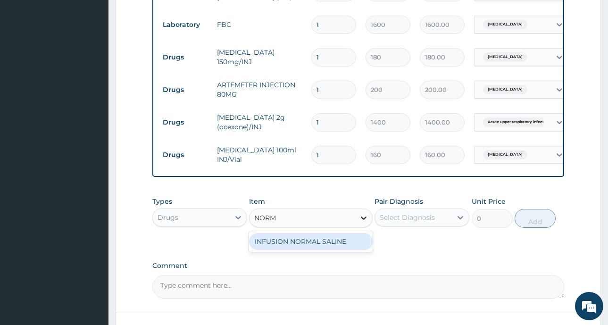
type input "[PERSON_NAME]"
click at [344, 250] on div "INFUSION NORMAL SALINE" at bounding box center [311, 241] width 124 height 17
type input "320"
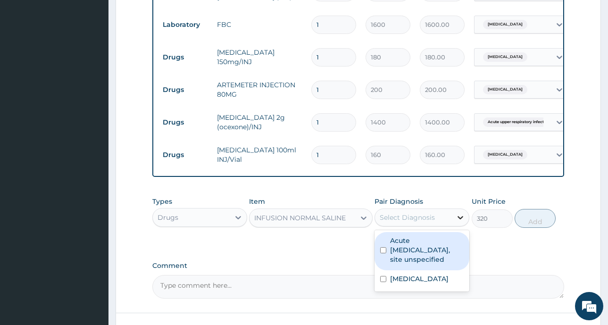
click at [454, 224] on div at bounding box center [460, 217] width 17 height 17
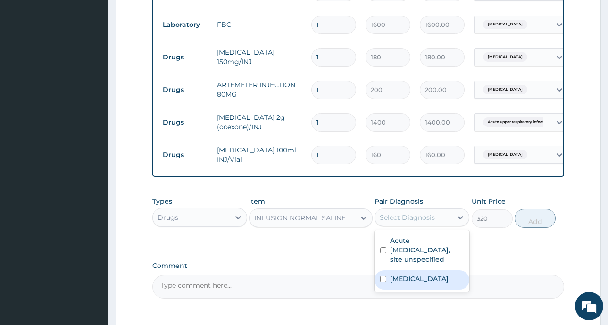
click at [423, 283] on label "[MEDICAL_DATA]" at bounding box center [419, 278] width 58 height 9
checkbox input "true"
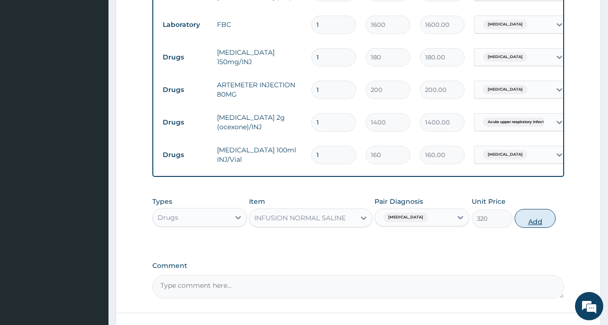
click at [531, 226] on button "Add" at bounding box center [535, 218] width 41 height 19
type input "0"
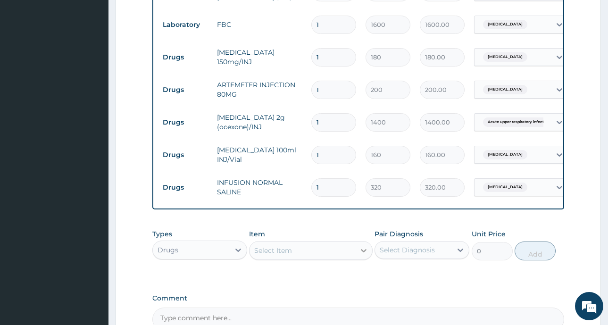
click at [366, 255] on icon at bounding box center [363, 250] width 9 height 9
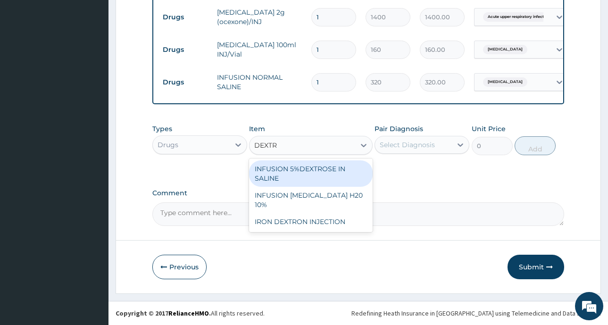
scroll to position [675, 0]
type input "DEXTR"
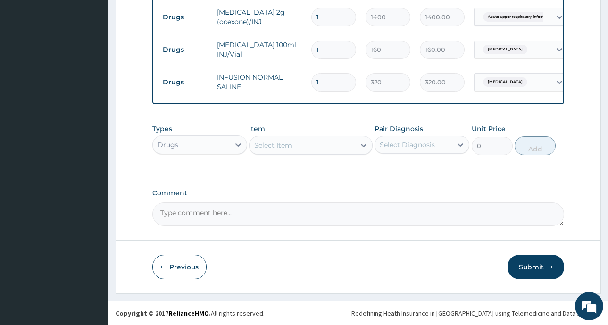
click at [420, 195] on label "Comment" at bounding box center [358, 193] width 412 height 8
click at [420, 202] on textarea "Comment" at bounding box center [358, 214] width 412 height 24
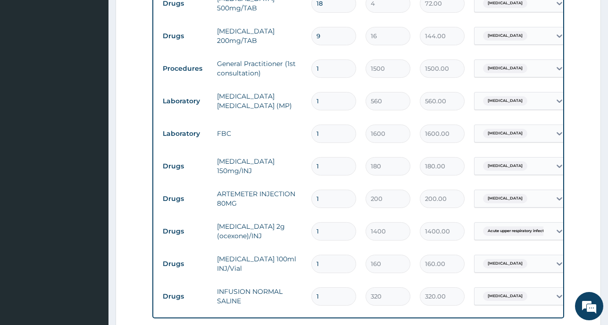
scroll to position [440, 0]
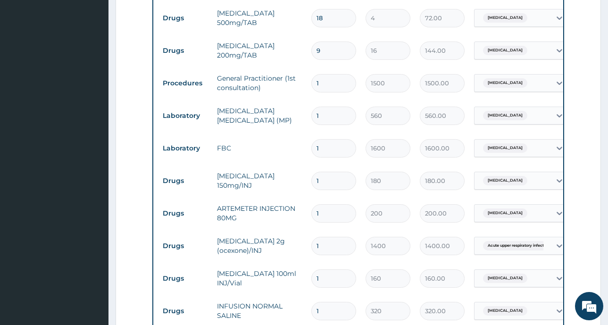
click at [323, 81] on input "1" at bounding box center [333, 83] width 45 height 18
type input "0.00"
type input "2"
type input "3000.00"
type input "2"
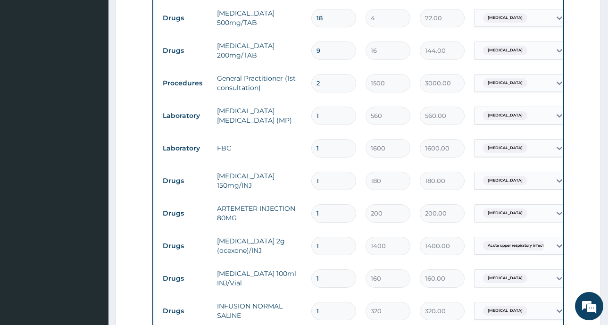
click at [335, 183] on input "1" at bounding box center [333, 181] width 45 height 18
type input "0.00"
type input "4"
type input "720.00"
type input "4"
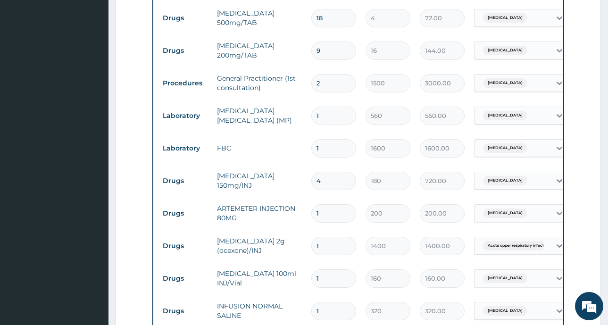
click at [328, 214] on input "1" at bounding box center [333, 213] width 45 height 18
type input "0.00"
type input "3"
type input "600.00"
type input "2"
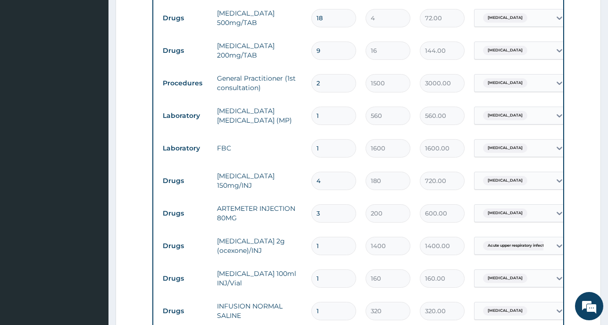
type input "400.00"
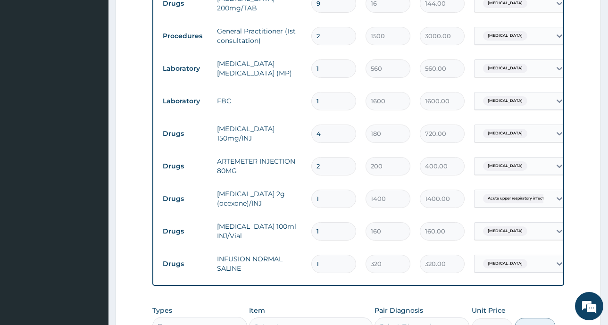
type input "2"
click at [333, 200] on input "1" at bounding box center [333, 199] width 45 height 18
type input "0.00"
type input "2"
type input "2800.00"
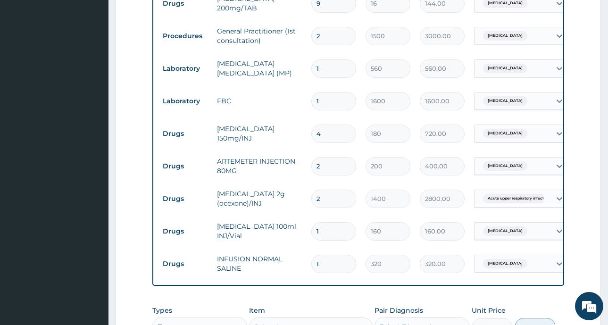
type input "2"
click at [335, 233] on input "1" at bounding box center [333, 231] width 45 height 18
type input "0.00"
type input "5"
type input "800.00"
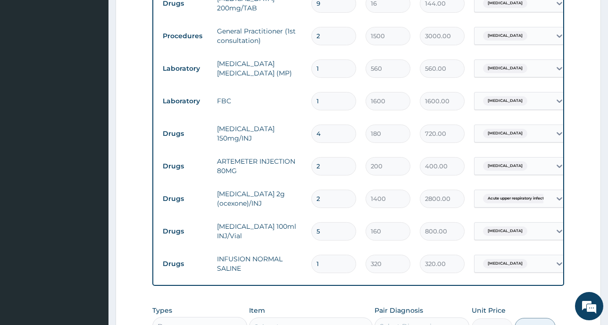
type input "5"
click at [328, 268] on input "1" at bounding box center [333, 264] width 45 height 18
type input "0.00"
type input "3"
type input "960.00"
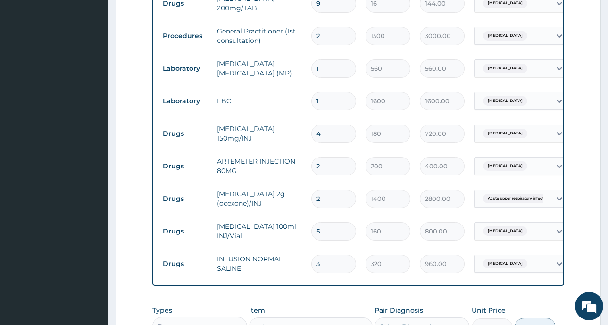
type input "4"
type input "1280.00"
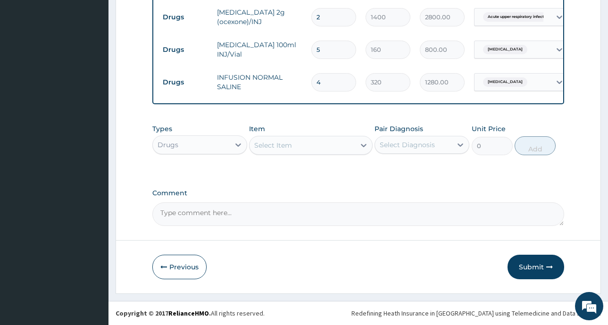
scroll to position [675, 0]
type input "4"
click at [548, 268] on icon "button" at bounding box center [549, 267] width 7 height 7
click at [537, 272] on button "Submit" at bounding box center [535, 267] width 57 height 25
click at [184, 264] on button "Previous" at bounding box center [179, 267] width 54 height 25
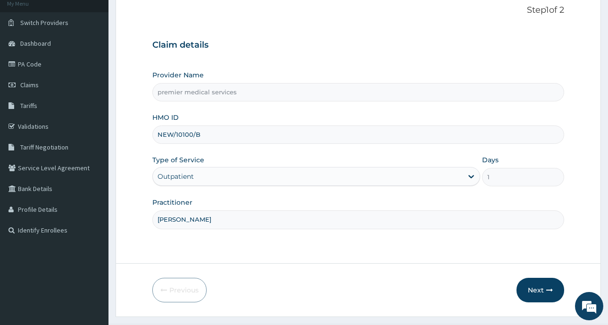
scroll to position [83, 0]
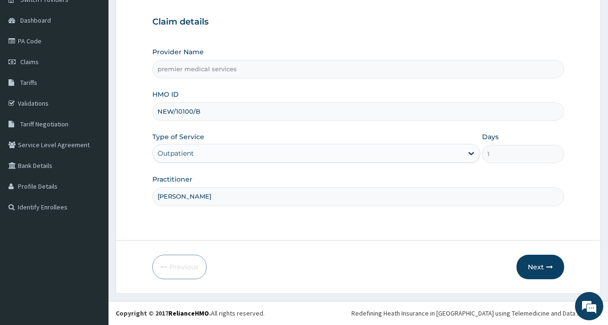
click at [218, 112] on input "NEW/10100/B" at bounding box center [358, 111] width 412 height 18
click at [553, 268] on button "Next" at bounding box center [540, 267] width 48 height 25
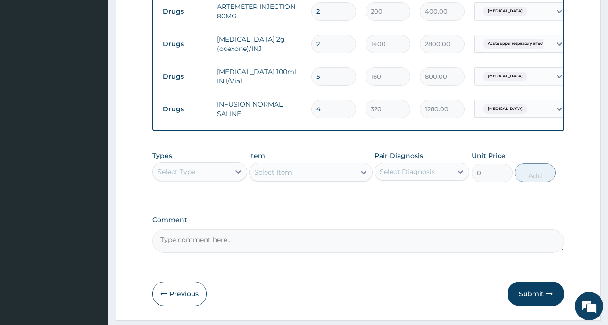
scroll to position [675, 0]
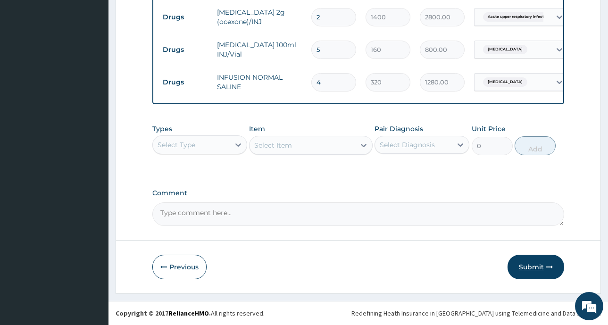
click at [545, 266] on button "Submit" at bounding box center [535, 267] width 57 height 25
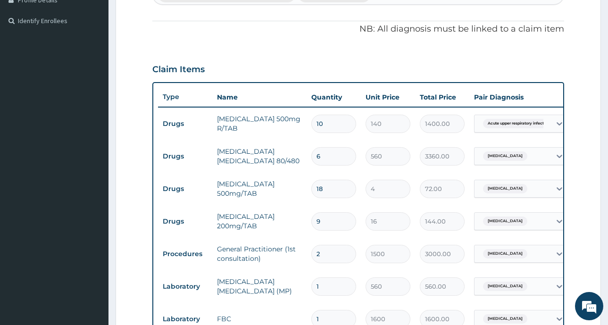
scroll to position [251, 0]
